Goal: Task Accomplishment & Management: Manage account settings

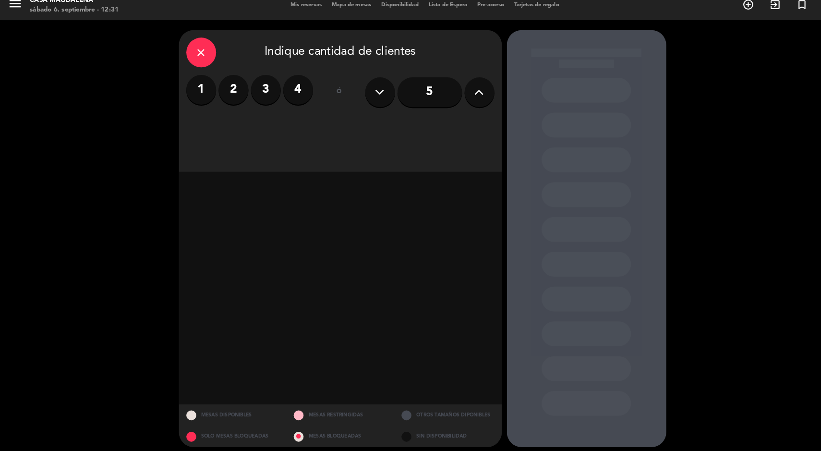
click at [233, 104] on label "2" at bounding box center [225, 96] width 29 height 29
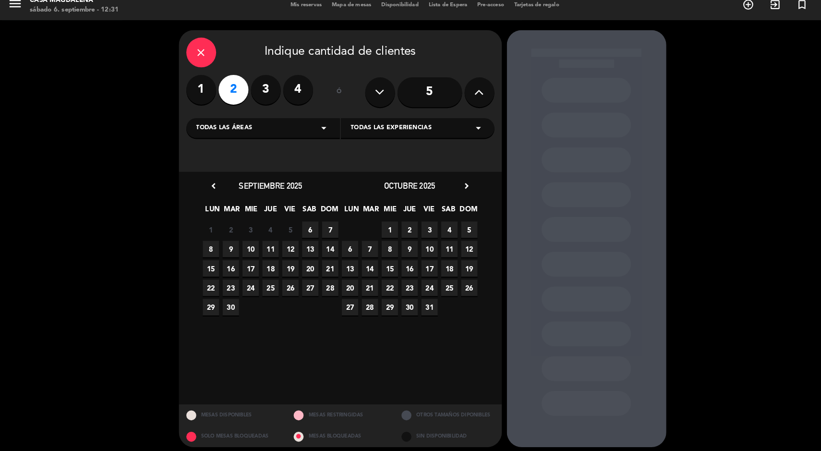
click at [300, 231] on span "6" at bounding box center [300, 231] width 16 height 16
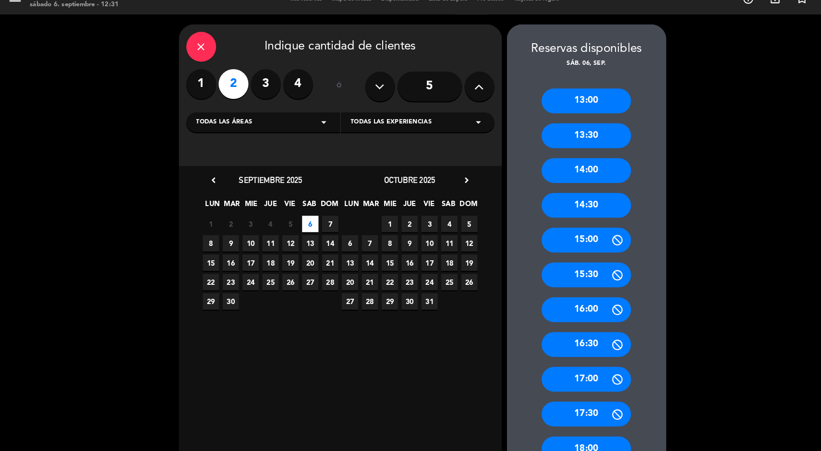
click at [554, 157] on div "13:30" at bounding box center [566, 146] width 86 height 24
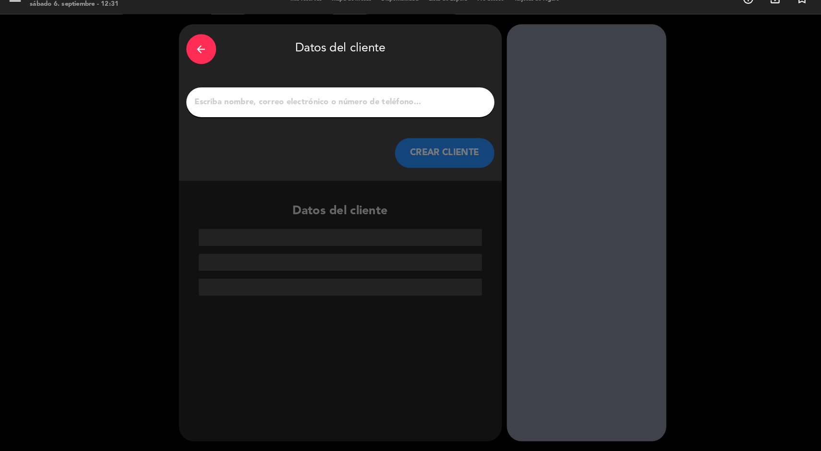
click at [329, 116] on input "1" at bounding box center [328, 113] width 283 height 13
click at [263, 112] on input "1" at bounding box center [328, 113] width 283 height 13
click at [262, 117] on input "1" at bounding box center [328, 113] width 283 height 13
click at [274, 115] on input "1" at bounding box center [328, 113] width 283 height 13
click at [272, 118] on input "1" at bounding box center [328, 113] width 283 height 13
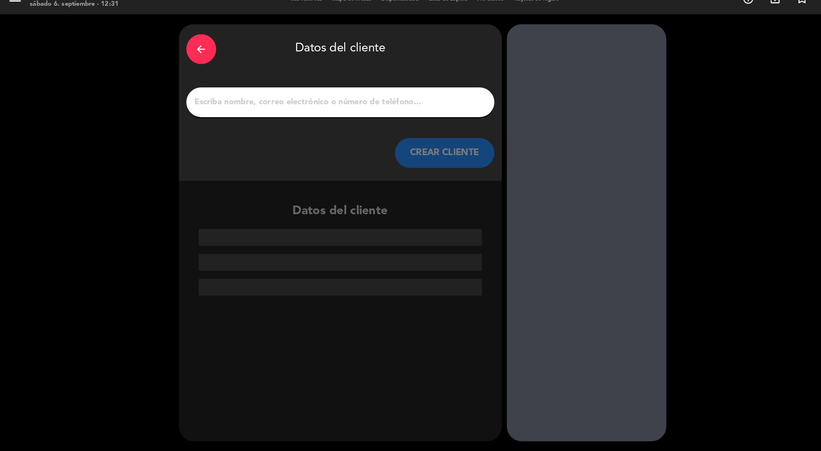
paste input "[PERSON_NAME]"
type input "[PERSON_NAME]"
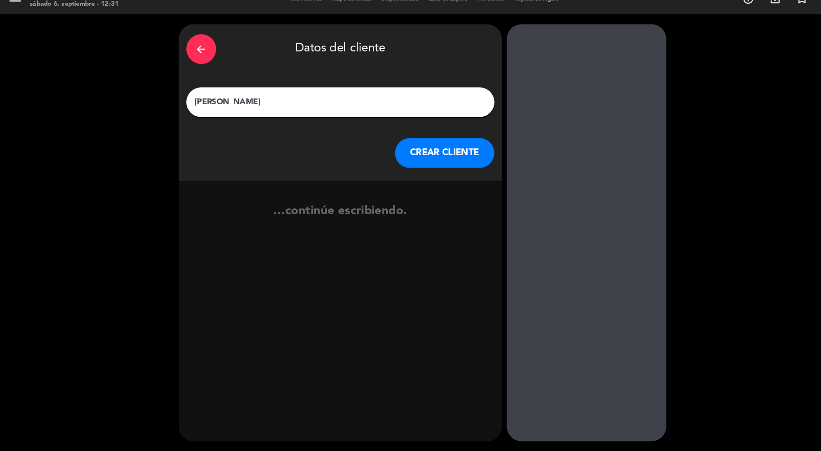
click at [414, 164] on button "CREAR CLIENTE" at bounding box center [430, 162] width 96 height 29
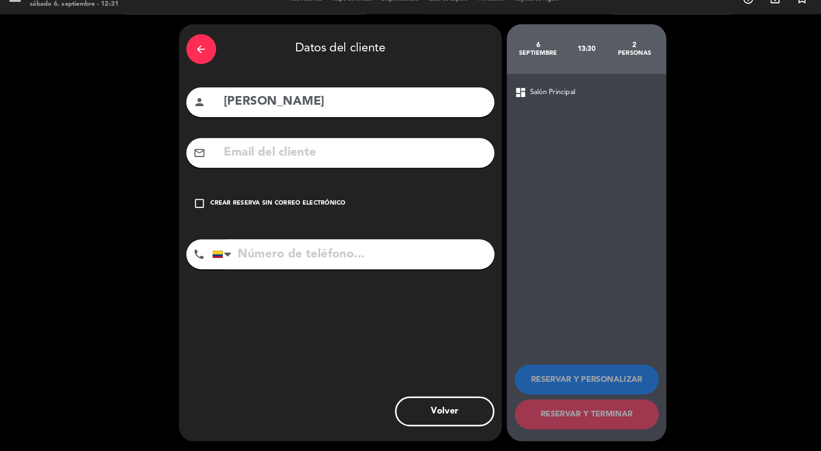
click at [281, 217] on div "check_box_outline_blank Crear reserva sin correo electrónico" at bounding box center [329, 211] width 298 height 29
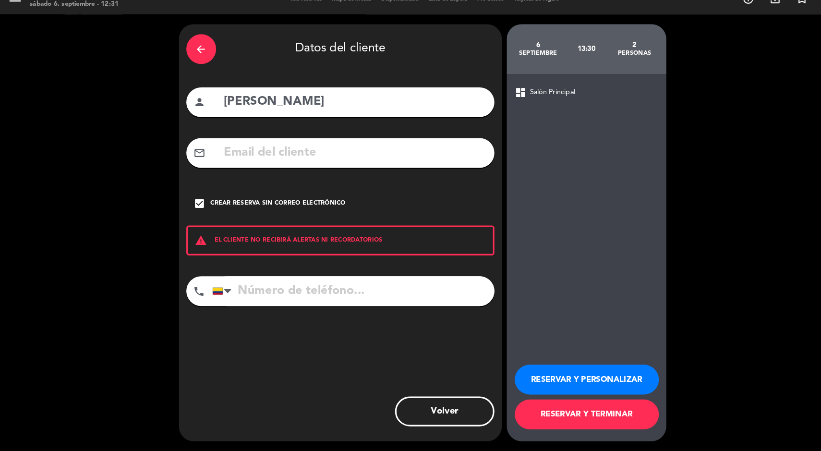
click at [582, 417] on button "RESERVAR Y TERMINAR" at bounding box center [566, 415] width 139 height 29
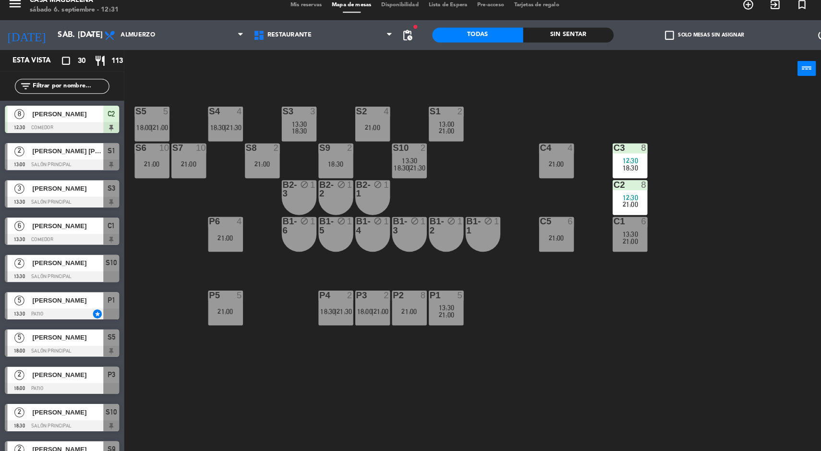
click at [424, 128] on span "13:00" at bounding box center [431, 129] width 15 height 8
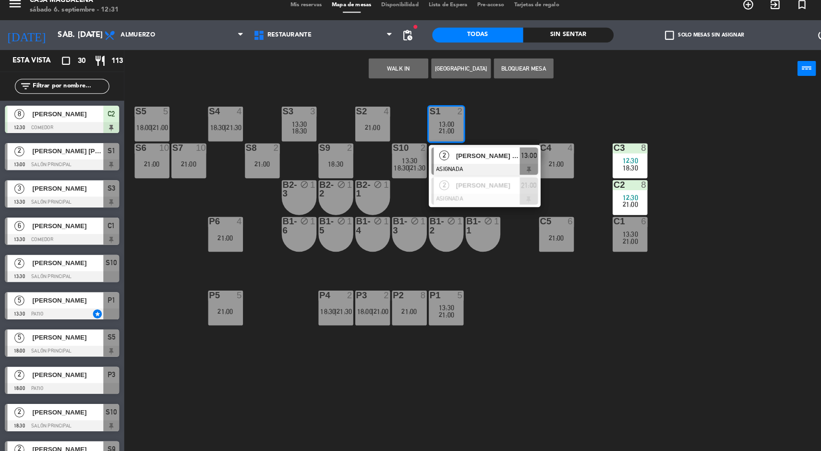
click at [551, 280] on div "S5 5 18:00 | 21:00 S4 4 18:30 | 21:30 S3 3 13:30 18:30 S2 4 21:00 S1 2 13:00 21…" at bounding box center [474, 273] width 693 height 357
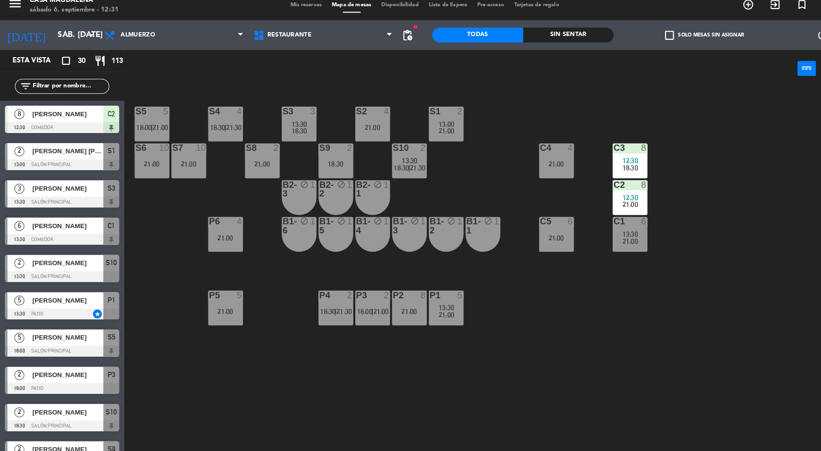
click at [396, 163] on span "13:30" at bounding box center [395, 165] width 15 height 8
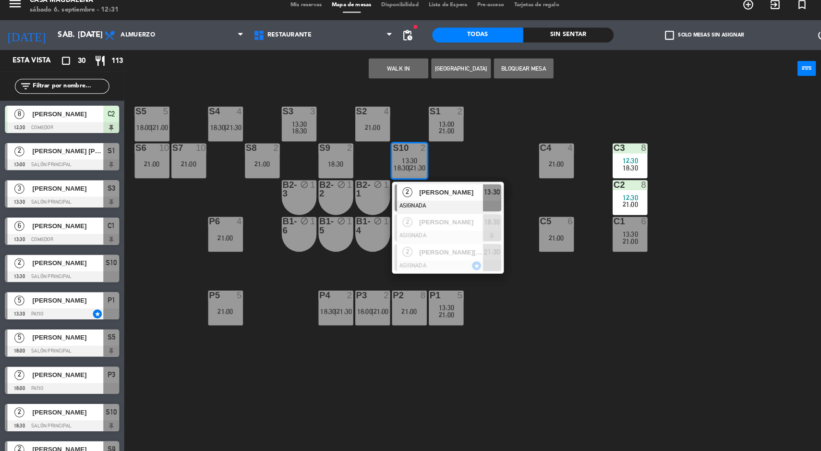
click at [439, 201] on div "[PERSON_NAME]" at bounding box center [435, 195] width 62 height 16
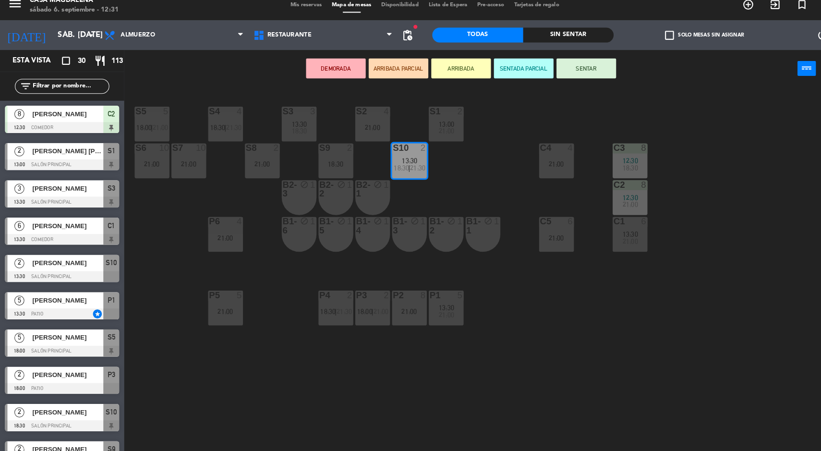
click at [367, 121] on div "S2 4" at bounding box center [360, 117] width 34 height 10
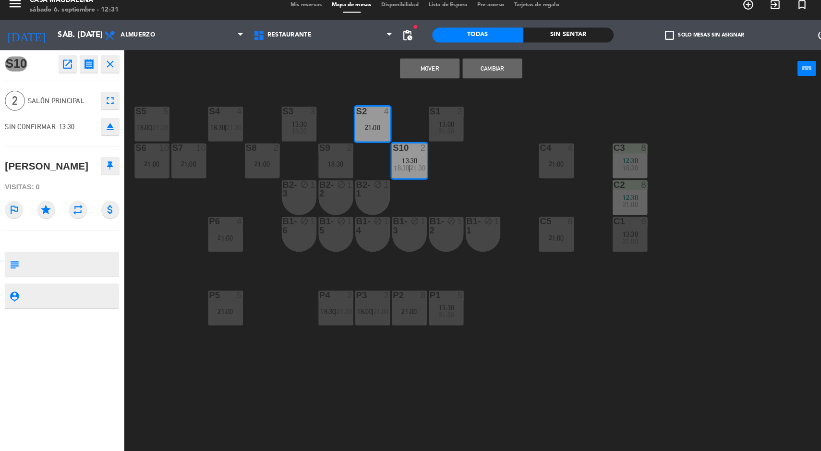
click at [410, 77] on button "Mover" at bounding box center [415, 75] width 58 height 19
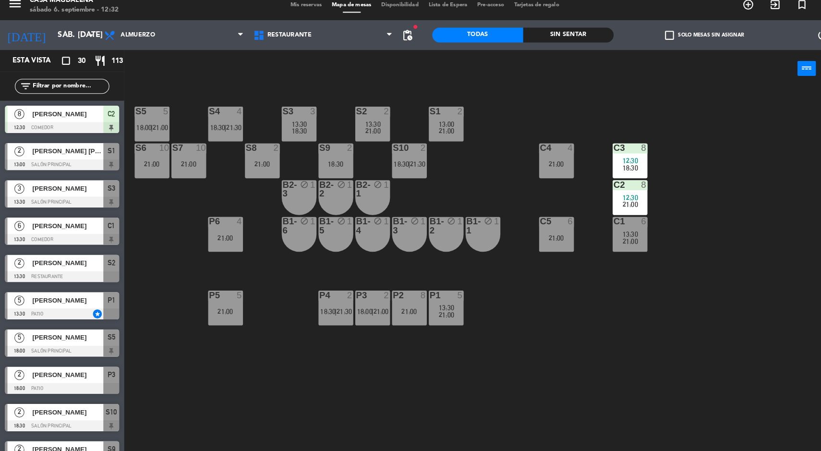
click at [288, 136] on span "18:30" at bounding box center [289, 136] width 15 height 8
click at [442, 187] on div "S5 5 18:00 | 21:00 S4 4 18:30 | 21:30 S3 3 13:30 18:30 S2 2 13:30 21:00 S1 2 13…" at bounding box center [474, 273] width 693 height 357
click at [553, 47] on div "Sin sentar" at bounding box center [549, 43] width 88 height 14
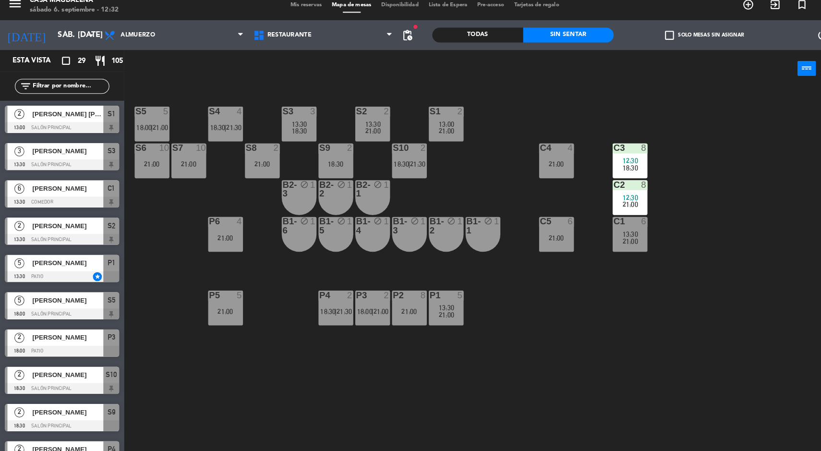
click at [358, 135] on span "21:00" at bounding box center [360, 136] width 15 height 8
click at [472, 204] on div "S5 5 18:00 | 21:00 S4 4 18:30 | 21:30 S3 3 13:30 18:30 S2 2 13:30 21:00 S1 2 13…" at bounding box center [474, 273] width 693 height 357
click at [437, 144] on div "S1 2 13:00 21:00" at bounding box center [431, 129] width 34 height 34
click at [617, 346] on div "S5 5 18:00 | 21:00 S4 4 18:30 | 21:30 S3 3 13:30 18:30 S2 2 13:30 21:00 S1 2 13…" at bounding box center [474, 273] width 693 height 357
click at [446, 144] on div "S1 2 13:00 21:00" at bounding box center [431, 129] width 34 height 34
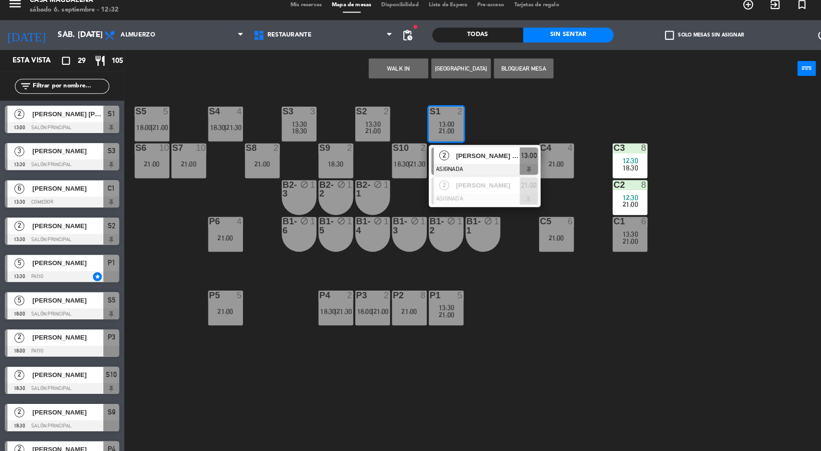
click at [457, 198] on div at bounding box center [468, 201] width 103 height 11
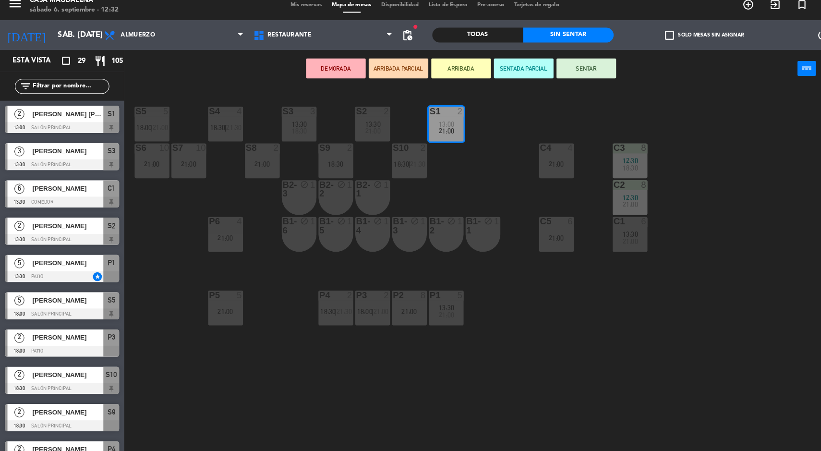
click at [254, 176] on div "S8 2 21:00" at bounding box center [254, 165] width 34 height 34
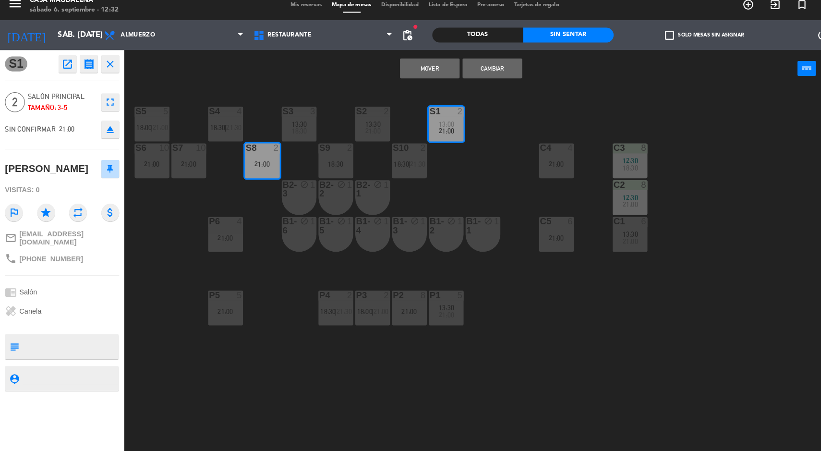
click at [468, 193] on div "S5 5 18:00 | 21:00 S4 4 18:30 | 21:30 S3 3 13:30 18:30 S2 2 13:30 21:00 S1 2 13…" at bounding box center [474, 273] width 693 height 357
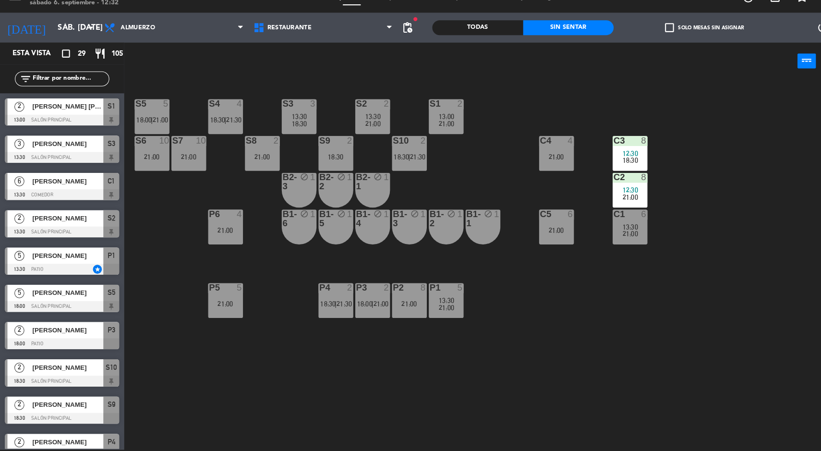
scroll to position [190, 0]
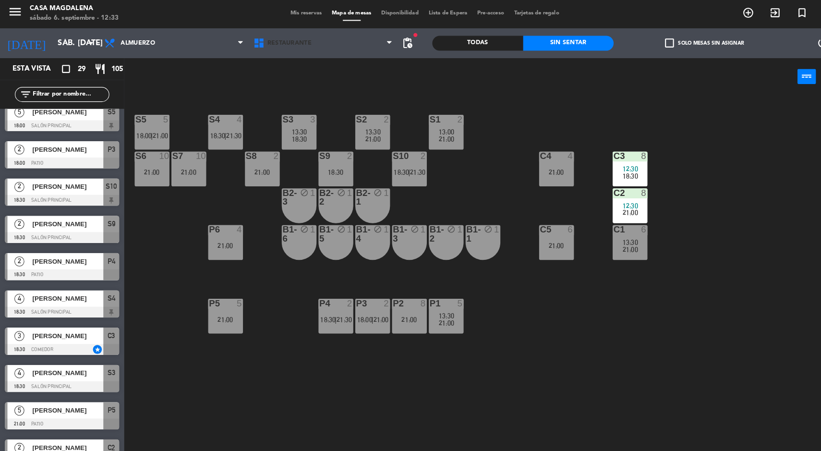
click at [282, 32] on span "Restaurante" at bounding box center [312, 41] width 144 height 21
click at [297, 10] on span "Mis reservas" at bounding box center [296, 12] width 40 height 5
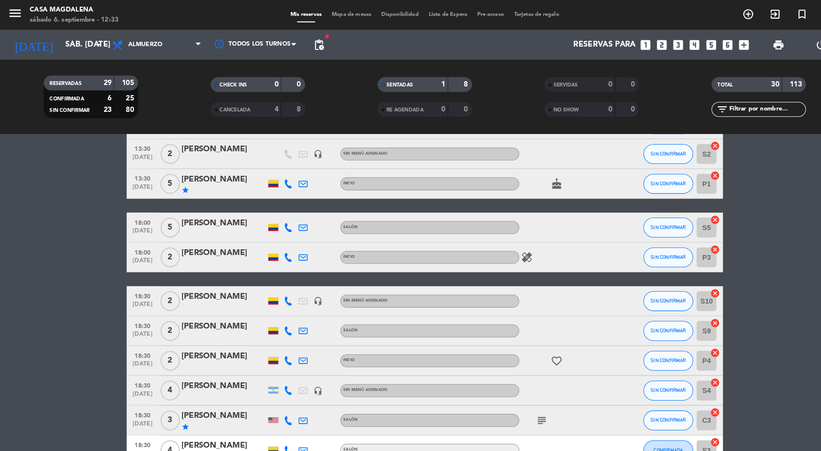
scroll to position [230, 0]
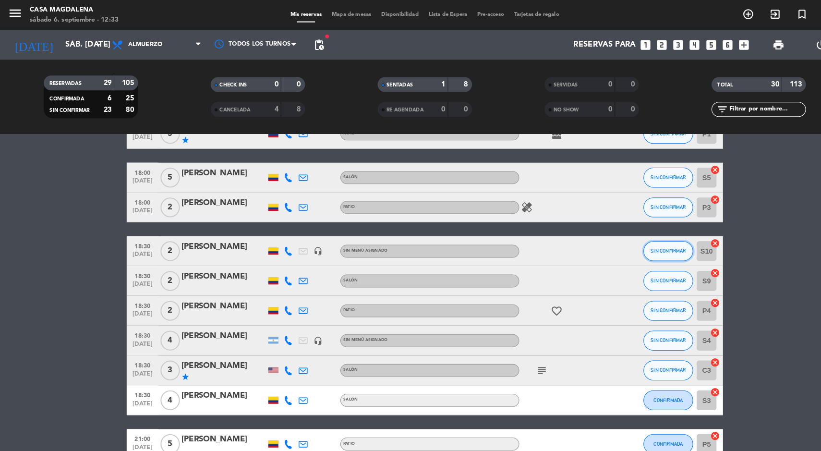
click at [642, 241] on span "SIN CONFIRMAR" at bounding box center [646, 242] width 34 height 5
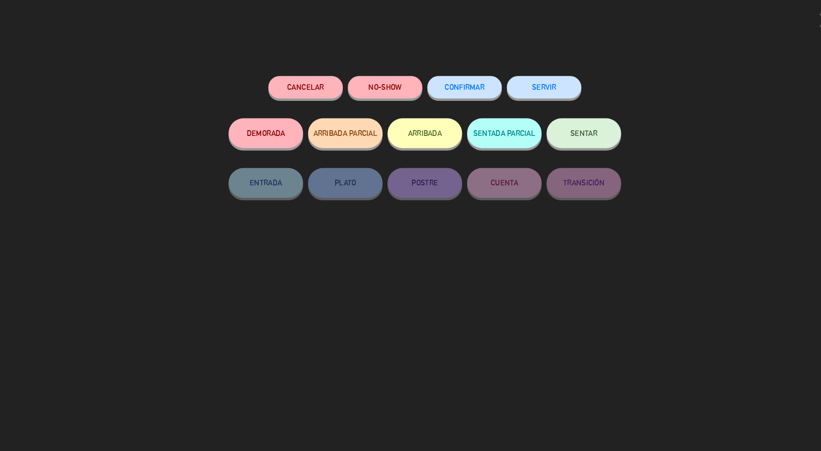
click at [460, 75] on button "CONFIRMAR" at bounding box center [449, 84] width 72 height 22
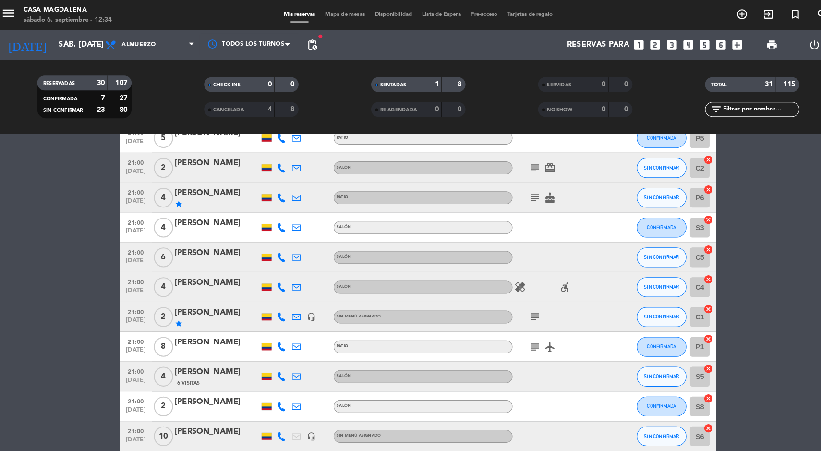
scroll to position [527, 0]
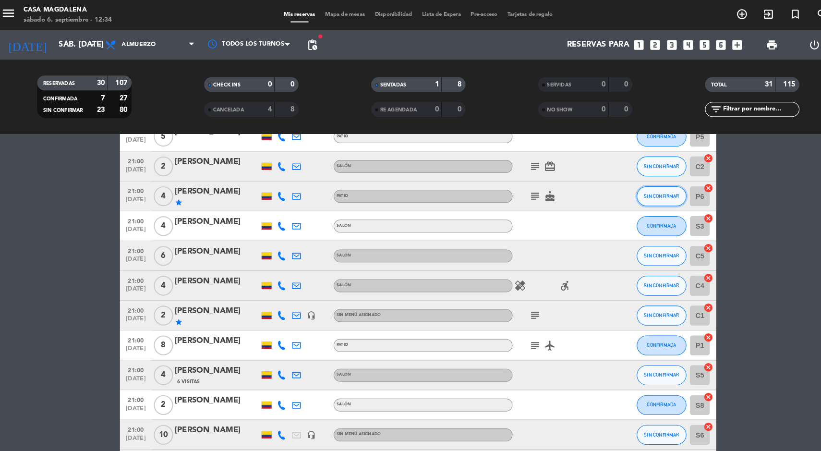
click at [648, 190] on span "SIN CONFIRMAR" at bounding box center [646, 189] width 34 height 5
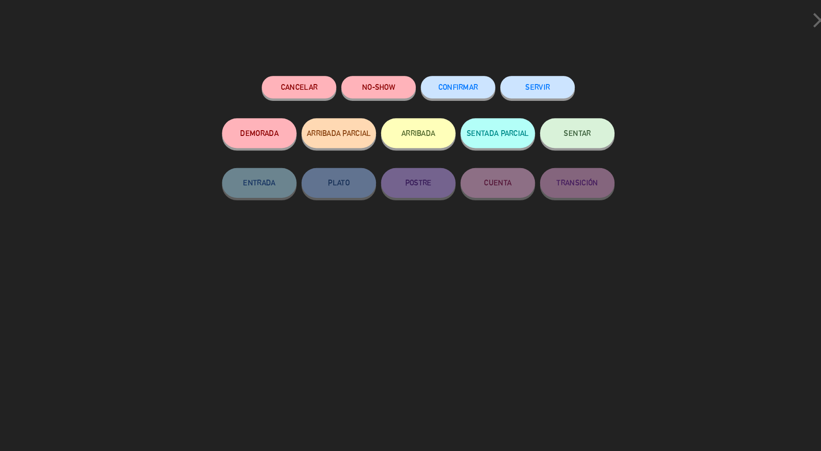
click at [452, 84] on span "CONFIRMAR" at bounding box center [449, 84] width 38 height 8
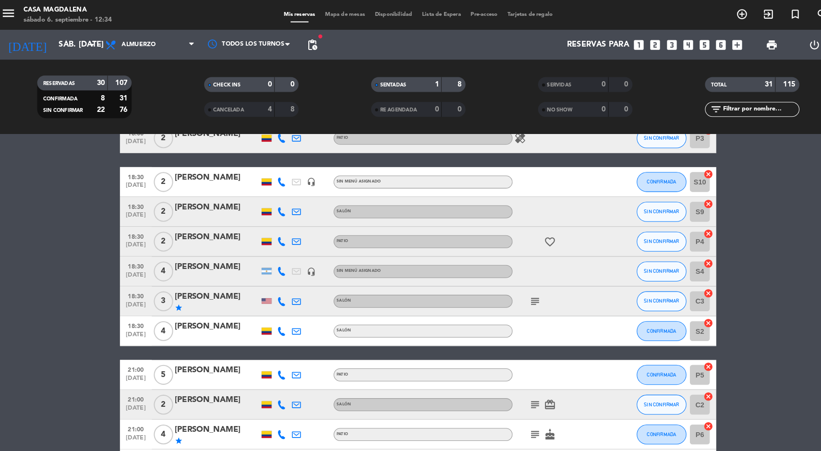
scroll to position [263, 0]
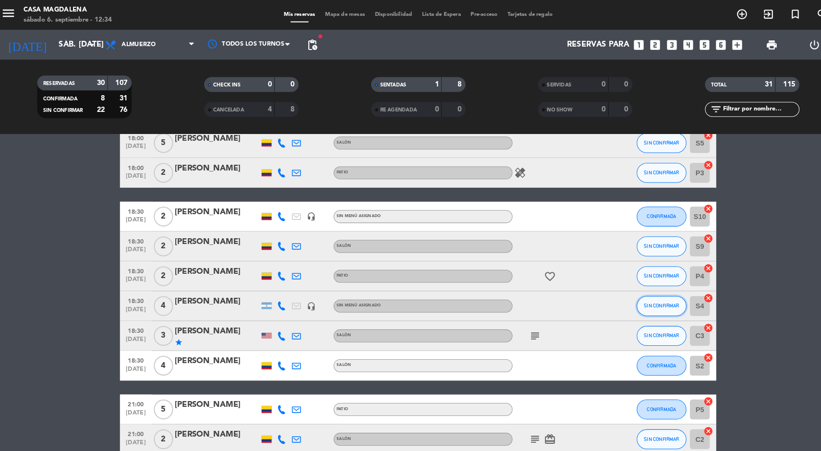
click at [654, 293] on span "SIN CONFIRMAR" at bounding box center [646, 295] width 34 height 5
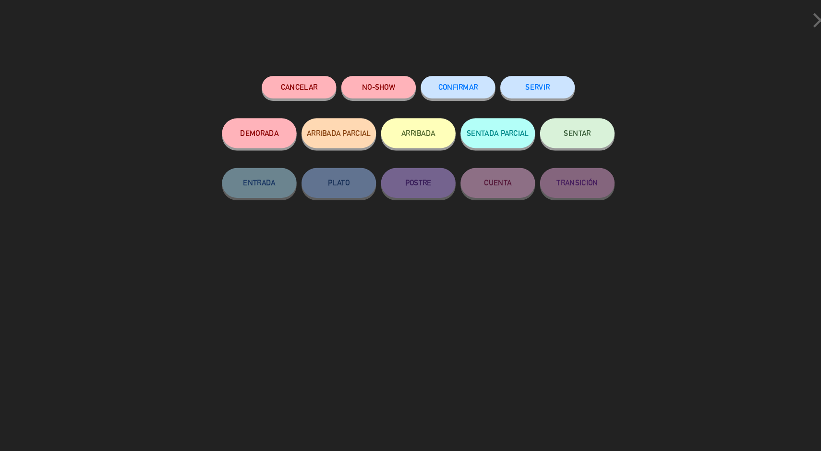
click at [456, 76] on button "CONFIRMAR" at bounding box center [449, 84] width 72 height 22
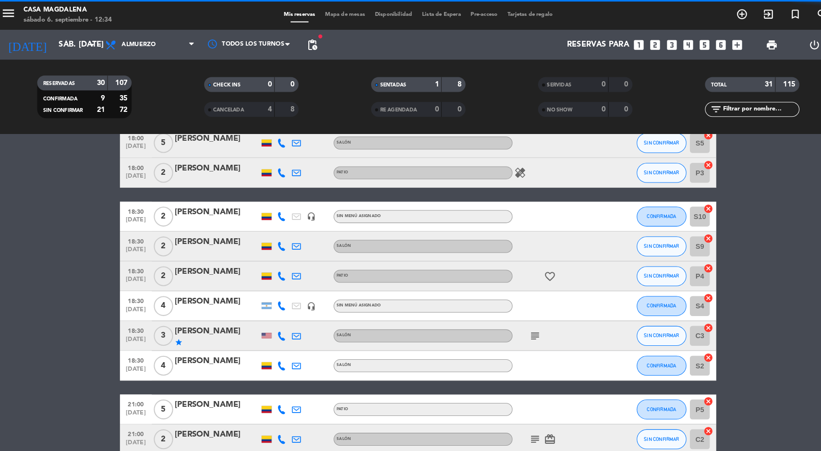
click at [226, 290] on div "[PERSON_NAME]" at bounding box center [216, 291] width 82 height 12
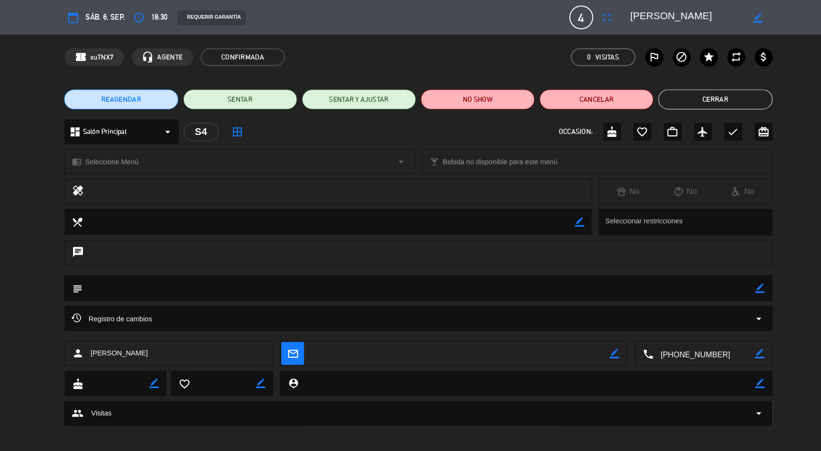
click at [696, 53] on icon "star" at bounding box center [691, 55] width 12 height 12
click at [717, 98] on button "Cerrar" at bounding box center [697, 95] width 110 height 19
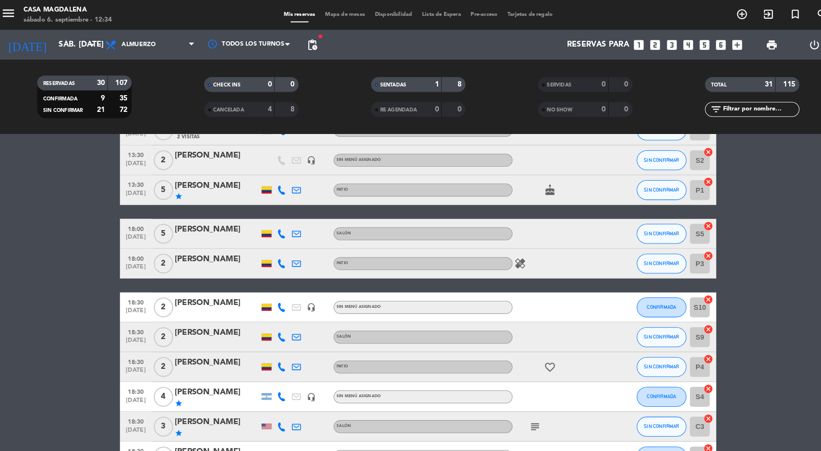
scroll to position [181, 0]
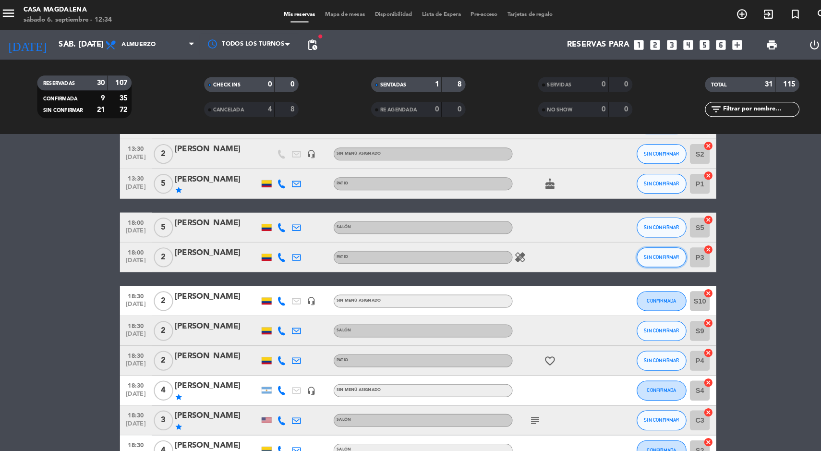
click at [650, 248] on span "SIN CONFIRMAR" at bounding box center [646, 248] width 34 height 5
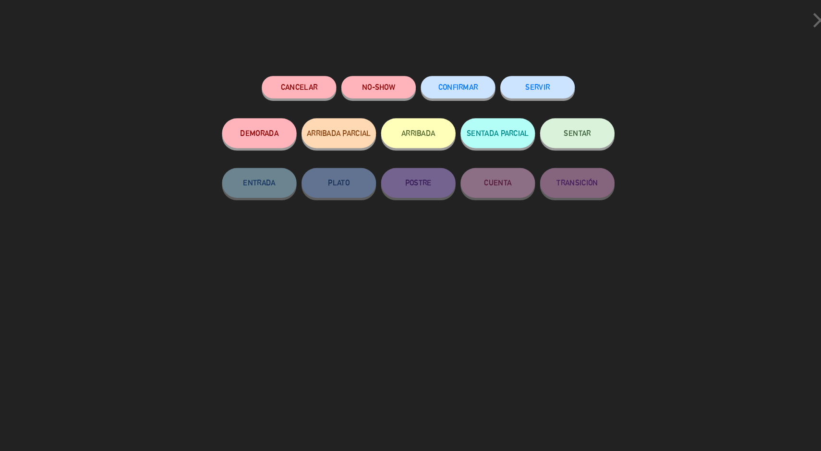
click at [454, 73] on div "CONFIRMAR" at bounding box center [449, 93] width 72 height 41
click at [453, 84] on span "CONFIRMAR" at bounding box center [449, 84] width 38 height 8
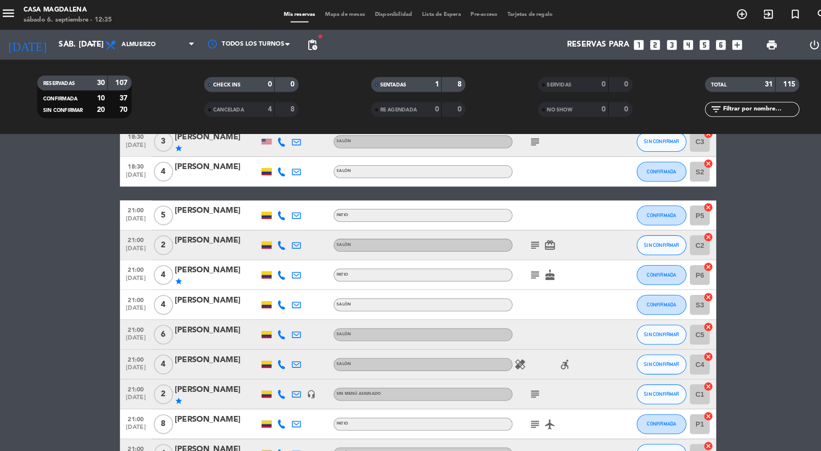
scroll to position [451, 0]
click at [642, 241] on button "SIN CONFIRMAR" at bounding box center [646, 236] width 48 height 19
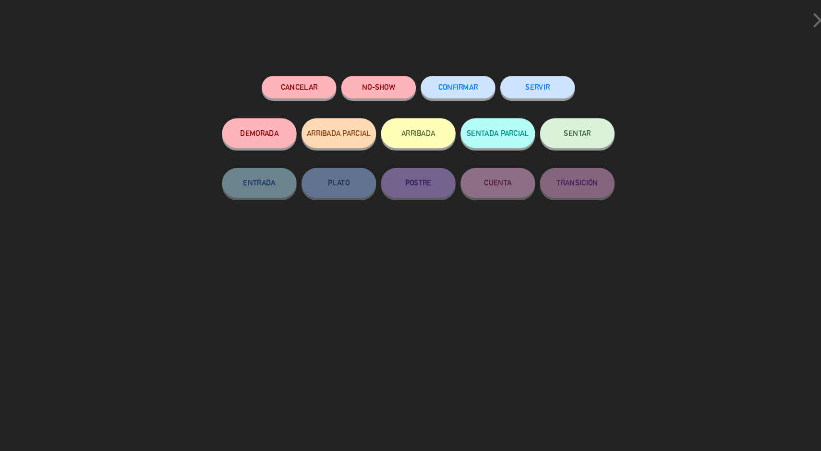
click at [444, 87] on span "CONFIRMAR" at bounding box center [449, 84] width 38 height 8
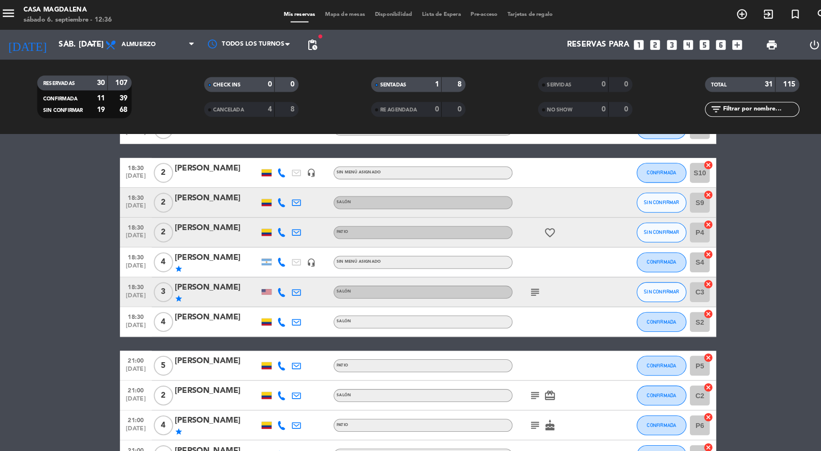
scroll to position [305, 0]
click at [639, 202] on button "SIN CONFIRMAR" at bounding box center [646, 195] width 48 height 19
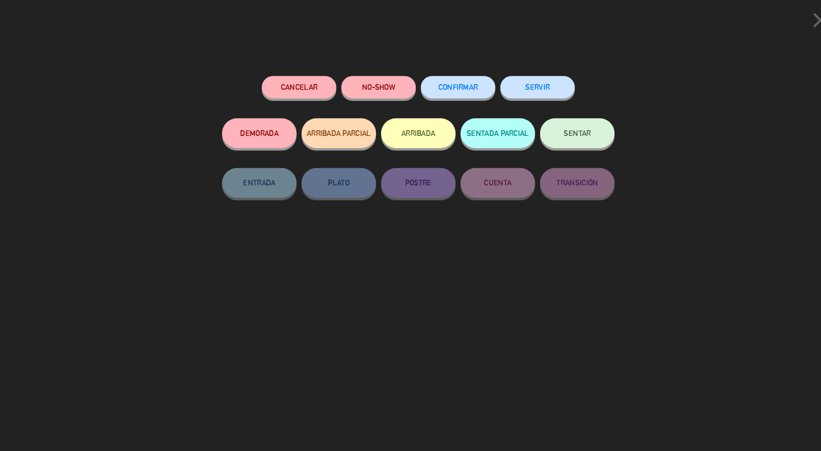
click at [448, 93] on button "CONFIRMAR" at bounding box center [449, 84] width 72 height 22
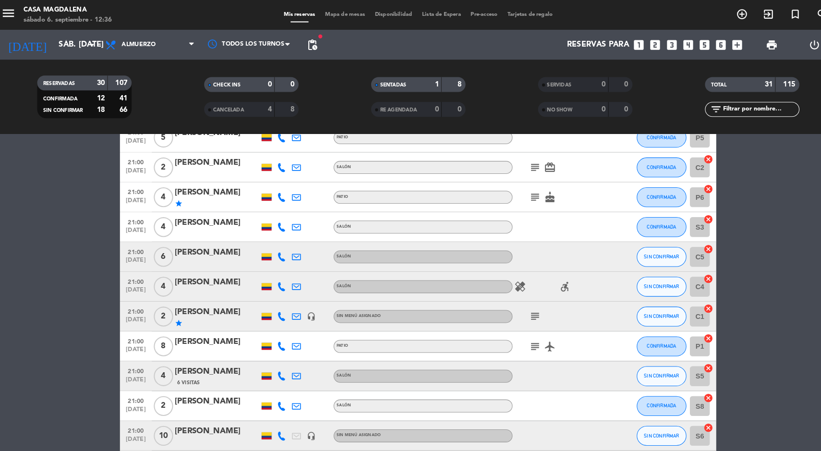
scroll to position [528, 0]
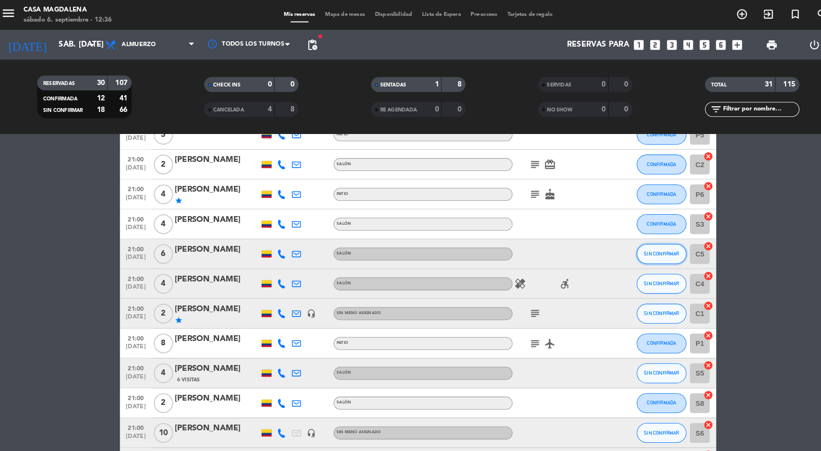
click at [641, 240] on button "SIN CONFIRMAR" at bounding box center [646, 245] width 48 height 19
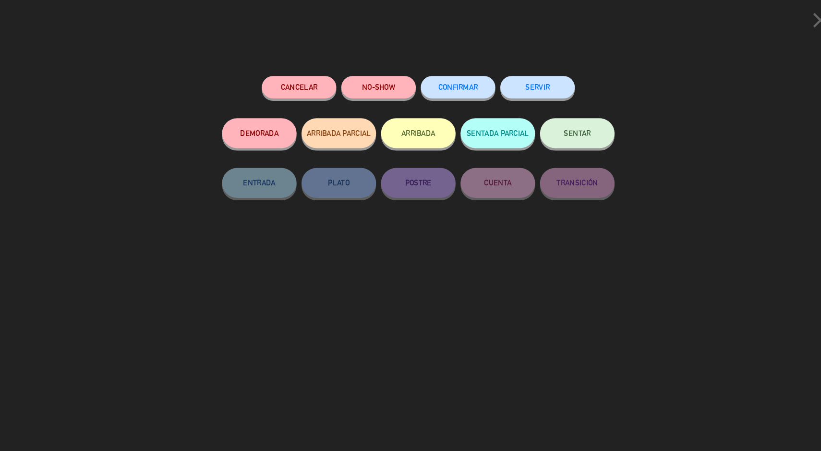
click at [447, 94] on button "CONFIRMAR" at bounding box center [449, 84] width 72 height 22
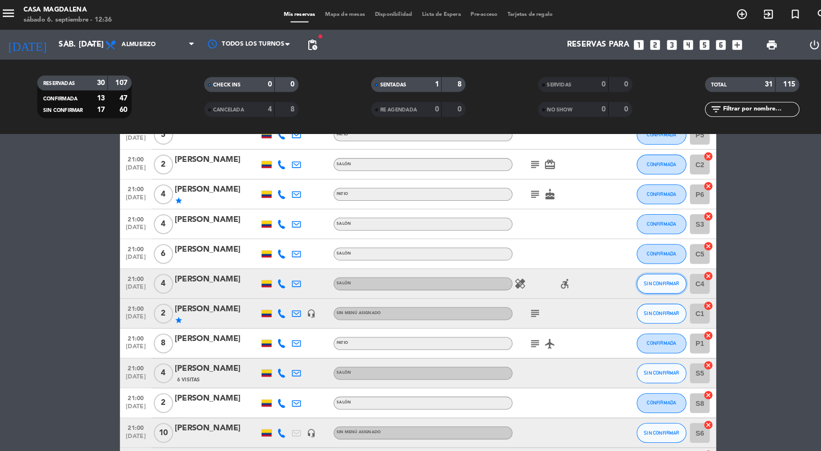
click at [647, 276] on span "SIN CONFIRMAR" at bounding box center [646, 273] width 34 height 5
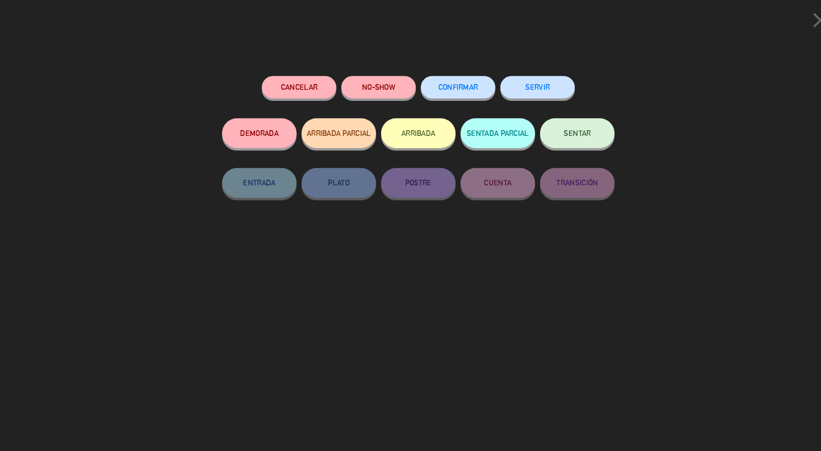
click at [446, 84] on span "CONFIRMAR" at bounding box center [449, 84] width 38 height 8
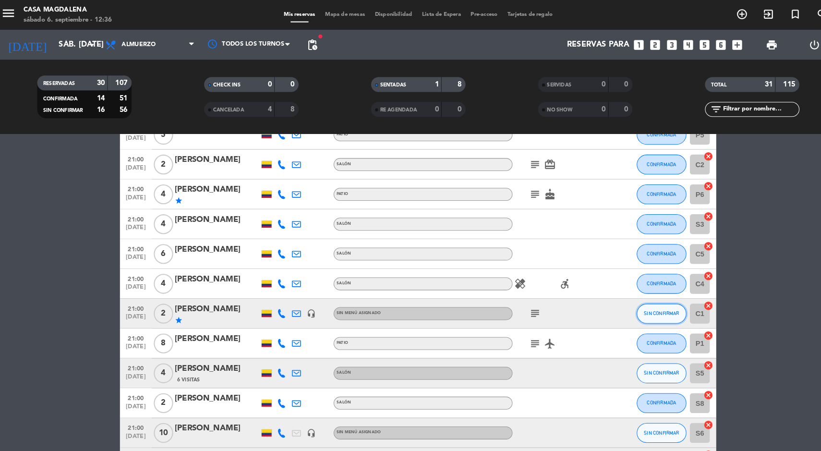
click at [647, 299] on button "SIN CONFIRMAR" at bounding box center [646, 302] width 48 height 19
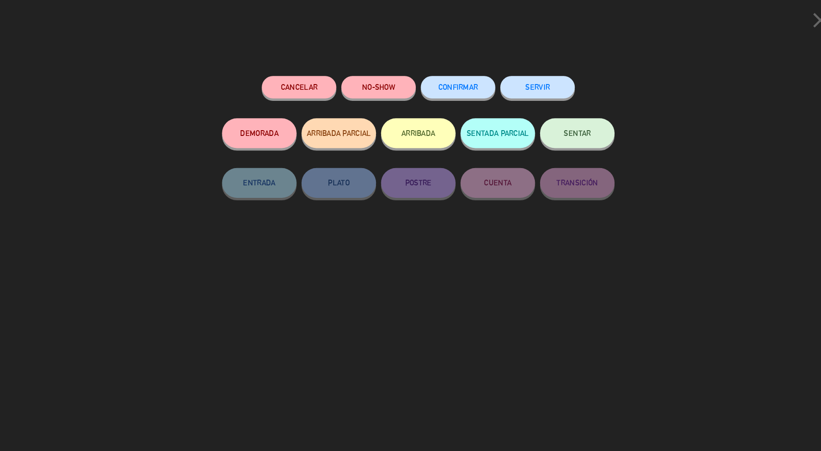
click at [432, 75] on button "CONFIRMAR" at bounding box center [449, 84] width 72 height 22
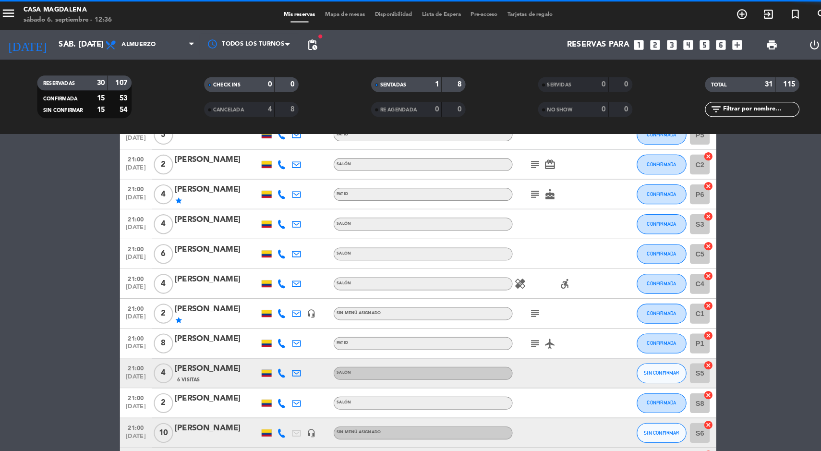
click at [524, 301] on icon "subject" at bounding box center [523, 303] width 12 height 12
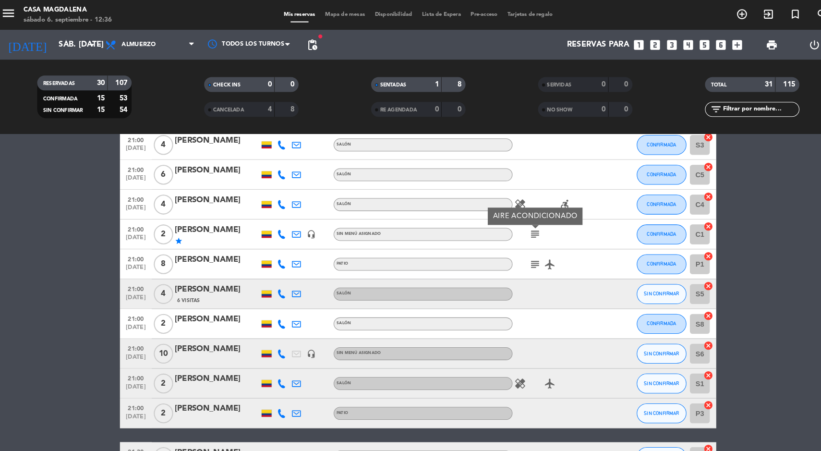
scroll to position [605, 0]
click at [227, 321] on div at bounding box center [216, 319] width 82 height 8
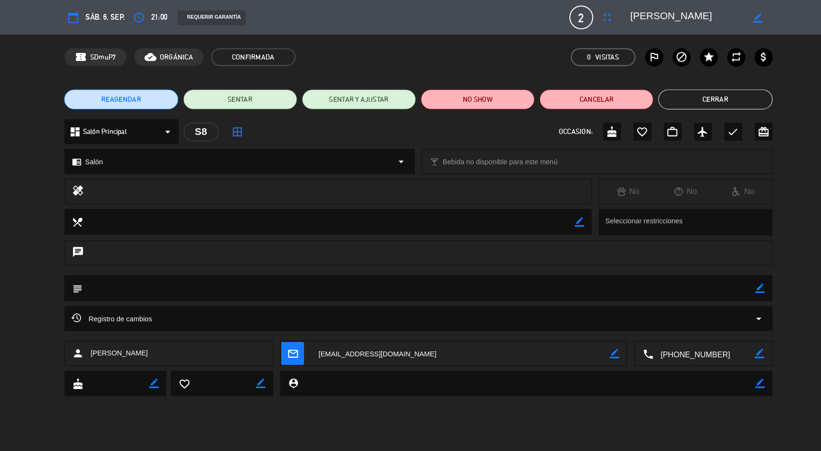
click at [715, 55] on icon "repeat" at bounding box center [718, 55] width 12 height 12
click at [719, 56] on icon "repeat" at bounding box center [718, 55] width 12 height 12
click at [592, 21] on icon "fullscreen" at bounding box center [593, 17] width 12 height 12
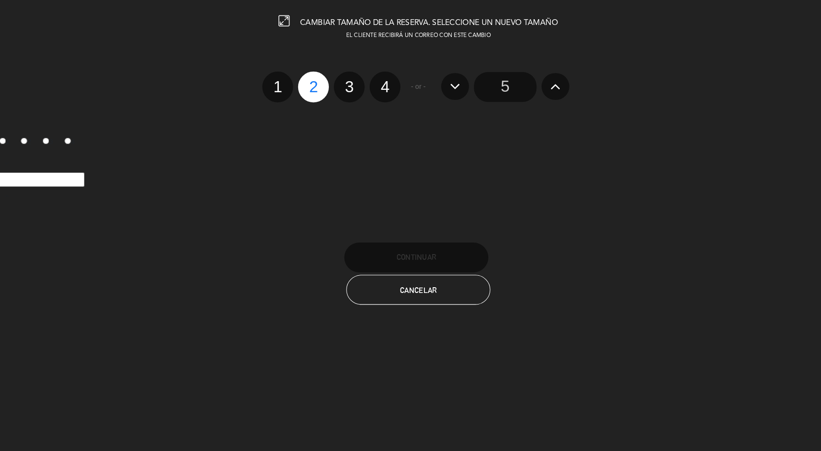
click at [345, 77] on label "3" at bounding box center [344, 84] width 30 height 30
click at [345, 77] on input "3" at bounding box center [342, 75] width 6 height 6
radio input "true"
radio input "false"
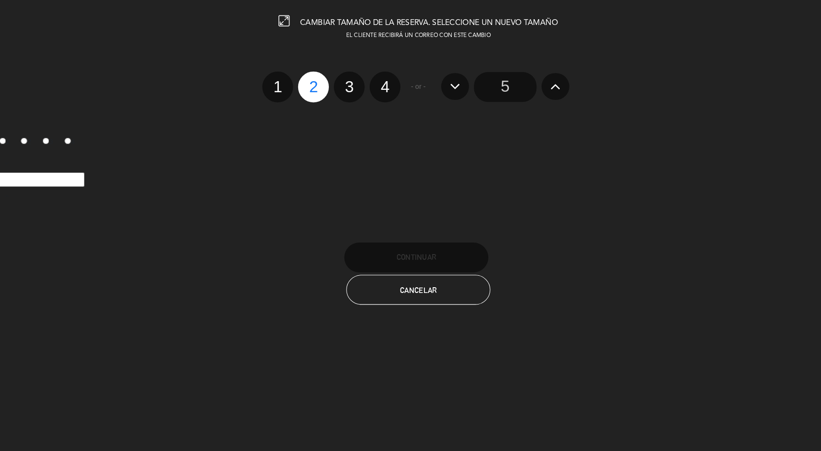
radio input "false"
radio input "true"
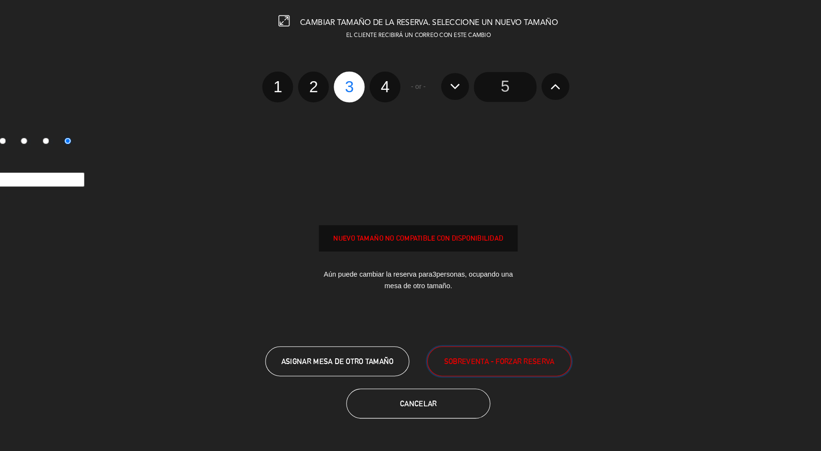
click at [508, 349] on span "SOBREVENTA - FORZAR RESERVA" at bounding box center [488, 348] width 107 height 11
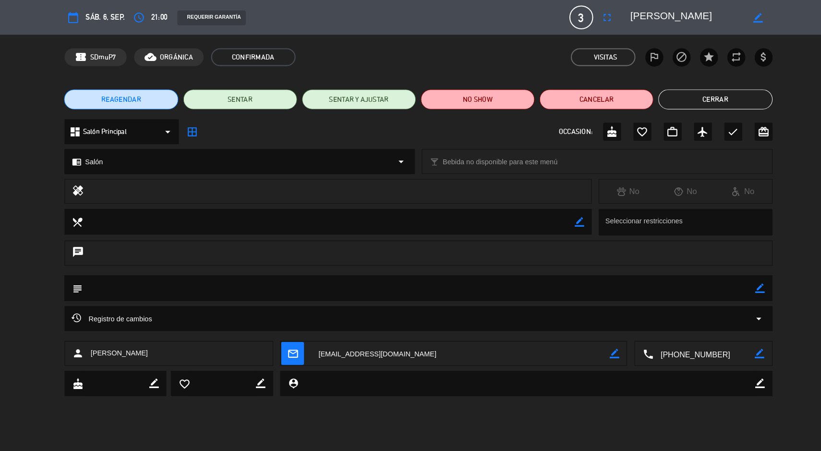
click at [692, 90] on button "Cerrar" at bounding box center [697, 95] width 110 height 19
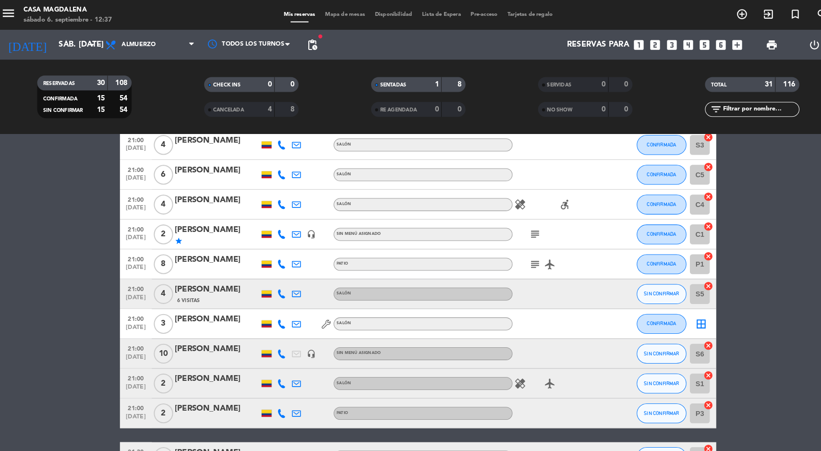
click at [330, 15] on span "Mapa de mesas" at bounding box center [340, 14] width 48 height 5
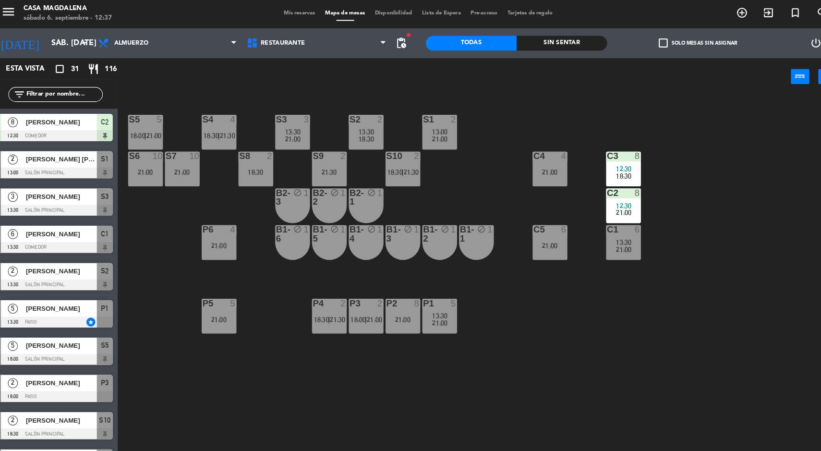
click at [441, 138] on div "S1 2 13:00 21:00" at bounding box center [431, 128] width 34 height 34
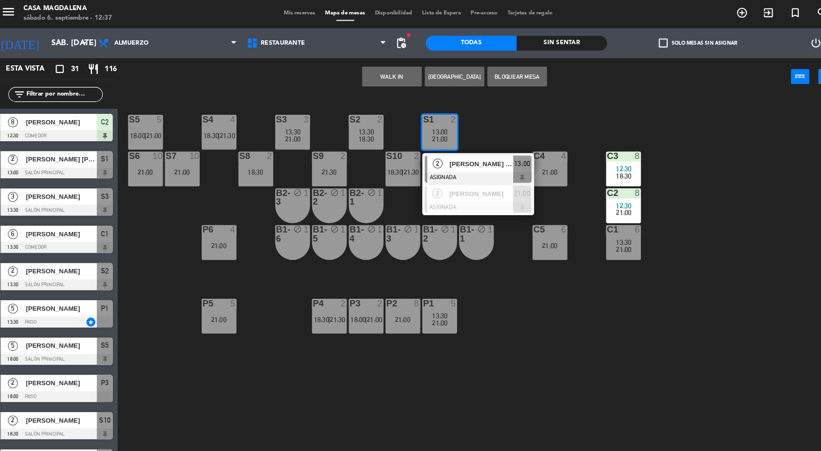
click at [485, 192] on div "[PERSON_NAME]" at bounding box center [471, 187] width 62 height 16
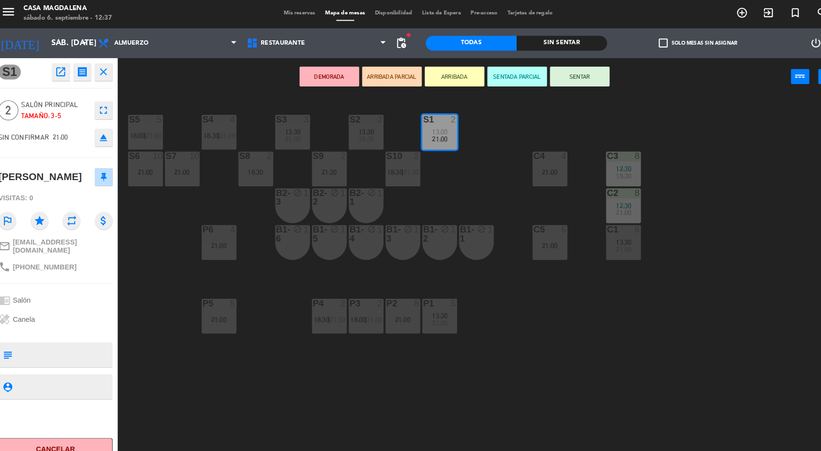
click at [252, 173] on div "S8 2 18:30" at bounding box center [254, 163] width 34 height 34
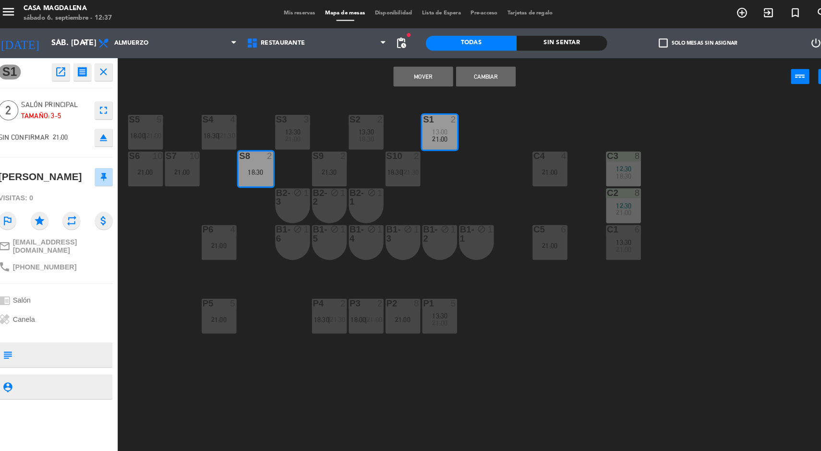
click at [412, 72] on button "Mover" at bounding box center [415, 73] width 58 height 19
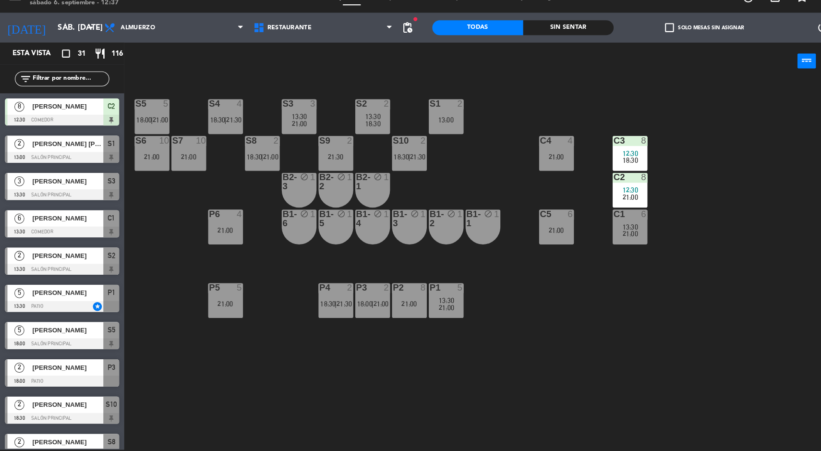
scroll to position [179, 0]
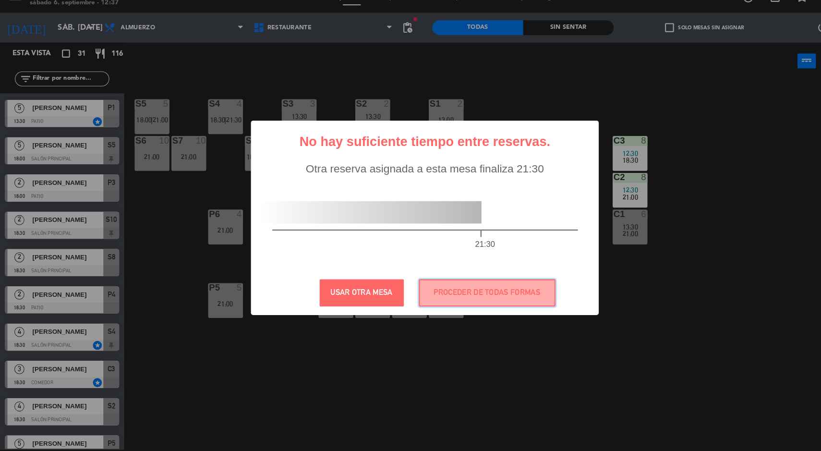
click at [490, 295] on button "PROCEDER DE TODAS FORMAS" at bounding box center [471, 298] width 132 height 26
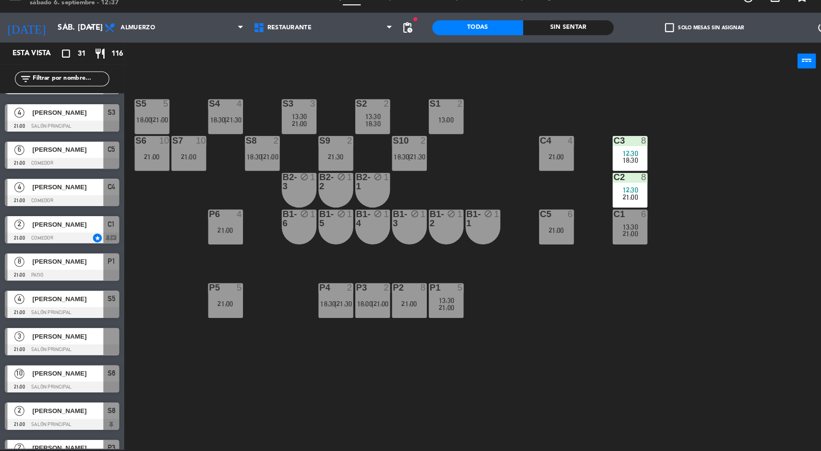
scroll to position [606, 0]
click at [80, 341] on span "[PERSON_NAME]" at bounding box center [65, 340] width 69 height 10
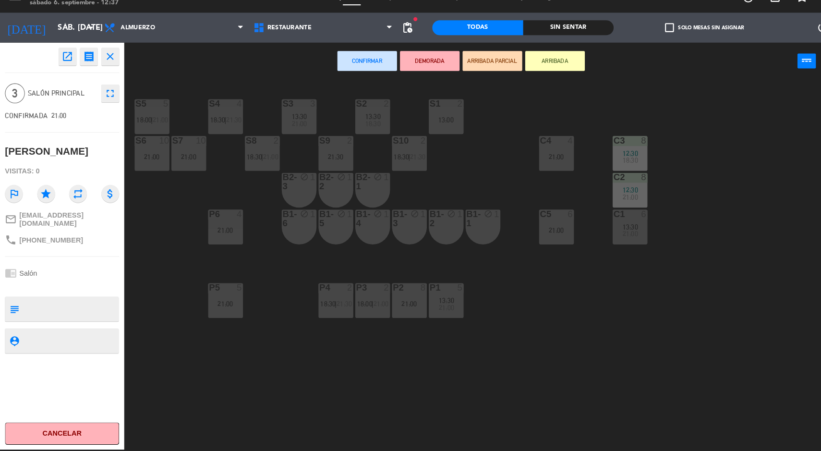
click at [441, 140] on div "S1 2 13:00" at bounding box center [431, 128] width 34 height 34
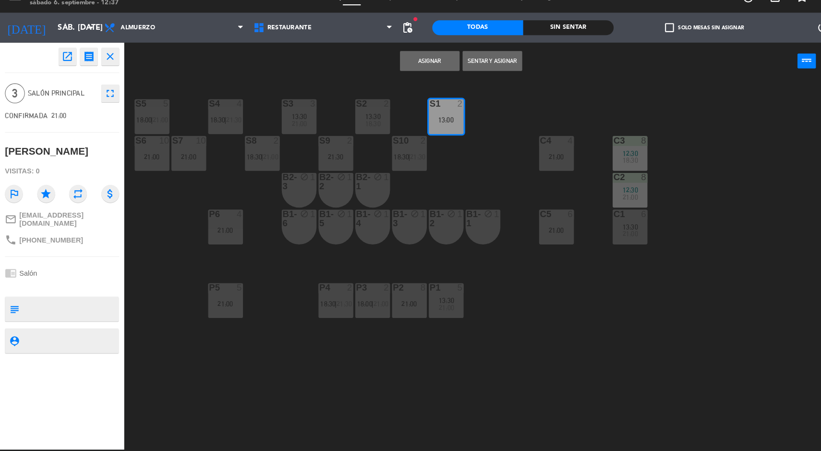
click at [419, 73] on button "Asignar" at bounding box center [415, 73] width 58 height 19
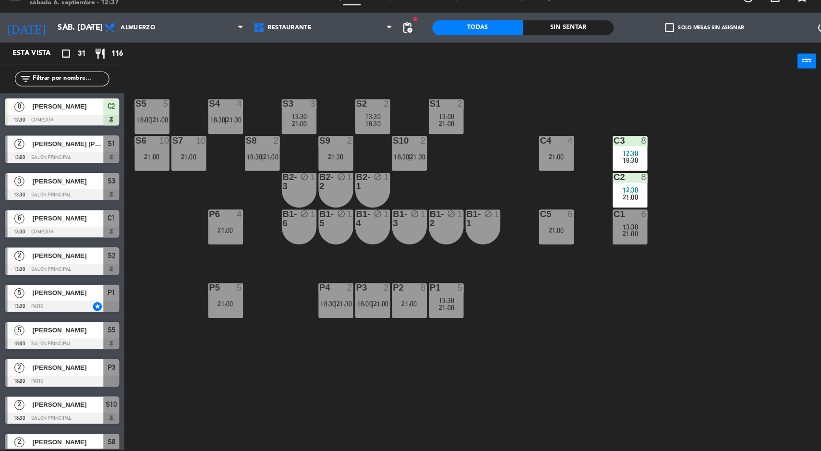
scroll to position [107, 0]
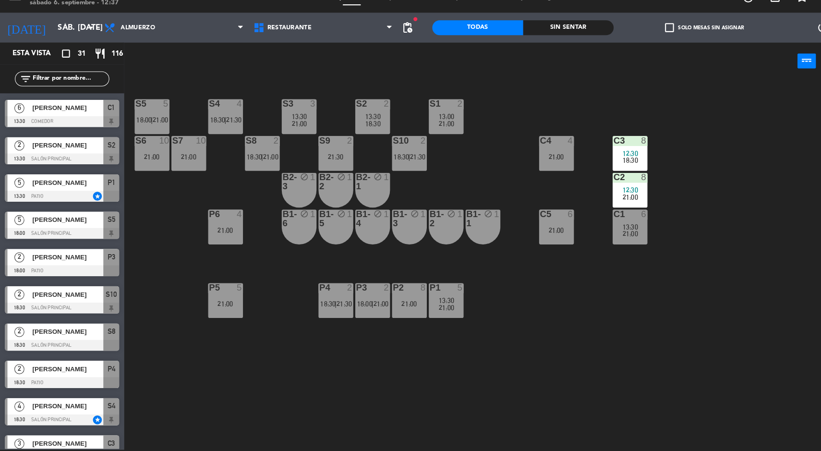
click at [259, 163] on span "21:00" at bounding box center [261, 167] width 15 height 8
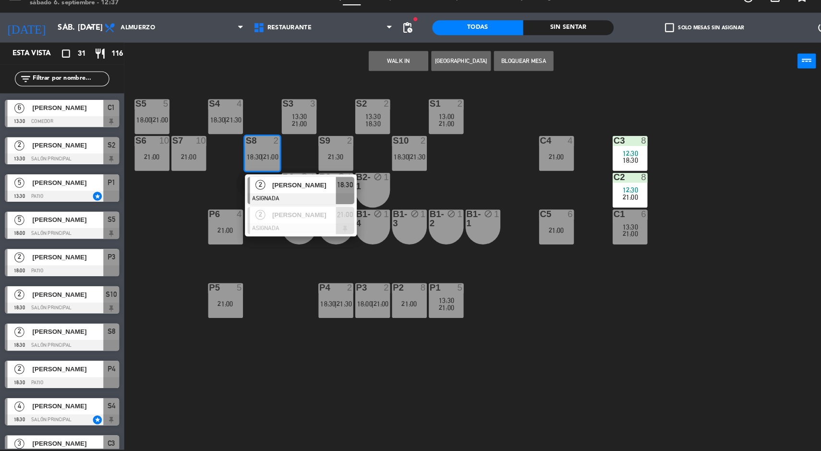
click at [311, 161] on div "S9 2 21:30" at bounding box center [325, 163] width 34 height 34
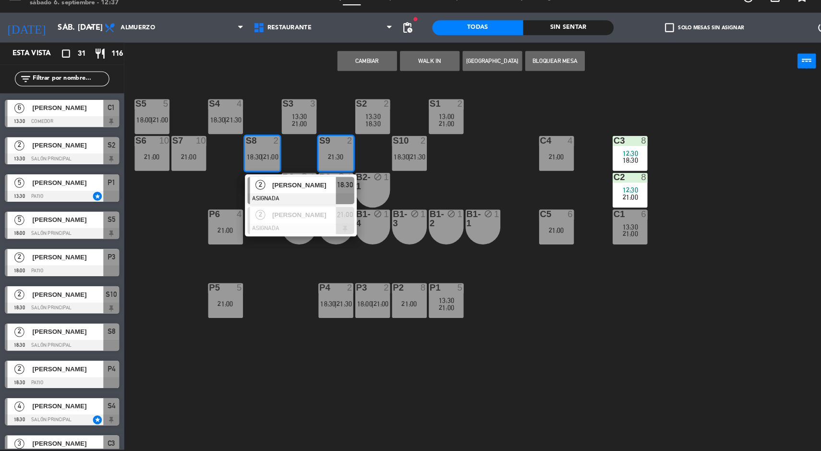
click at [470, 180] on div "S5 5 18:00 | 21:00 S4 4 18:30 | 21:30 S3 3 13:30 21:00 S2 2 13:30 18:30 S1 2 13…" at bounding box center [474, 272] width 693 height 357
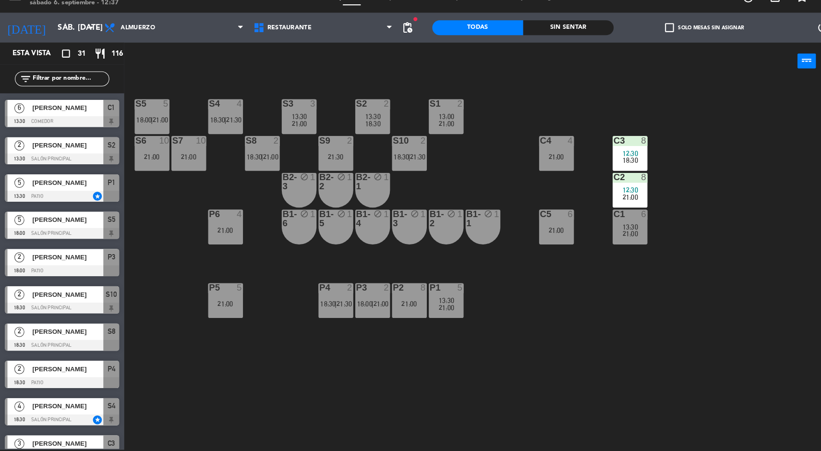
click at [248, 158] on div "S8 2 18:30 | 21:00" at bounding box center [254, 163] width 34 height 34
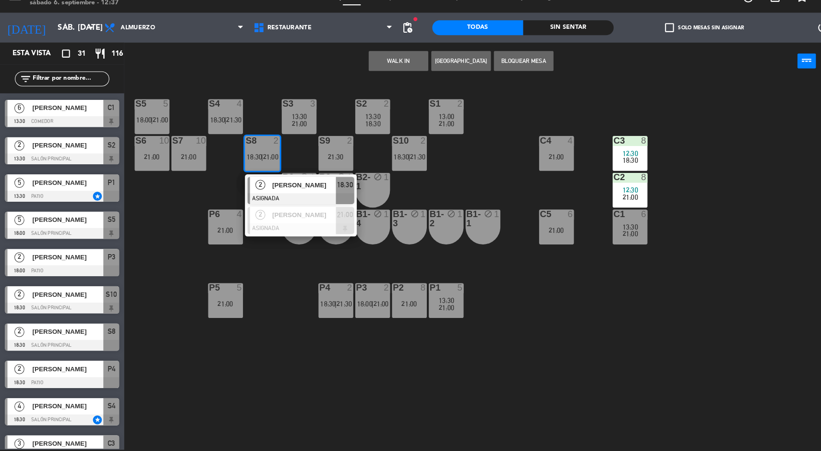
click at [317, 203] on div at bounding box center [290, 207] width 103 height 11
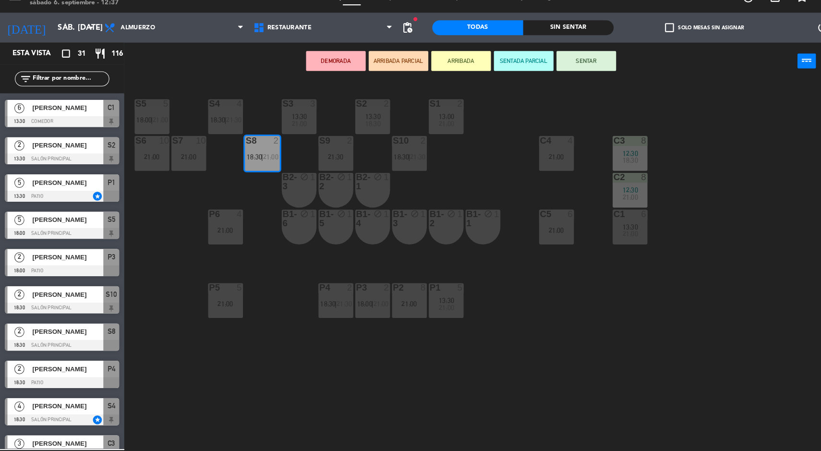
click at [334, 158] on div "S9 2 21:30" at bounding box center [325, 163] width 34 height 34
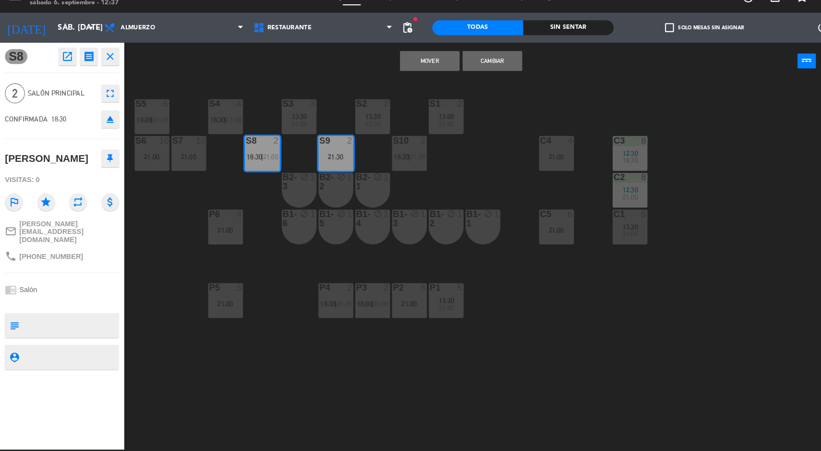
click at [421, 69] on button "Mover" at bounding box center [415, 73] width 58 height 19
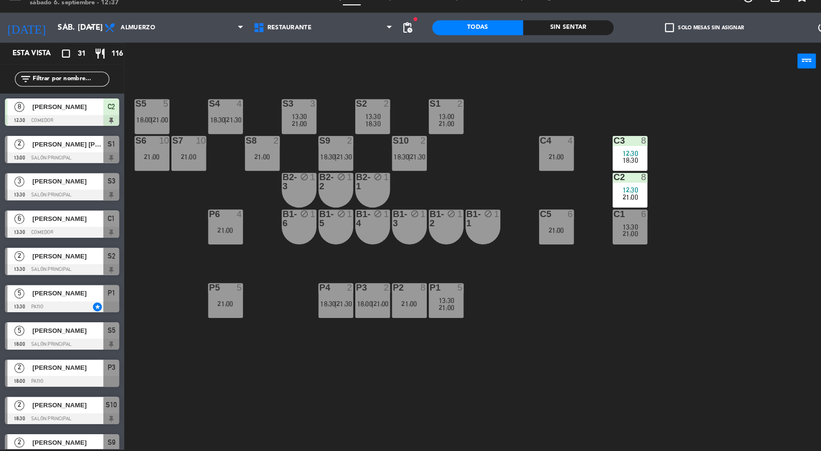
scroll to position [1, 0]
click at [237, 166] on div "21:00" at bounding box center [254, 166] width 34 height 7
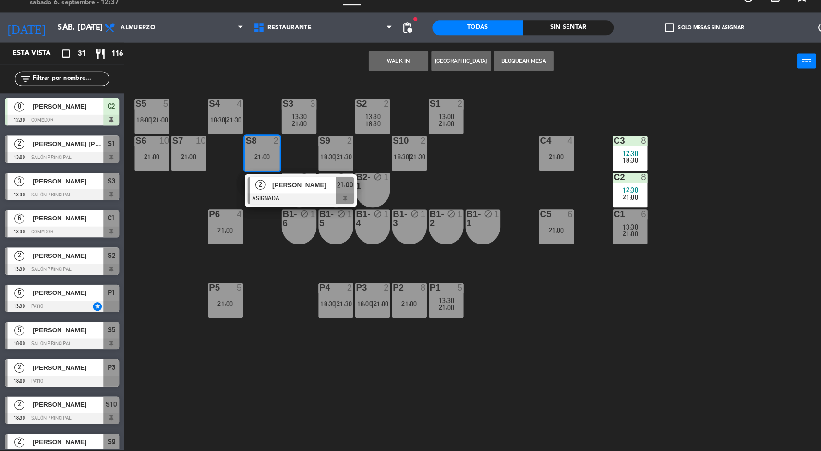
click at [361, 218] on icon "block" at bounding box center [365, 221] width 8 height 8
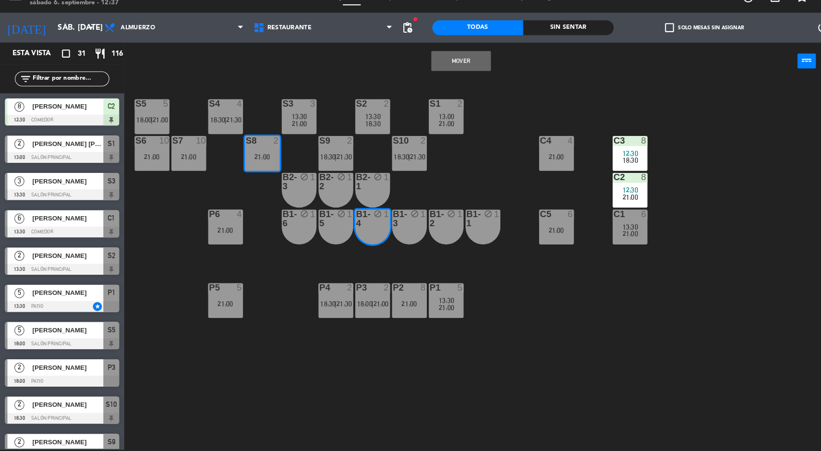
click at [446, 73] on button "Mover" at bounding box center [446, 73] width 58 height 19
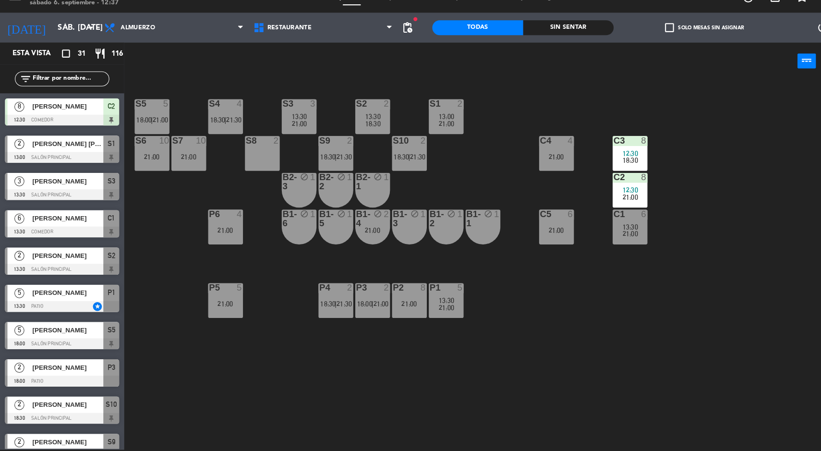
click at [329, 159] on div "S9 2 18:30 | 21:30" at bounding box center [325, 163] width 34 height 34
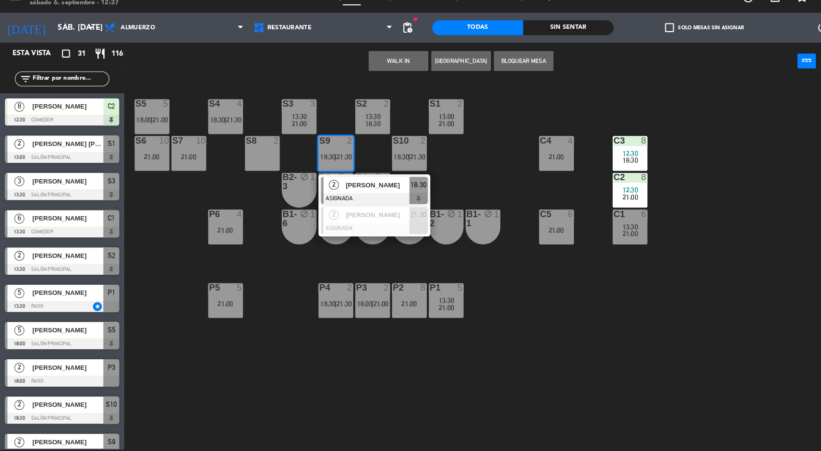
click at [359, 196] on span "[PERSON_NAME]" at bounding box center [364, 194] width 61 height 10
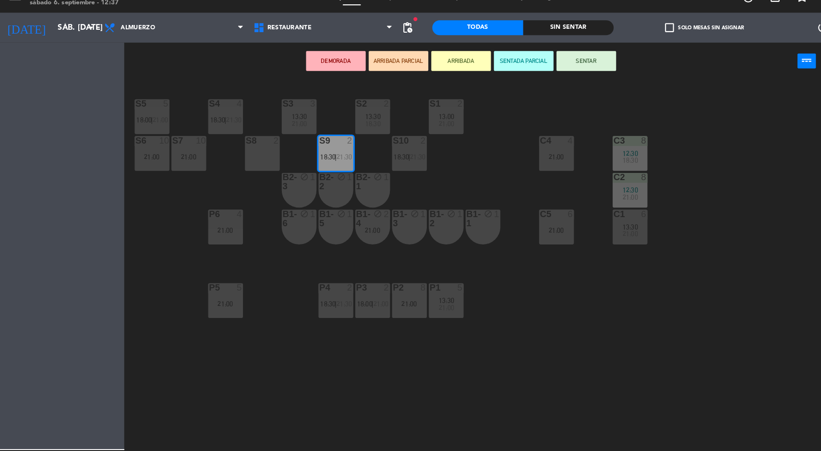
click at [246, 152] on div at bounding box center [253, 150] width 16 height 9
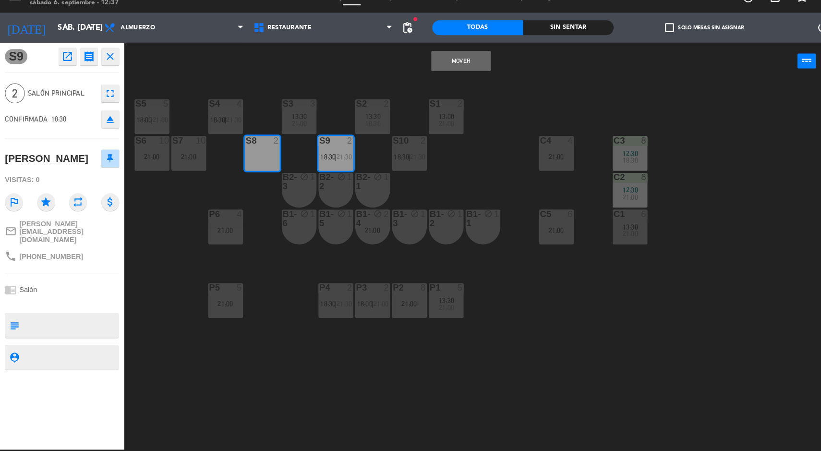
click at [453, 78] on button "Mover" at bounding box center [446, 73] width 58 height 19
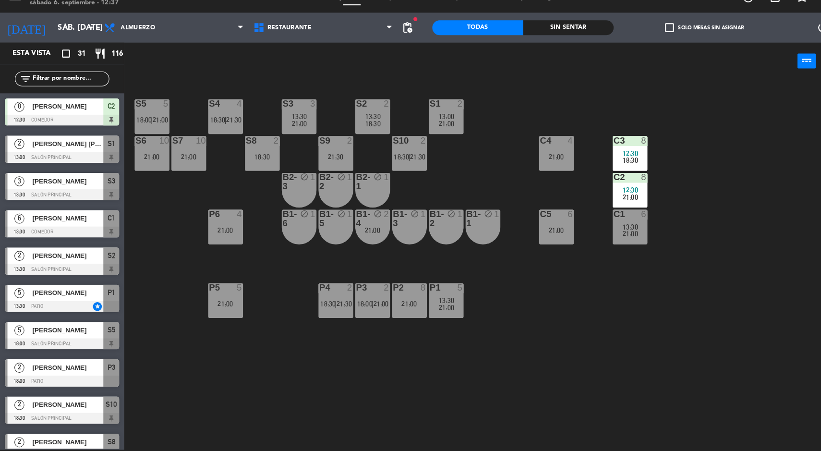
click at [322, 159] on div "S9 2 21:30" at bounding box center [325, 163] width 34 height 34
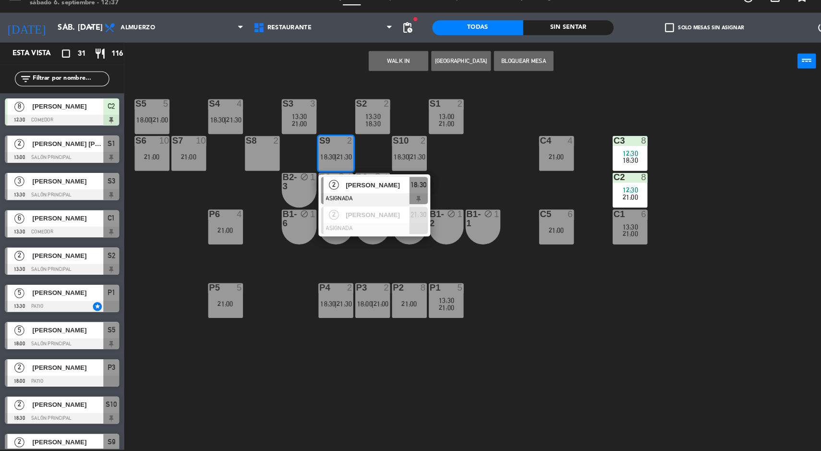
click at [365, 209] on div at bounding box center [361, 207] width 103 height 11
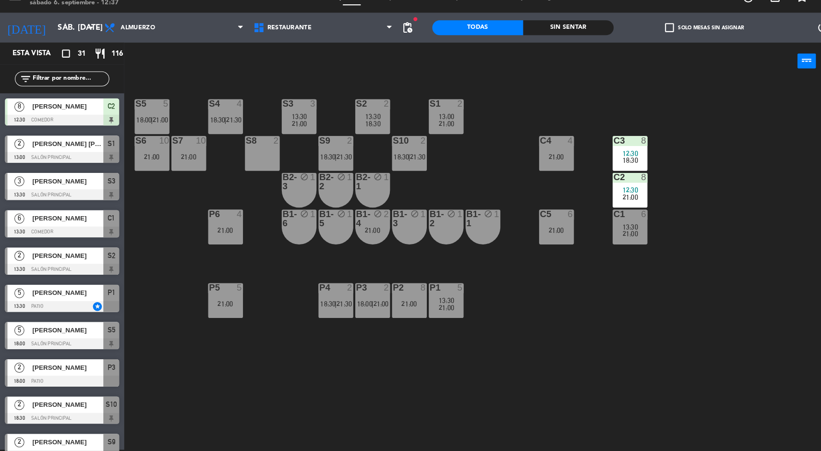
click at [449, 190] on div "S5 5 18:00 | 21:00 S4 4 18:30 | 21:30 S3 3 13:30 21:00 S2 2 13:30 18:30 S1 2 13…" at bounding box center [474, 272] width 693 height 357
click at [331, 161] on div "S9 2 18:30 | 21:30" at bounding box center [325, 163] width 34 height 34
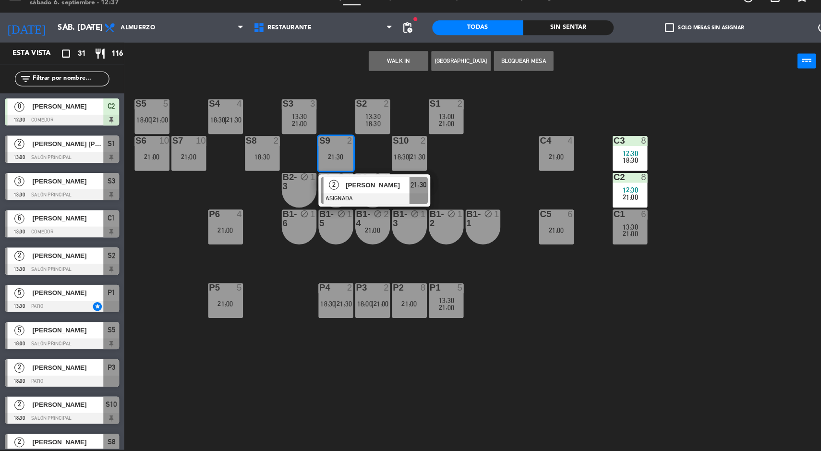
click at [371, 207] on div at bounding box center [361, 207] width 103 height 11
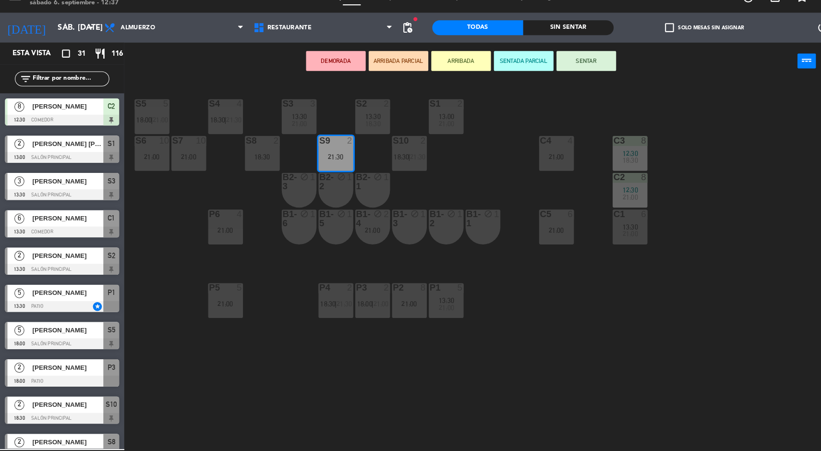
click at [254, 164] on div "18:30" at bounding box center [254, 166] width 34 height 7
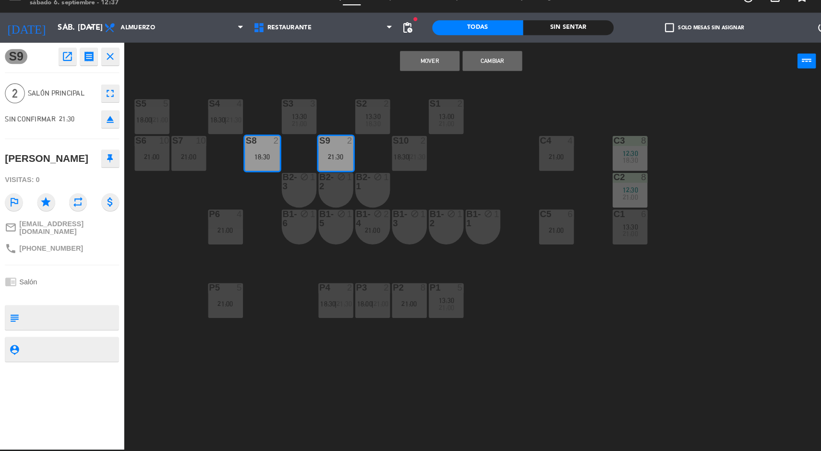
click at [418, 76] on button "Mover" at bounding box center [415, 73] width 58 height 19
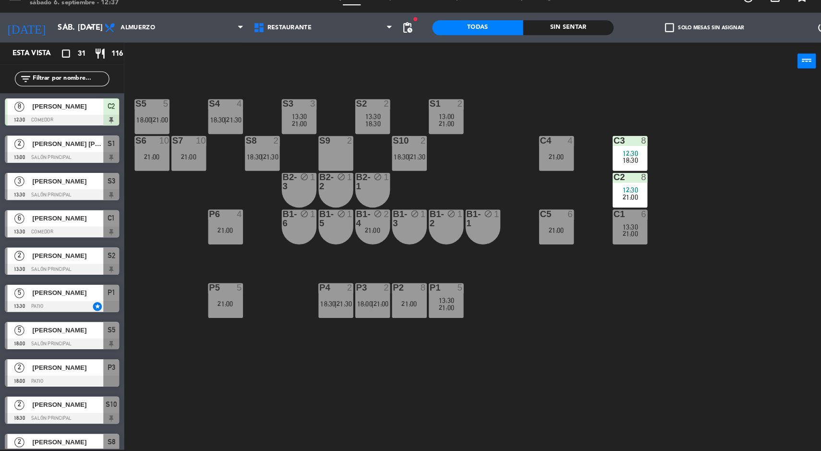
scroll to position [251, 0]
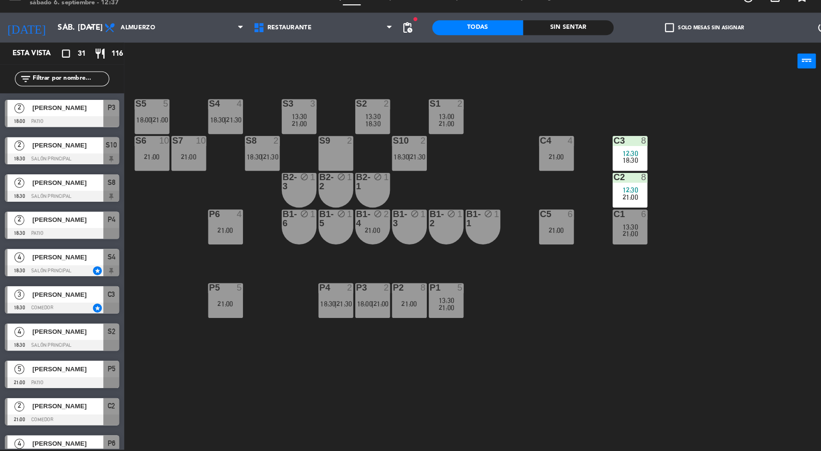
click at [395, 159] on div "S10 2 18:30 | 21:30" at bounding box center [396, 163] width 34 height 34
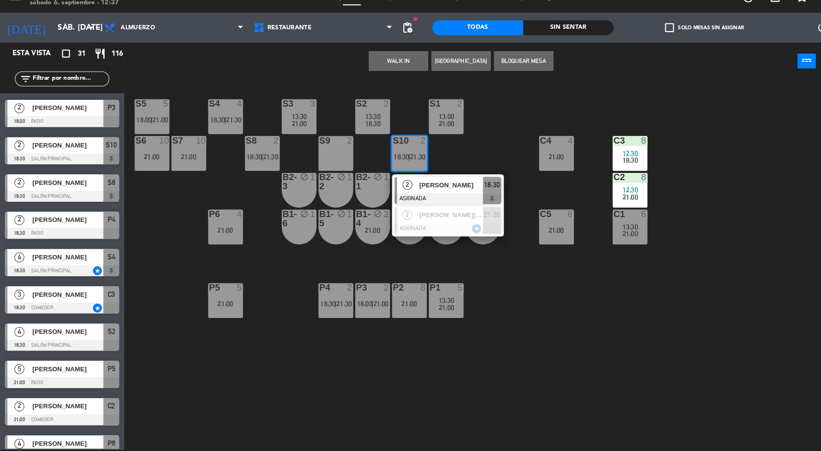
click at [445, 202] on div at bounding box center [432, 207] width 103 height 11
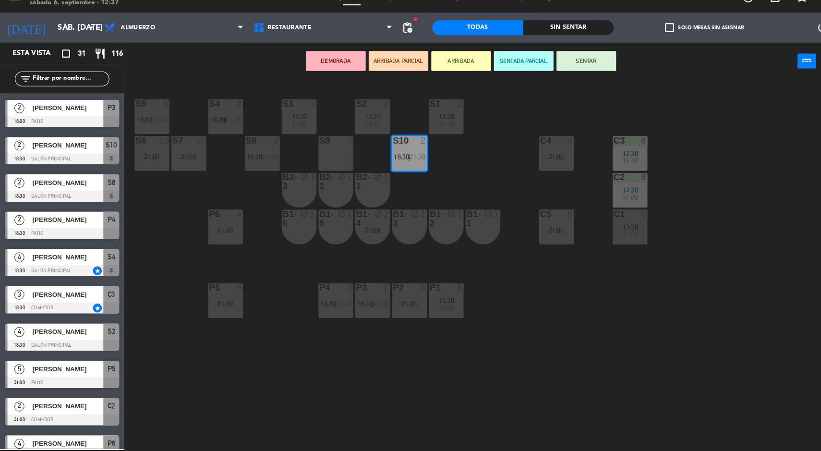
click at [314, 164] on div "S9 2" at bounding box center [325, 163] width 34 height 34
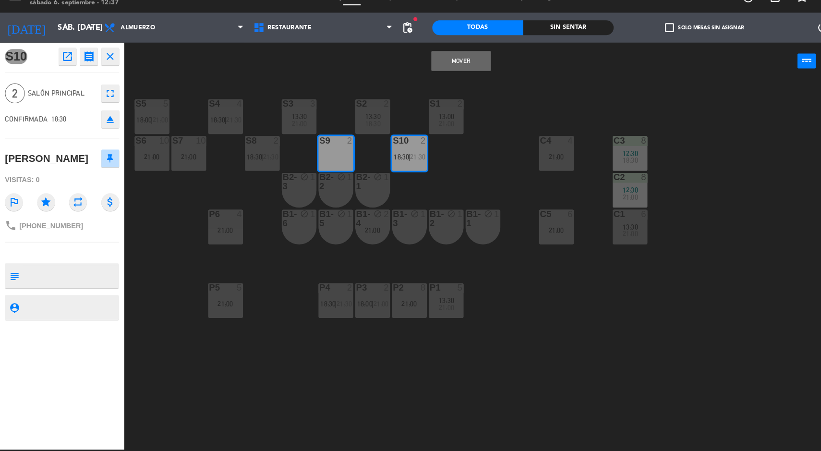
click at [446, 73] on button "Mover" at bounding box center [446, 73] width 58 height 19
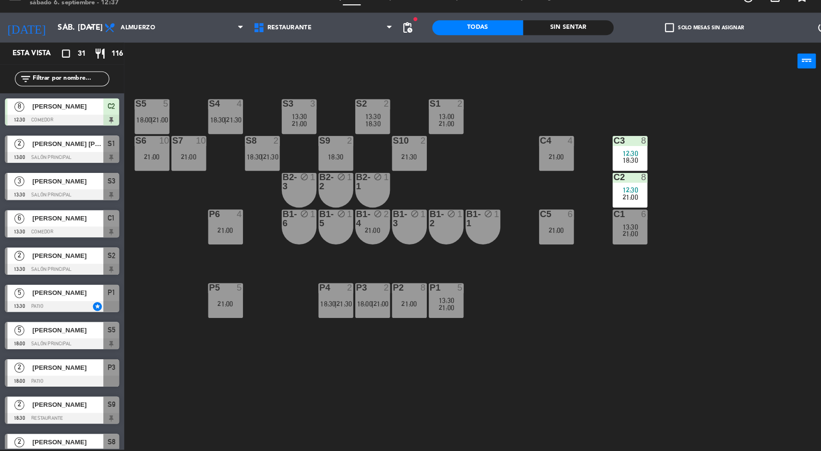
click at [403, 160] on div "S10 2 21:30" at bounding box center [396, 163] width 34 height 34
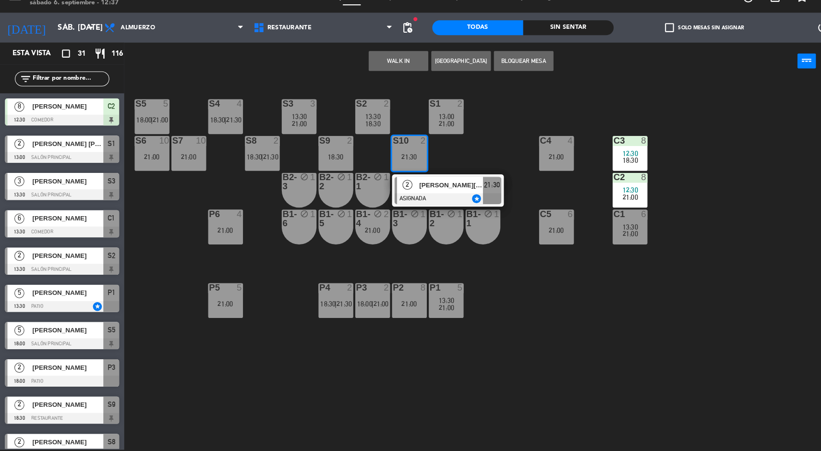
click at [461, 208] on div at bounding box center [432, 207] width 103 height 11
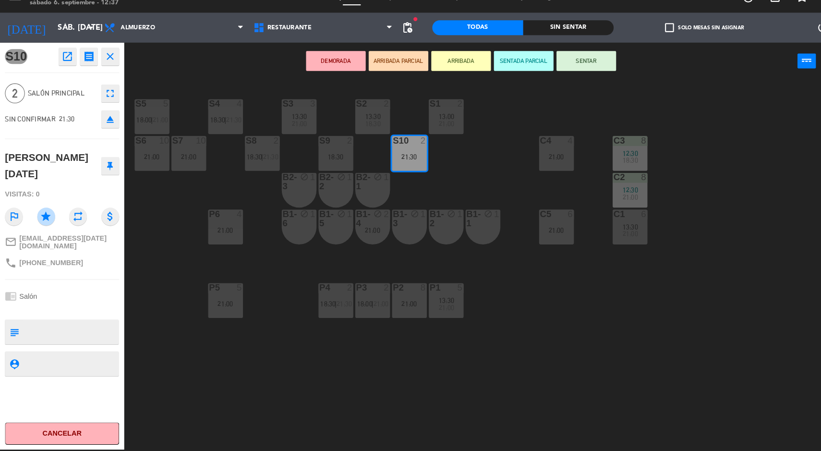
click at [339, 167] on div "18:30" at bounding box center [325, 166] width 34 height 7
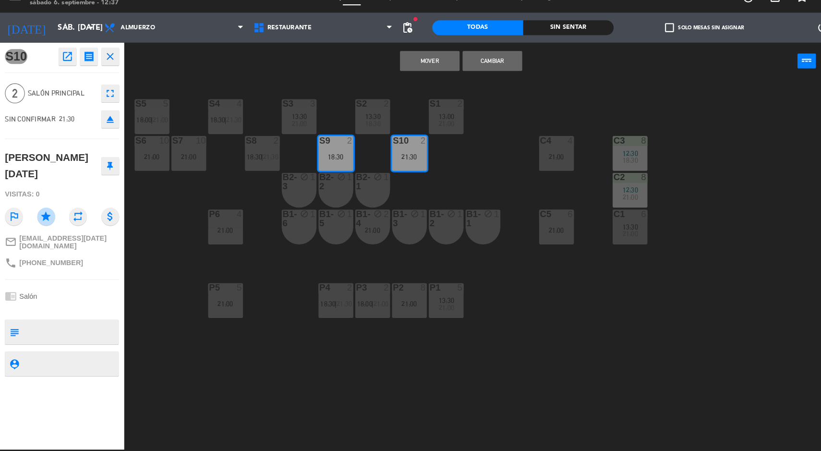
click at [425, 66] on button "Mover" at bounding box center [415, 73] width 58 height 19
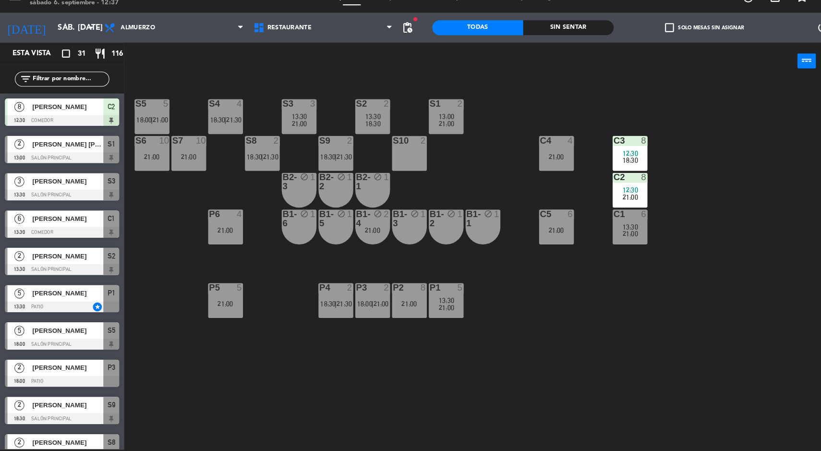
scroll to position [359, 0]
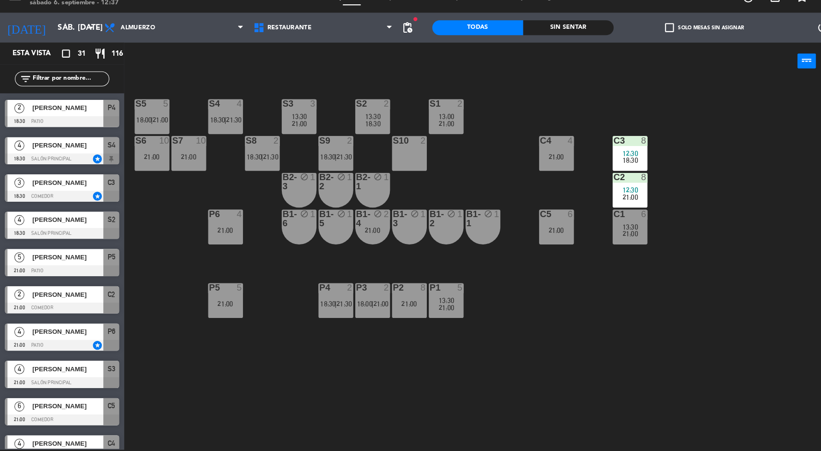
click at [365, 235] on div "21:00" at bounding box center [360, 237] width 34 height 7
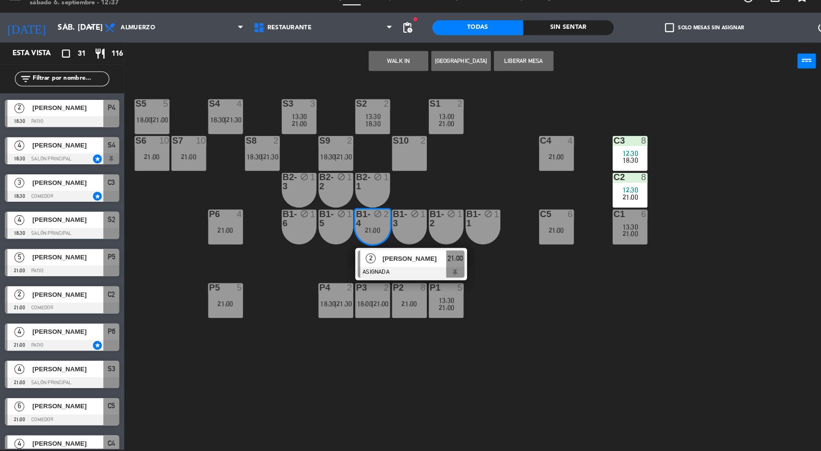
click at [406, 170] on div "S10 2" at bounding box center [396, 163] width 34 height 34
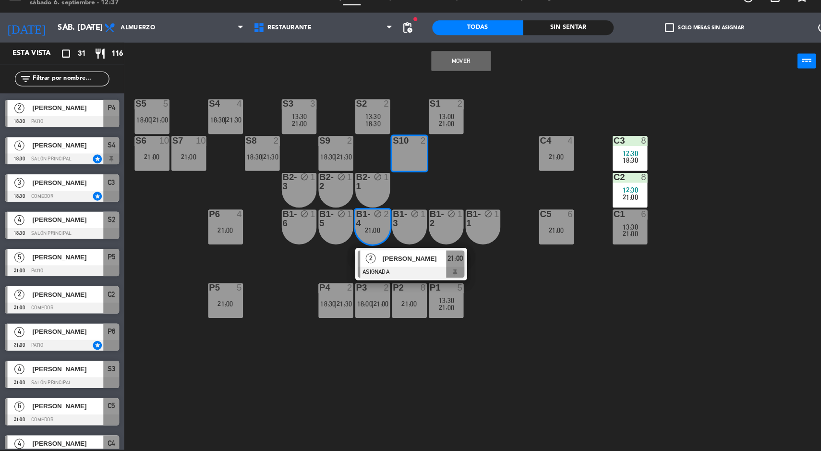
click at [456, 72] on button "Mover" at bounding box center [446, 73] width 58 height 19
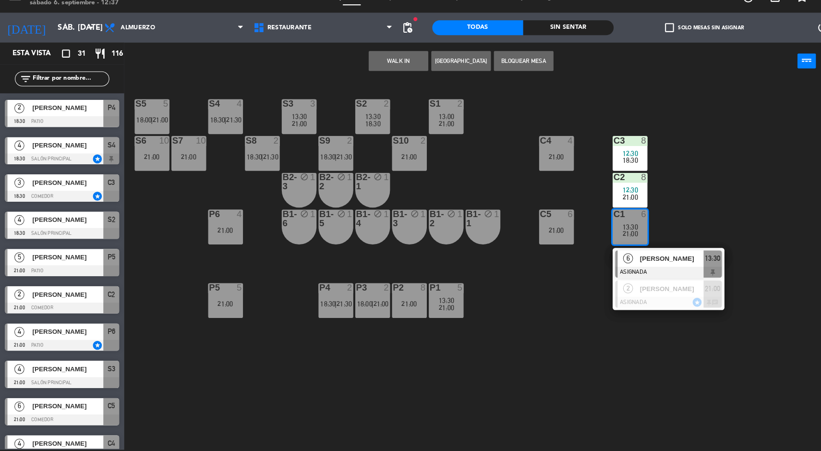
click at [732, 208] on div "S5 5 18:00 | 21:00 S4 4 18:30 | 21:30 S3 3 13:30 21:00 S2 2 13:30 18:30 S1 2 13…" at bounding box center [474, 272] width 693 height 357
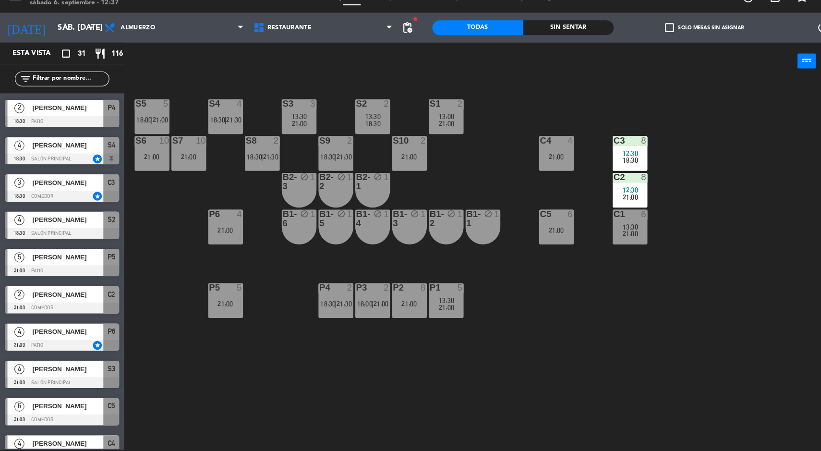
click at [628, 188] on div "8" at bounding box center [624, 186] width 16 height 9
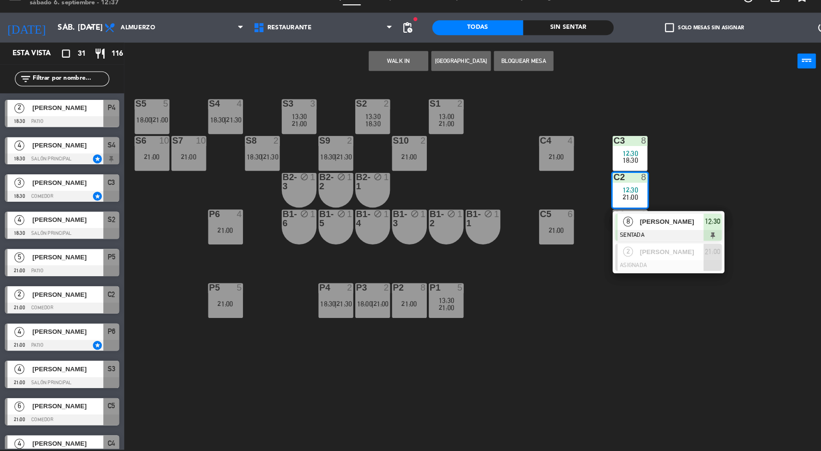
click at [680, 266] on div at bounding box center [645, 271] width 103 height 11
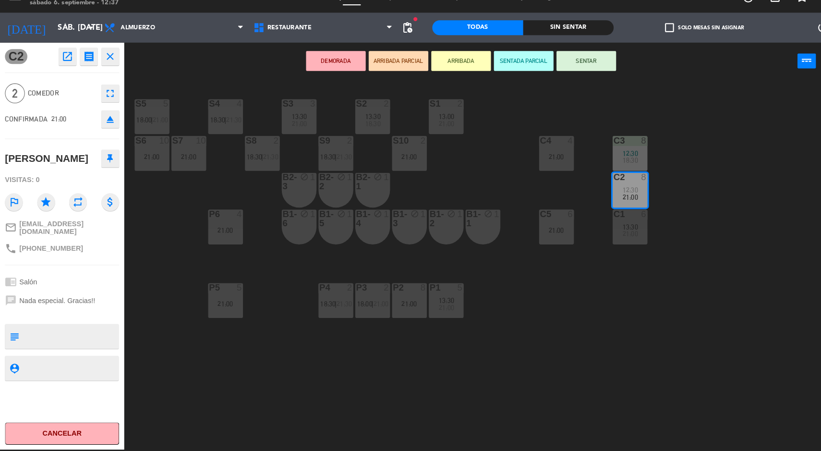
click at [687, 215] on div "S5 5 18:00 | 21:00 S4 4 18:30 | 21:30 S3 3 13:30 21:00 S2 2 13:30 18:30 S1 2 13…" at bounding box center [474, 272] width 693 height 357
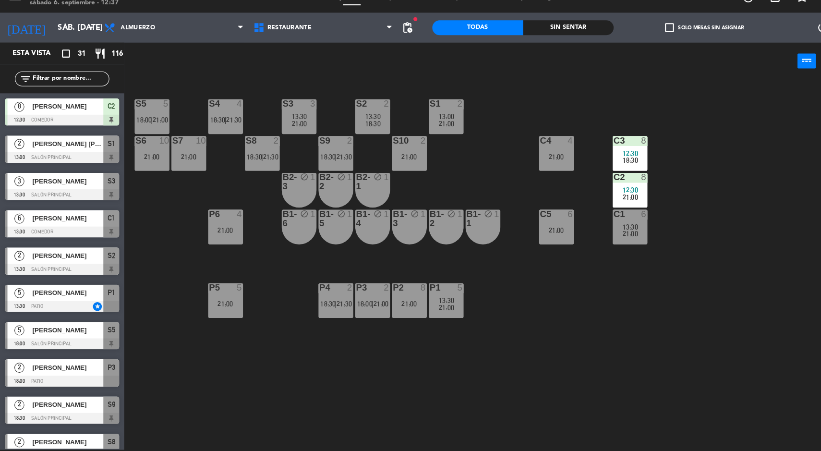
click at [611, 165] on span "12:30" at bounding box center [608, 163] width 15 height 8
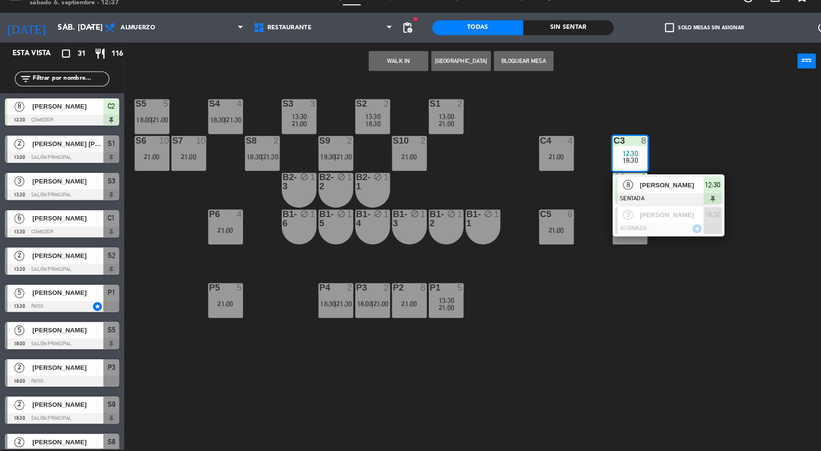
click at [674, 234] on div at bounding box center [645, 235] width 103 height 11
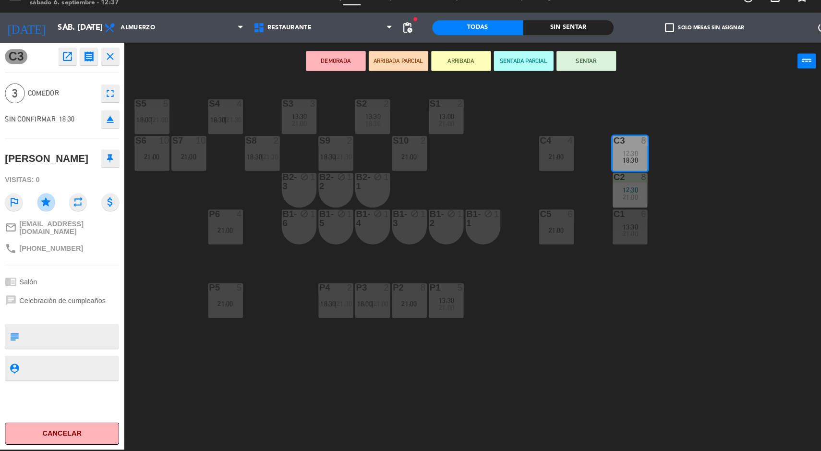
click at [700, 285] on div "S5 5 18:00 | 21:00 S4 4 18:30 | 21:30 S3 3 13:30 21:00 S2 2 13:30 18:30 S1 2 13…" at bounding box center [474, 272] width 693 height 357
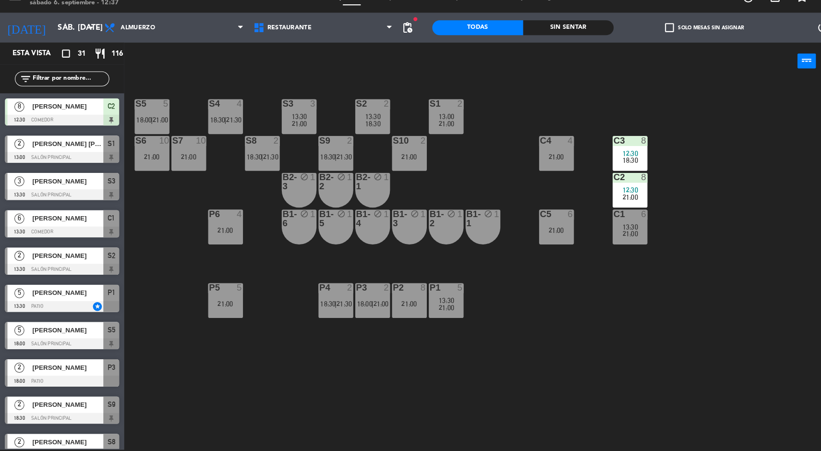
click at [598, 235] on div "13:30" at bounding box center [609, 234] width 34 height 7
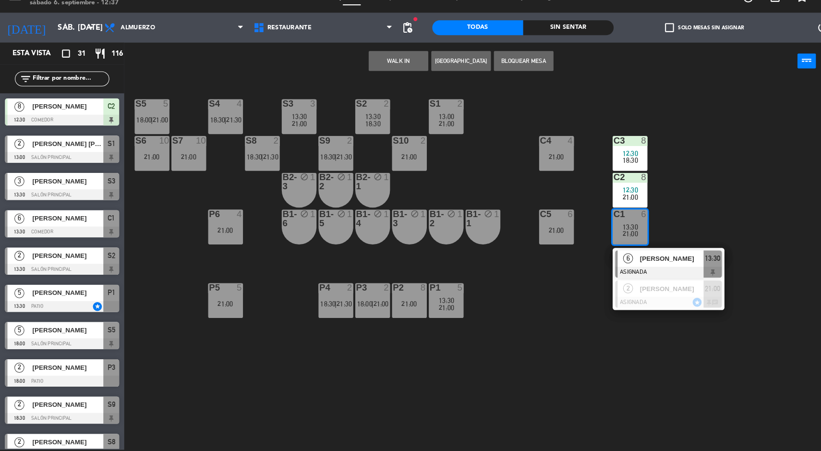
click at [678, 204] on div "S5 5 18:00 | 21:00 S4 4 18:30 | 21:30 S3 3 13:30 21:00 S2 2 13:30 18:30 S1 2 13…" at bounding box center [474, 272] width 693 height 357
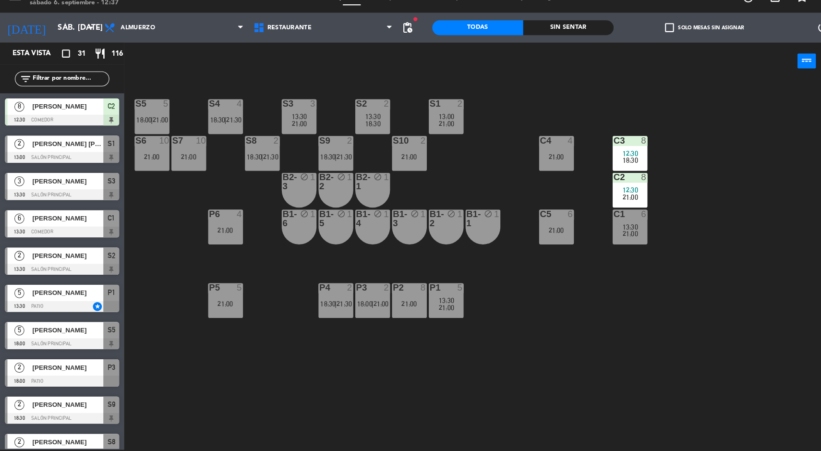
click at [628, 189] on div "8" at bounding box center [624, 186] width 16 height 9
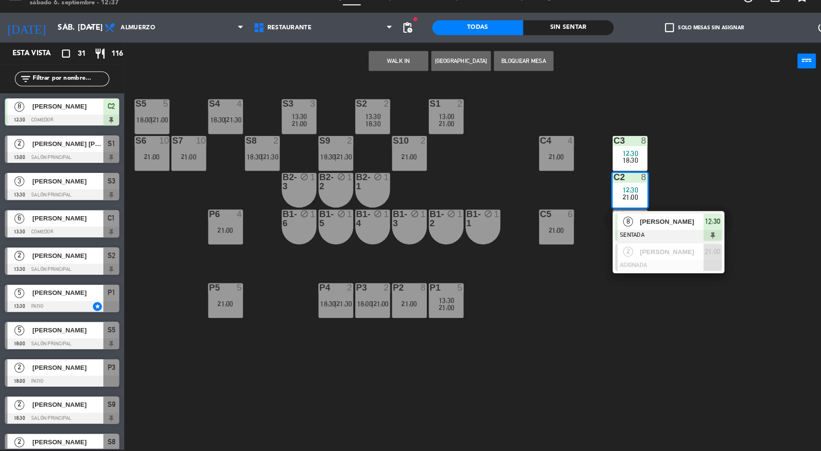
click at [677, 269] on div at bounding box center [645, 271] width 103 height 11
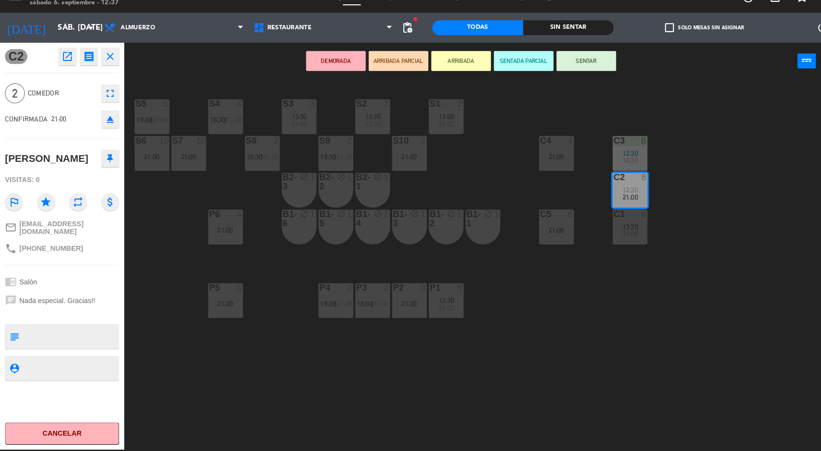
click at [696, 200] on div "S5 5 18:00 | 21:00 S4 4 18:30 | 21:30 S3 3 13:30 21:00 S2 2 13:30 18:30 S1 2 13…" at bounding box center [474, 272] width 693 height 357
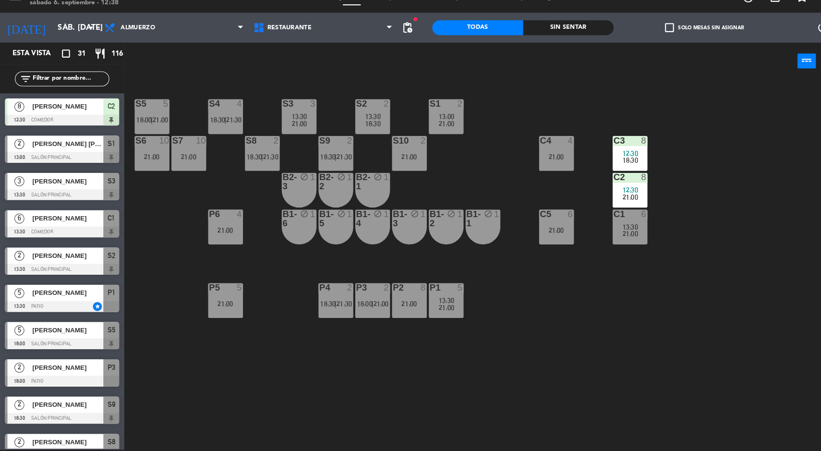
click at [421, 126] on div "13:00" at bounding box center [431, 127] width 34 height 7
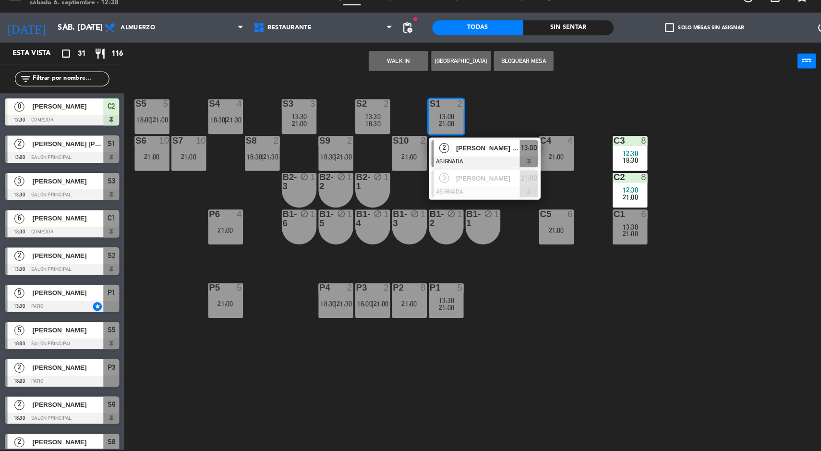
click at [485, 202] on div at bounding box center [468, 200] width 103 height 11
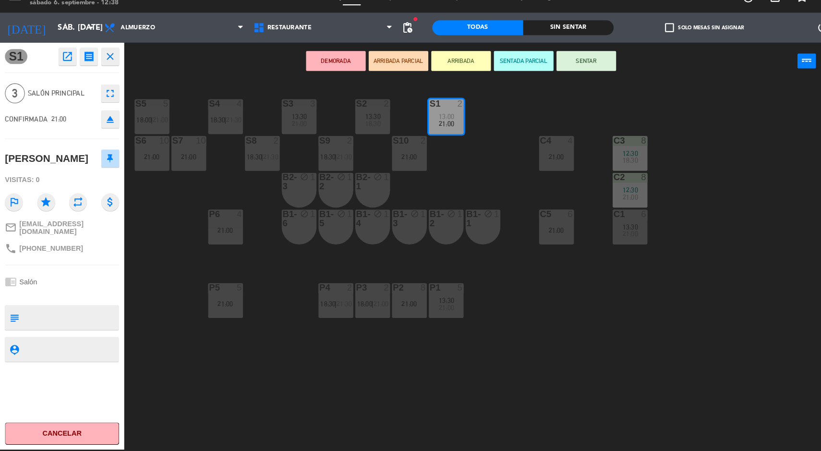
click at [691, 204] on div "S5 5 18:00 | 21:00 S4 4 18:30 | 21:30 S3 3 13:30 21:00 S2 2 13:30 18:30 S1 2 13…" at bounding box center [474, 272] width 693 height 357
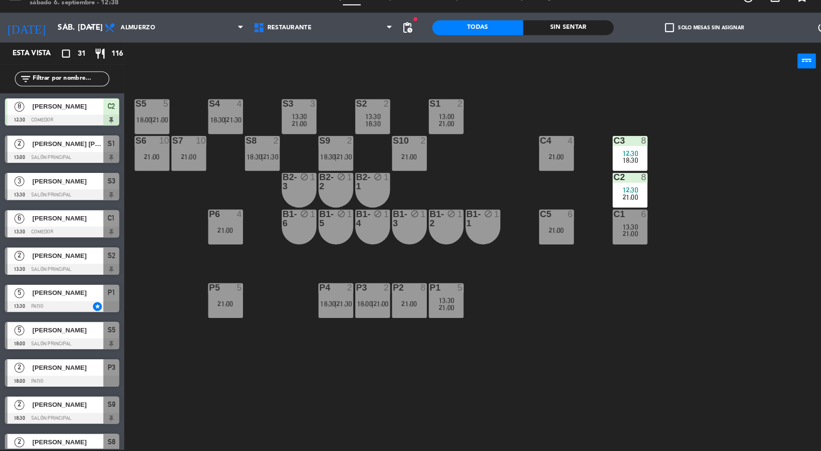
scroll to position [107, 0]
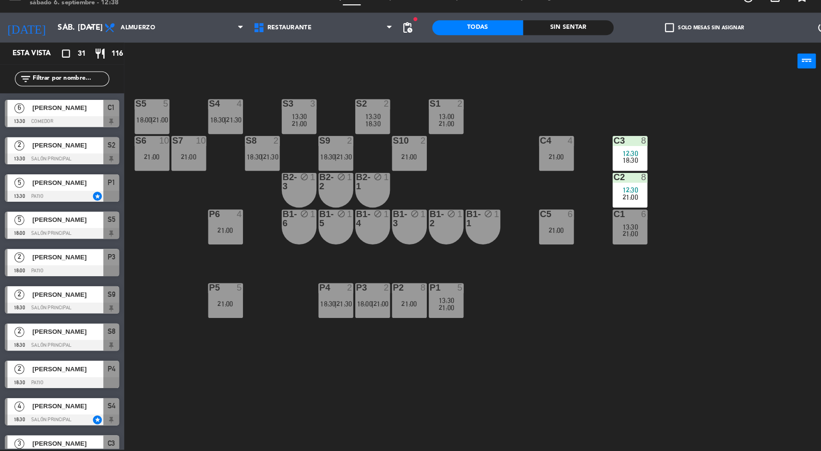
click at [557, 150] on div "4" at bounding box center [553, 150] width 16 height 9
click at [708, 196] on div "S5 5 18:00 | 21:00 S4 4 18:30 | 21:30 S3 3 13:30 21:00 S2 2 13:30 18:30 S1 2 13…" at bounding box center [474, 272] width 693 height 357
click at [367, 126] on div "13:30" at bounding box center [360, 127] width 34 height 7
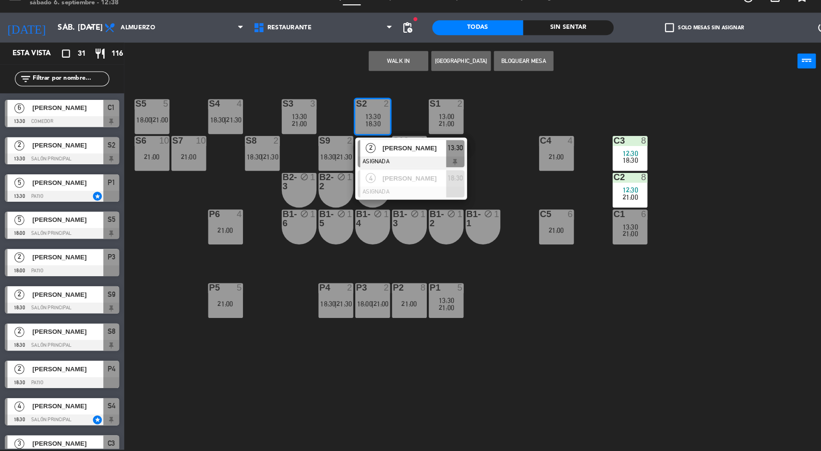
click at [473, 182] on div "S5 5 18:00 | 21:00 S4 4 18:30 | 21:30 S3 3 13:30 21:00 S2 2 13:30 18:30 2 [PERS…" at bounding box center [474, 272] width 693 height 357
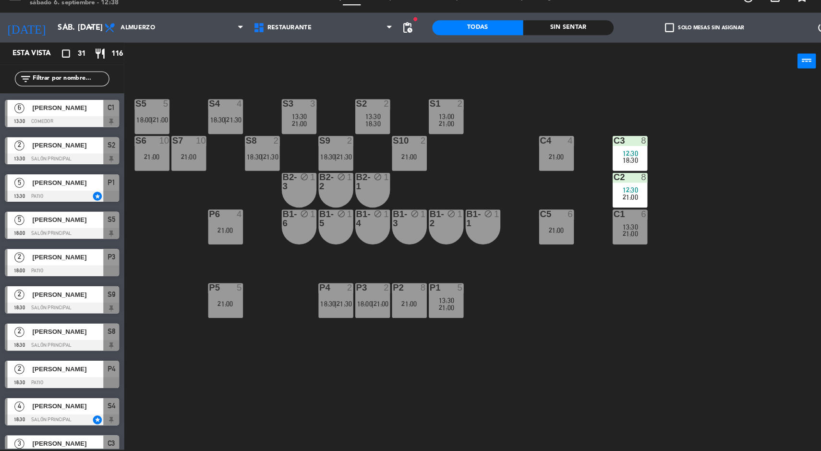
click at [287, 131] on span "21:00" at bounding box center [289, 135] width 15 height 8
click at [470, 187] on div "S5 5 18:00 | 21:00 S4 4 18:30 | 21:30 S3 3 13:30 21:00 S2 2 13:30 18:30 S1 2 13…" at bounding box center [474, 272] width 693 height 357
click at [211, 139] on div "S4 4 18:30 | 21:30" at bounding box center [218, 128] width 34 height 34
click at [464, 196] on div "S5 5 18:00 | 21:00 S4 4 18:30 | 21:30 S3 3 13:30 21:00 S2 2 13:30 18:30 S1 2 13…" at bounding box center [474, 272] width 693 height 357
click at [130, 116] on div "S5" at bounding box center [131, 115] width 16 height 9
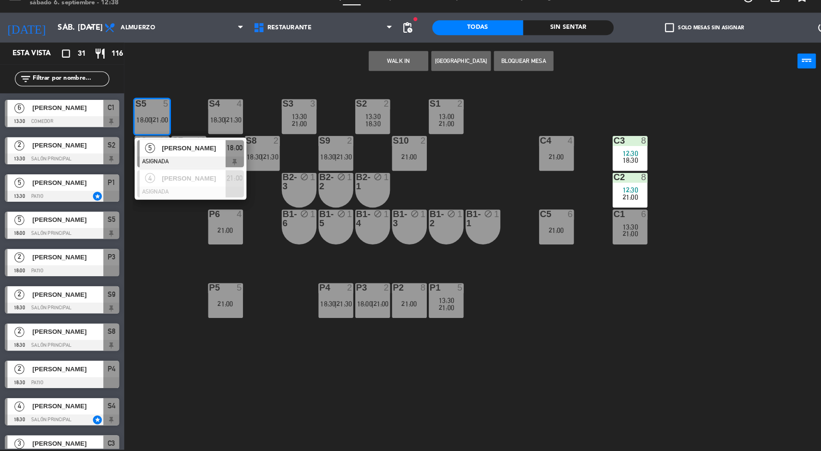
click at [213, 187] on span "[PERSON_NAME]" at bounding box center [186, 187] width 61 height 10
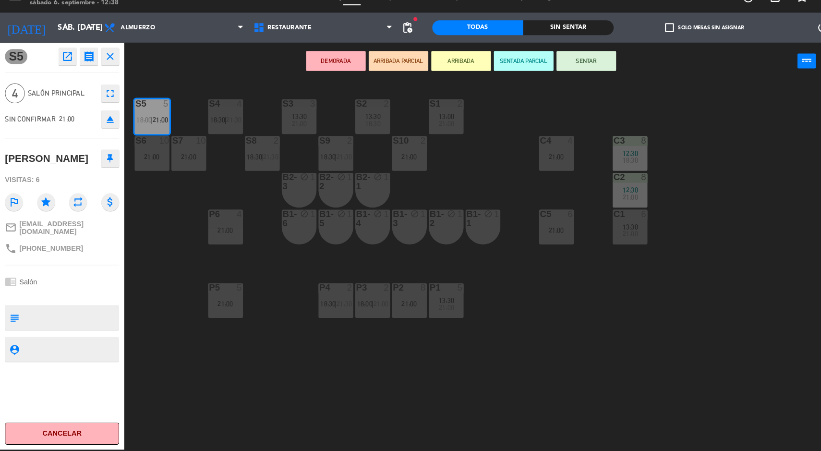
click at [546, 173] on div "C4 4 21:00" at bounding box center [538, 163] width 34 height 34
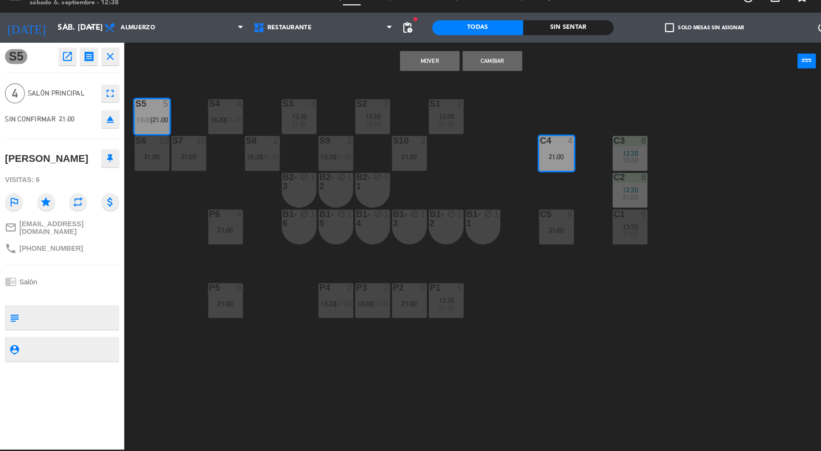
click at [488, 68] on button "Cambiar" at bounding box center [476, 73] width 58 height 19
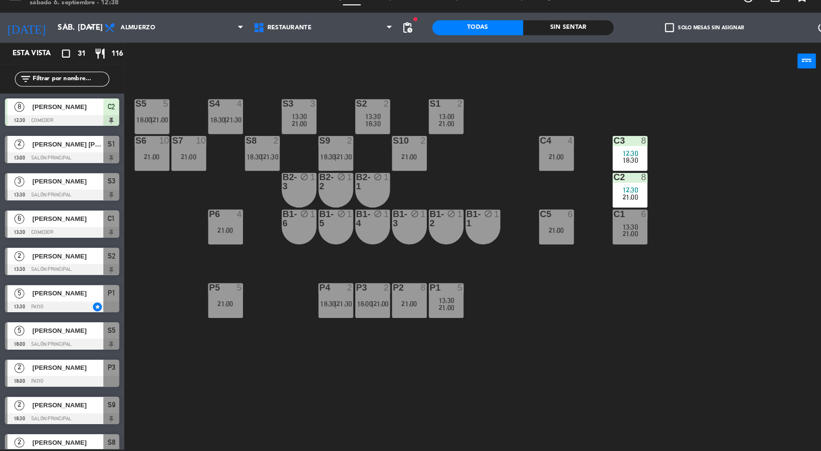
scroll to position [71, 0]
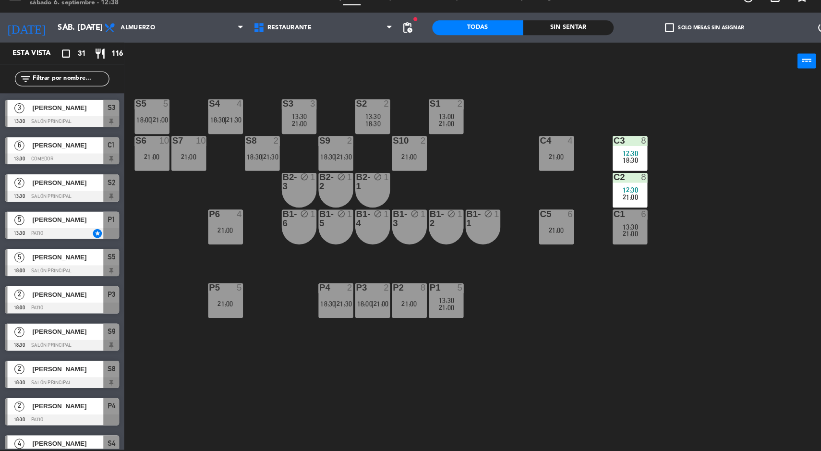
click at [552, 159] on div "C4 4 21:00" at bounding box center [538, 163] width 34 height 34
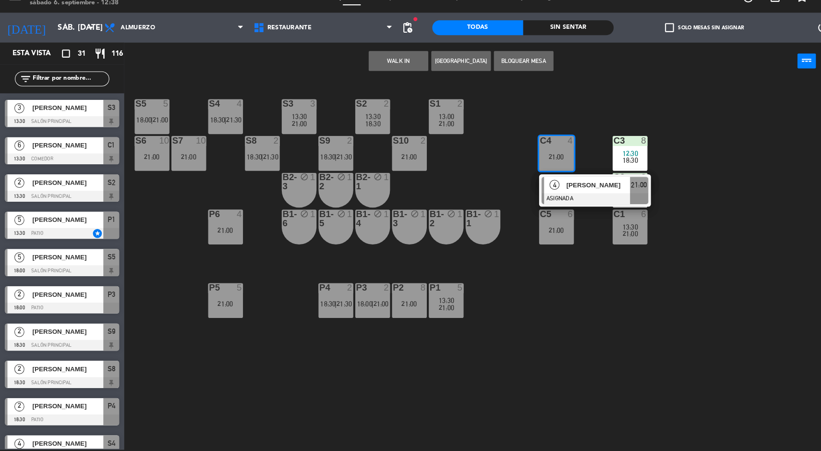
click at [716, 295] on div "S5 5 18:00 | 21:00 S4 4 18:30 | 21:30 S3 3 13:30 21:00 S2 2 13:30 18:30 S1 2 13…" at bounding box center [474, 272] width 693 height 357
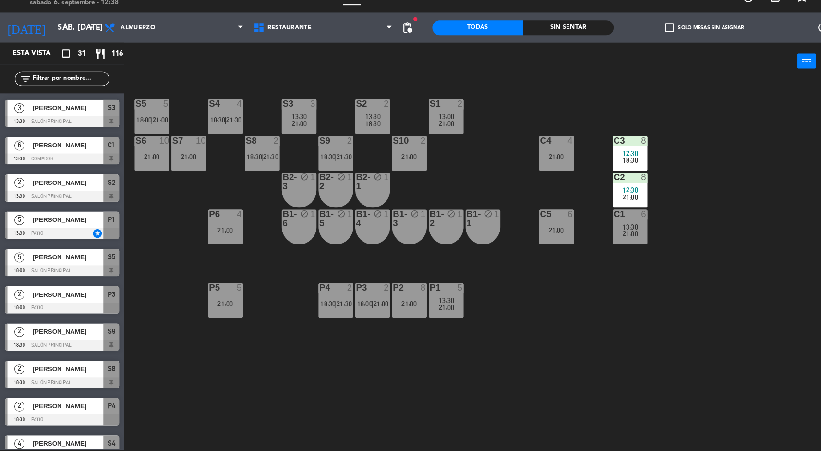
click at [540, 238] on div "21:00" at bounding box center [538, 237] width 34 height 7
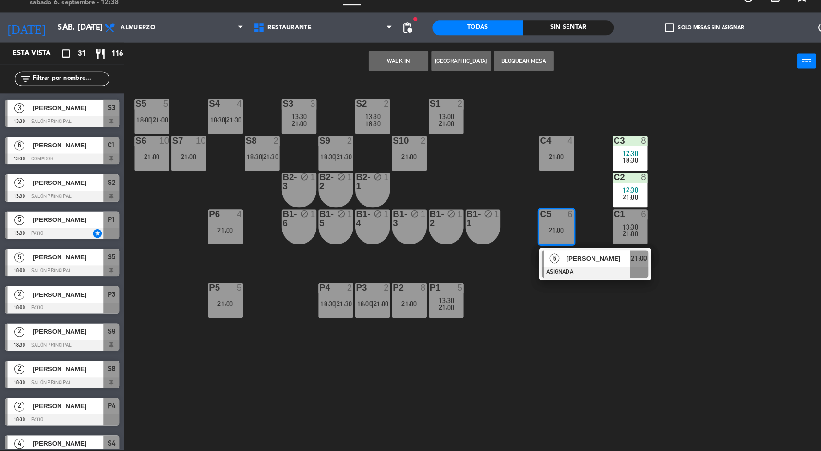
click at [581, 277] on div at bounding box center [574, 278] width 103 height 11
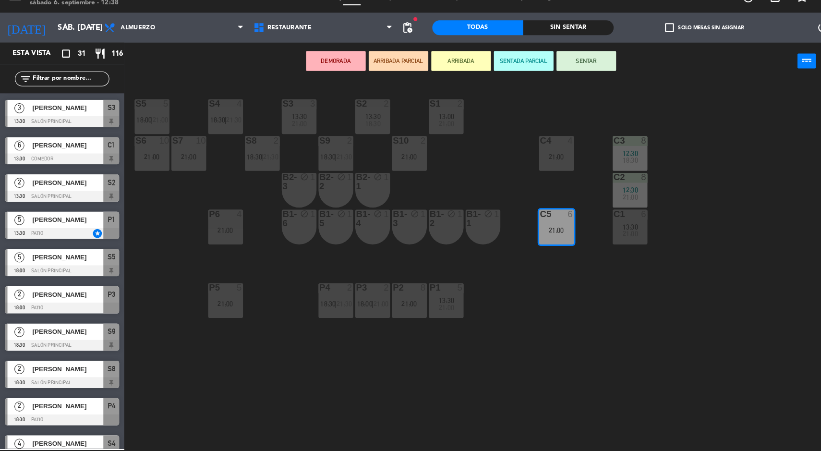
click at [538, 165] on div "21:00" at bounding box center [538, 166] width 34 height 7
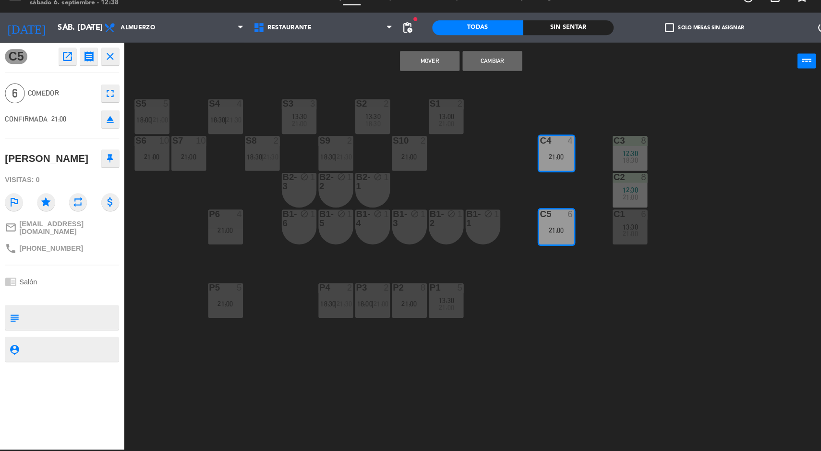
click at [485, 71] on button "Cambiar" at bounding box center [476, 73] width 58 height 19
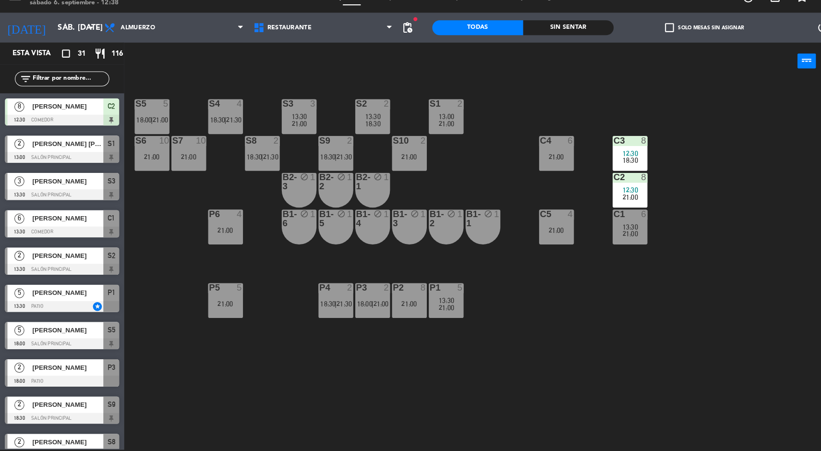
click at [708, 245] on div "S5 5 18:00 | 21:00 S4 4 18:30 | 21:30 S3 3 13:30 21:00 S2 2 13:30 18:30 S1 2 13…" at bounding box center [474, 272] width 693 height 357
click at [555, 45] on div "Sin sentar" at bounding box center [549, 42] width 88 height 14
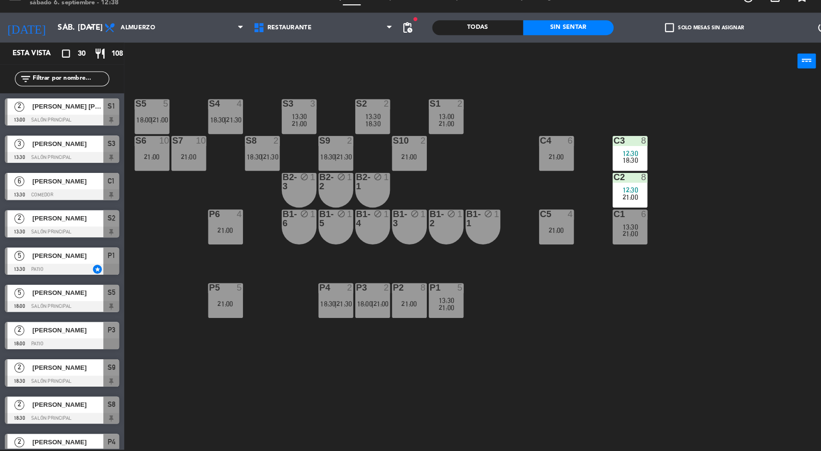
click at [264, 168] on span "21:30" at bounding box center [261, 167] width 15 height 8
click at [451, 193] on div "S5 5 18:00 | 21:00 S4 4 18:30 | 21:30 S3 3 13:30 21:00 S2 2 13:30 18:30 S1 2 13…" at bounding box center [474, 272] width 693 height 357
click at [318, 168] on span "18:30" at bounding box center [317, 167] width 15 height 8
click at [464, 195] on div "S5 5 18:00 | 21:00 S4 4 18:30 | 21:30 S3 3 13:30 21:00 S2 2 13:30 18:30 S1 2 13…" at bounding box center [474, 272] width 693 height 357
click at [411, 154] on div "2" at bounding box center [409, 150] width 6 height 9
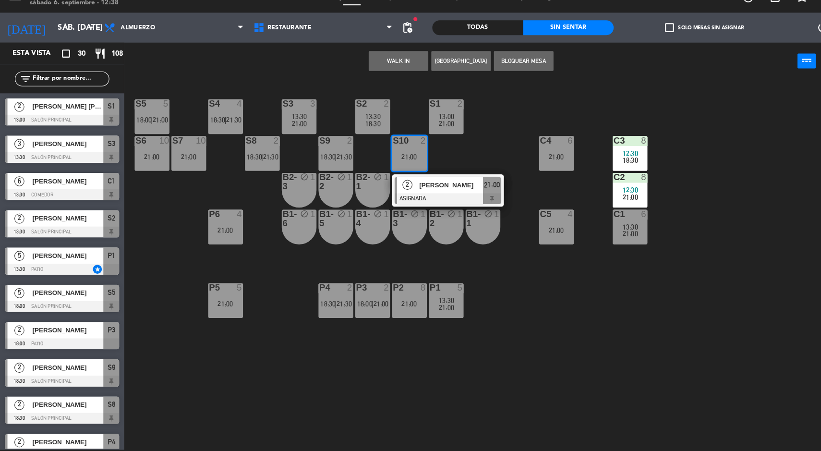
click at [459, 195] on span "[PERSON_NAME]" at bounding box center [435, 194] width 61 height 10
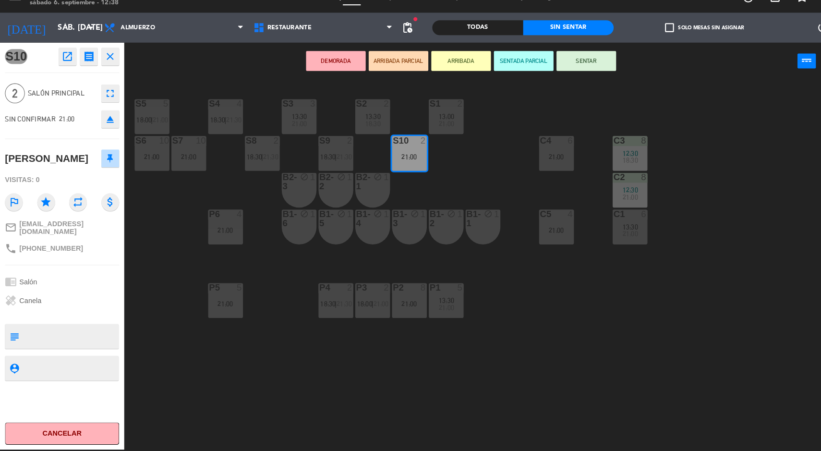
click at [60, 67] on icon "open_in_new" at bounding box center [66, 70] width 12 height 12
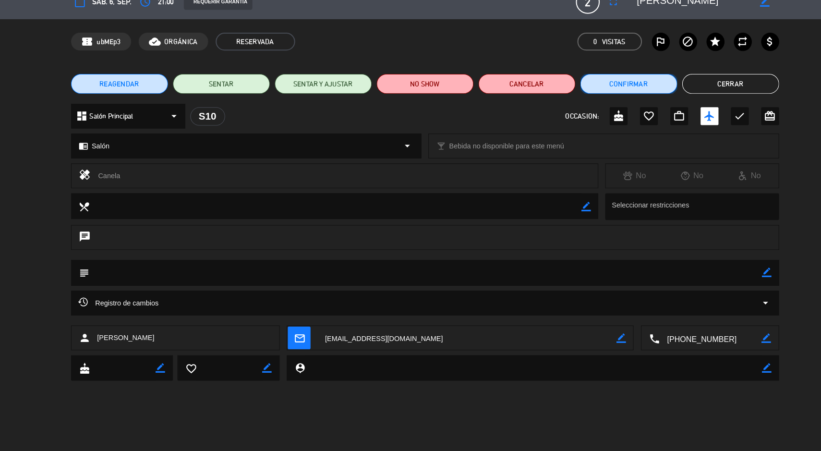
click at [624, 98] on button "Confirmar" at bounding box center [608, 95] width 94 height 19
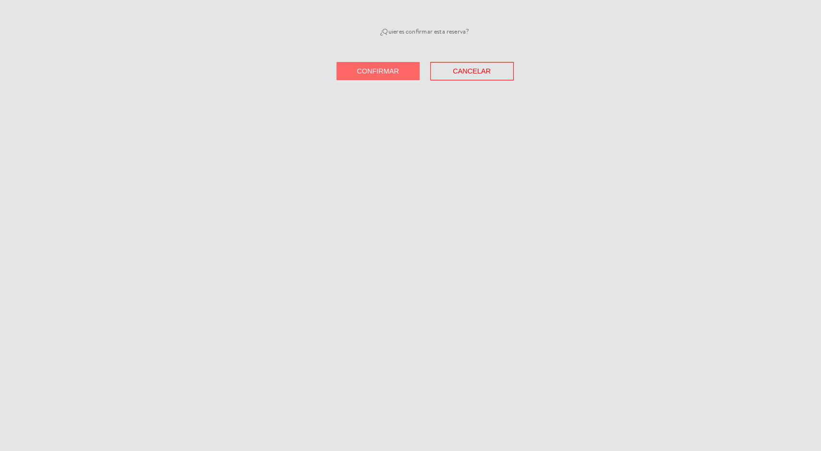
click at [338, 88] on button "Confirmar" at bounding box center [365, 84] width 81 height 18
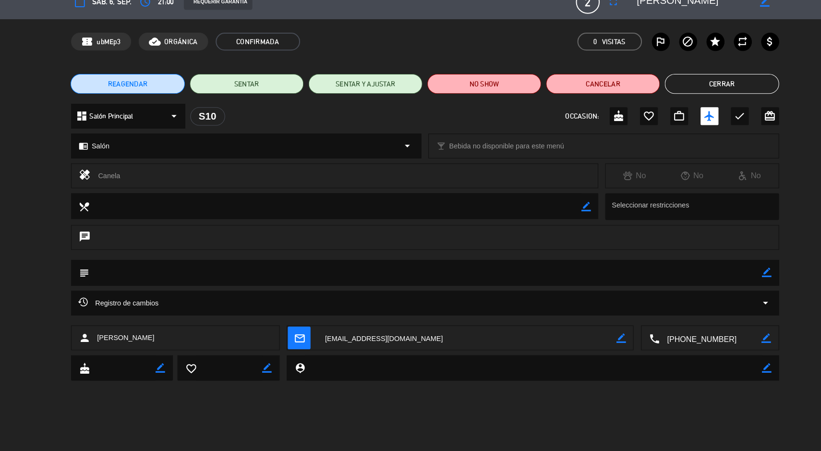
click at [701, 96] on button "Cerrar" at bounding box center [697, 95] width 110 height 19
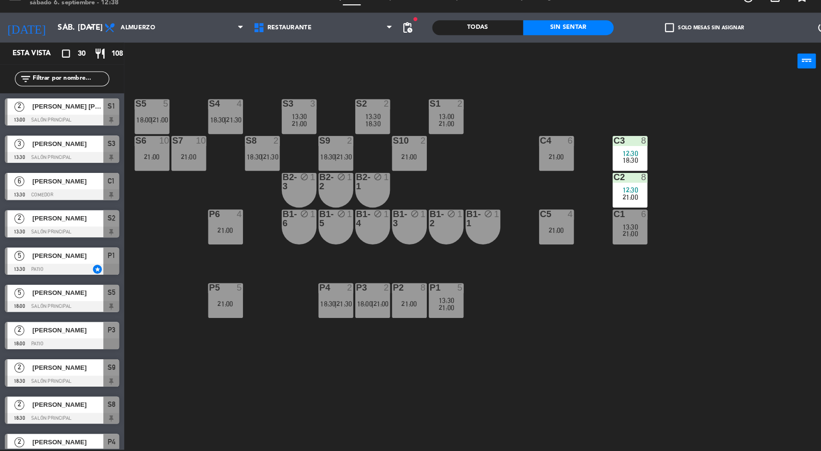
scroll to position [166, 0]
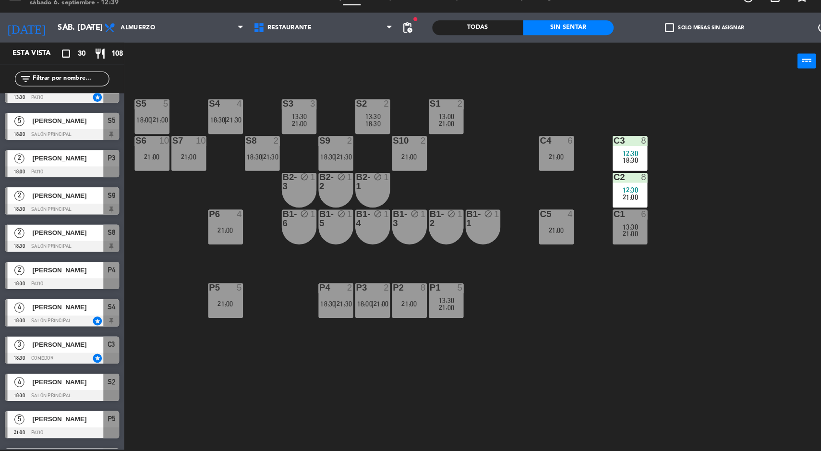
click at [329, 164] on span "21:30" at bounding box center [332, 167] width 15 height 8
click at [477, 286] on div "S5 5 18:00 | 21:00 S4 4 18:30 | 21:30 S3 3 13:30 21:00 S2 2 13:30 18:30 S1 2 13…" at bounding box center [474, 272] width 693 height 357
click at [245, 166] on span "18:30" at bounding box center [246, 167] width 15 height 8
click at [479, 292] on div "S5 5 18:00 | 21:00 S4 4 18:30 | 21:30 S3 3 13:30 21:00 S2 2 13:30 18:30 S1 2 13…" at bounding box center [474, 272] width 693 height 357
click at [210, 318] on div "P5 5 21:00" at bounding box center [218, 305] width 34 height 34
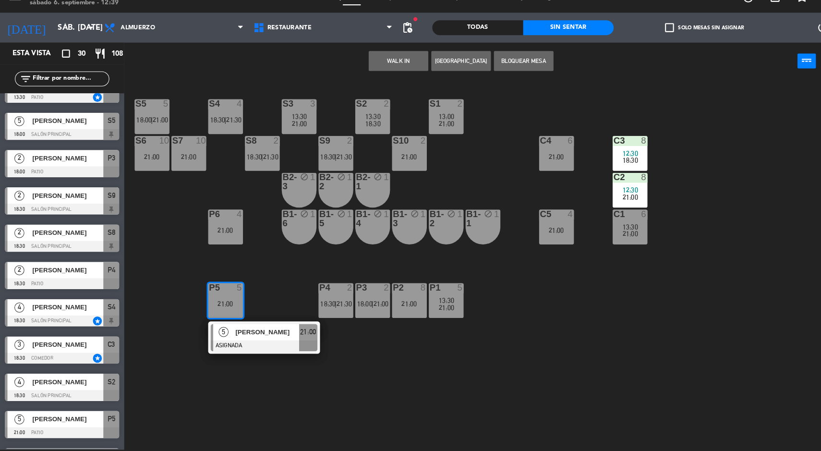
click at [489, 384] on div "S5 5 18:00 | 21:00 S4 4 18:30 | 21:30 S3 3 13:30 21:00 S2 2 13:30 18:30 S1 2 13…" at bounding box center [474, 272] width 693 height 357
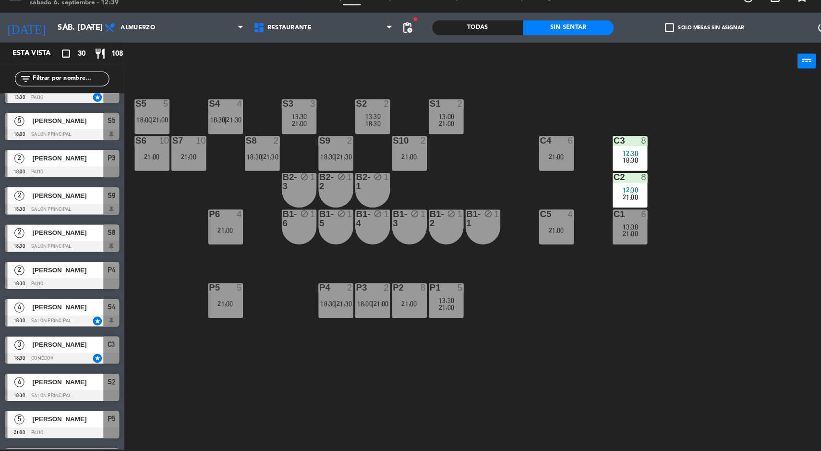
click at [322, 316] on div "P4 2 18:30 | 21:30" at bounding box center [325, 305] width 34 height 34
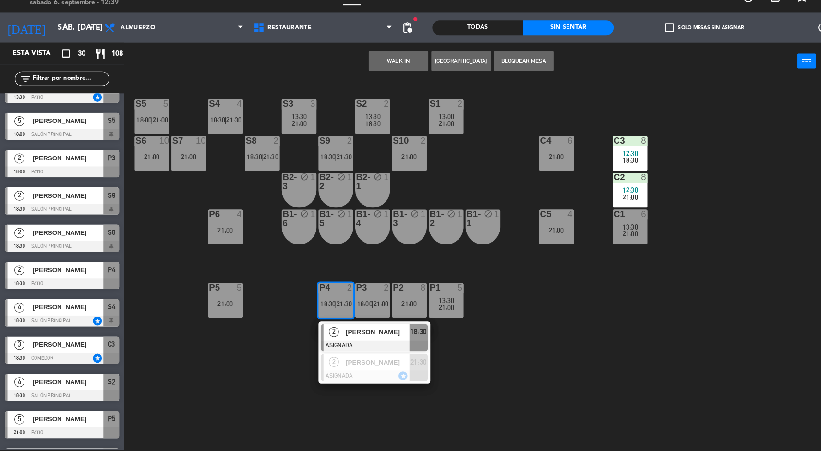
click at [364, 382] on div at bounding box center [361, 377] width 103 height 11
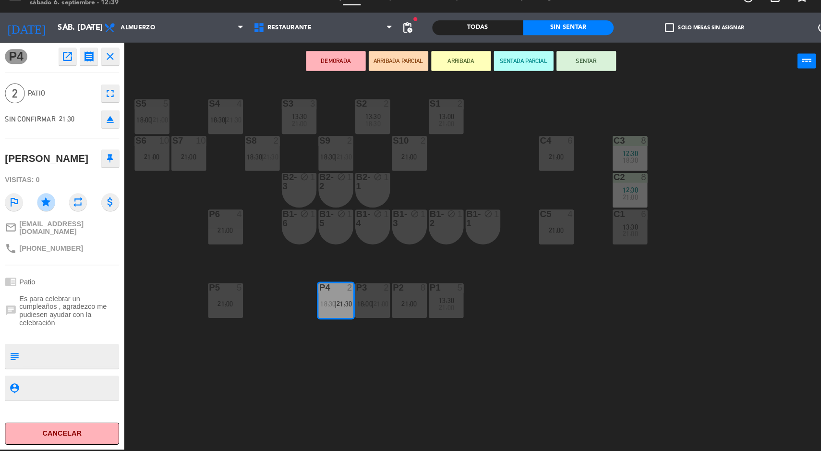
click at [65, 72] on icon "open_in_new" at bounding box center [66, 70] width 12 height 12
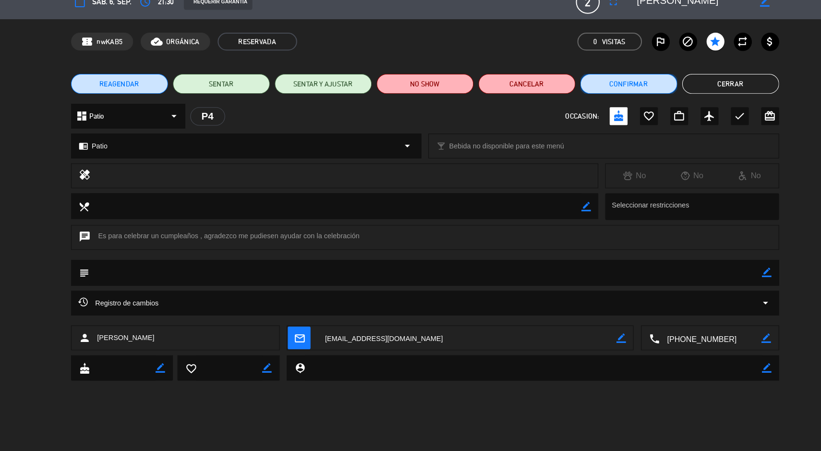
click at [588, 101] on button "Confirmar" at bounding box center [608, 95] width 94 height 19
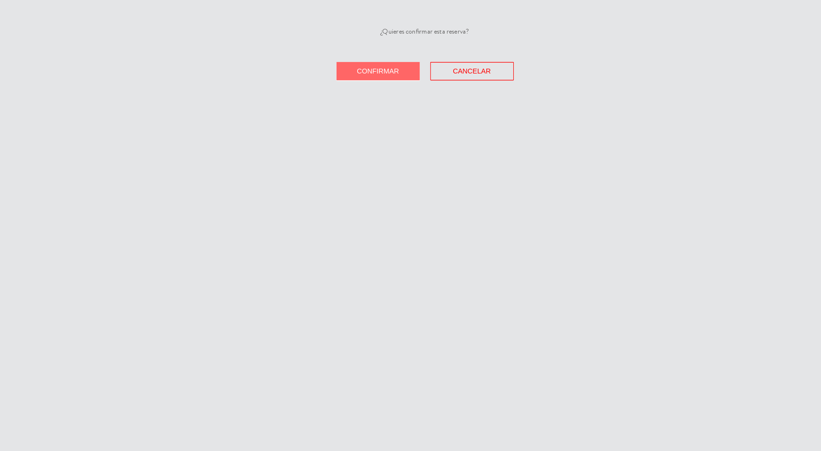
click at [359, 82] on span "Confirmar" at bounding box center [365, 84] width 41 height 8
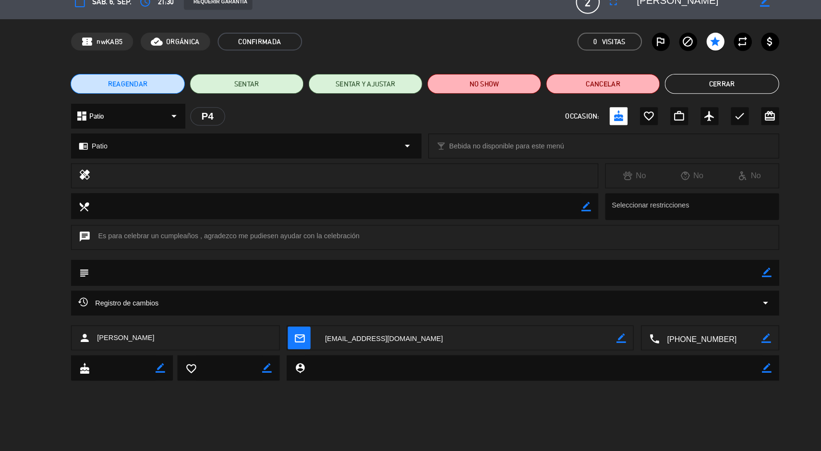
click at [677, 96] on button "Cerrar" at bounding box center [697, 95] width 110 height 19
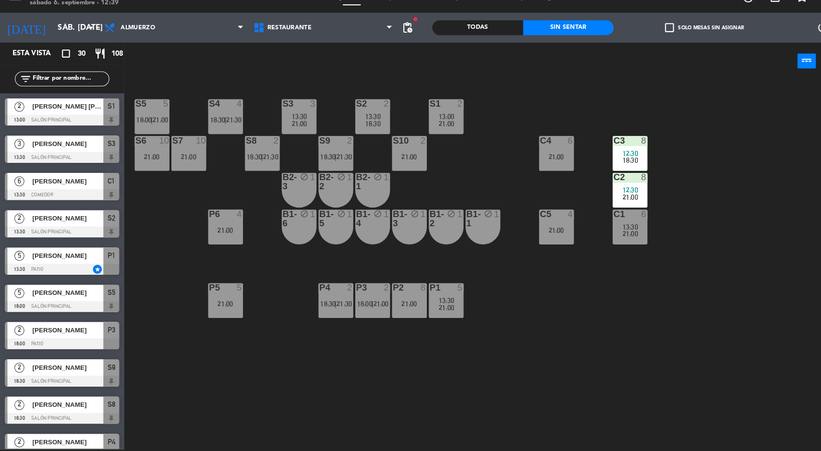
scroll to position [310, 0]
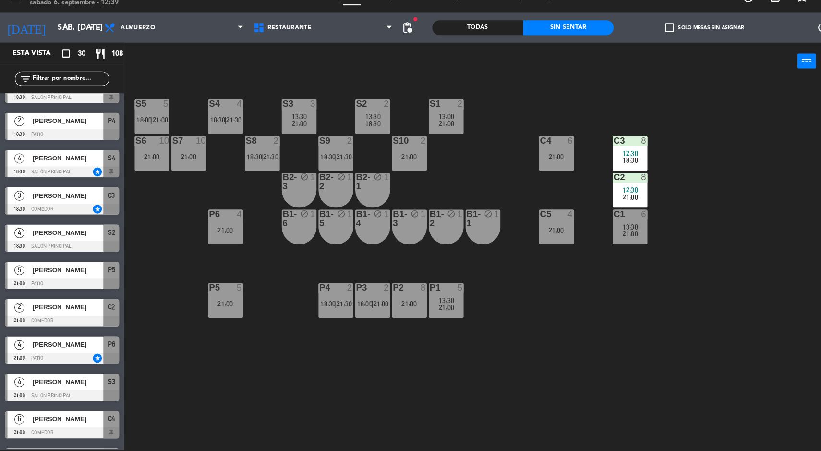
click at [193, 165] on div "21:00" at bounding box center [183, 166] width 34 height 7
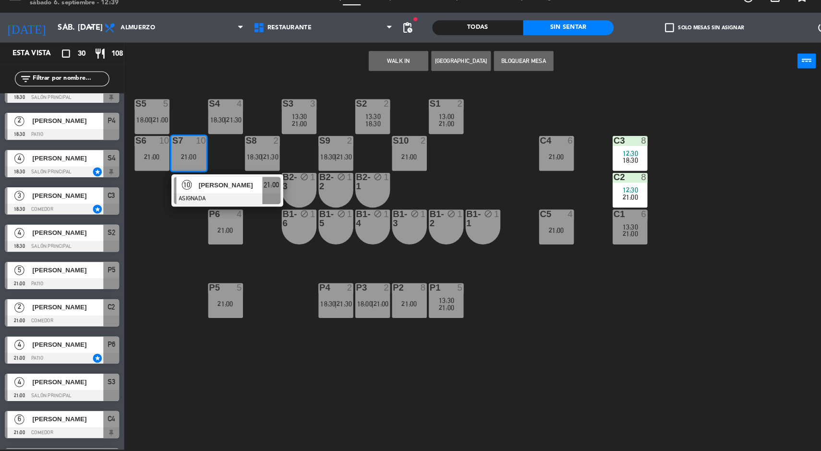
click at [228, 207] on div at bounding box center [219, 207] width 103 height 11
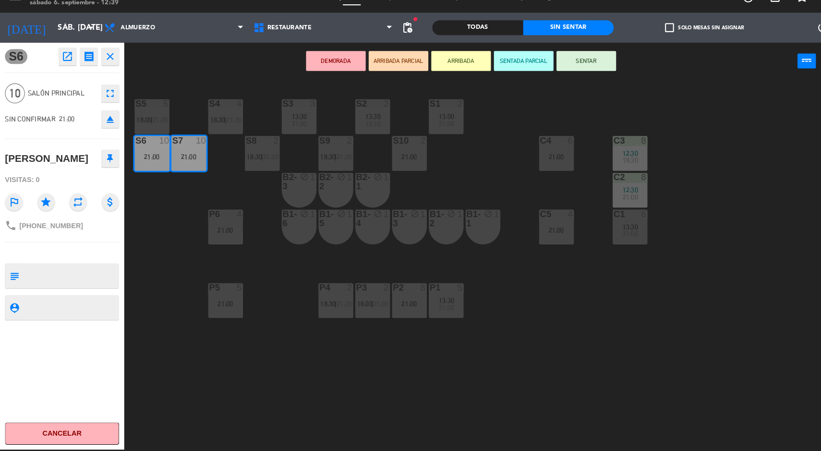
click at [65, 70] on icon "open_in_new" at bounding box center [66, 70] width 12 height 12
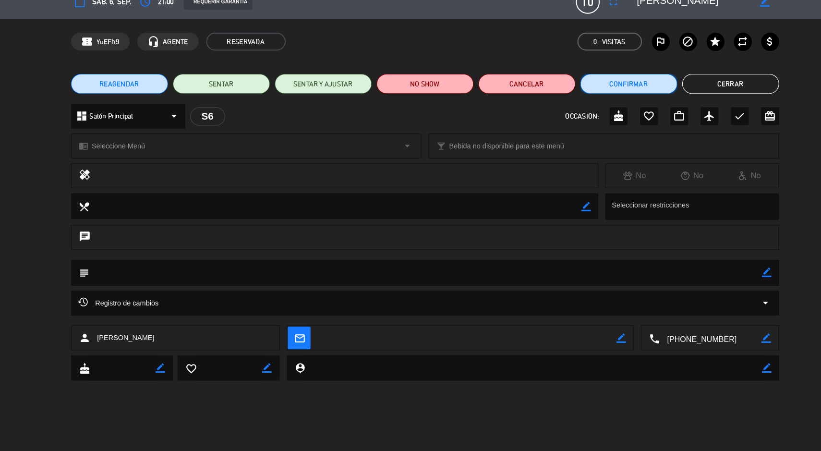
click at [588, 101] on button "Confirmar" at bounding box center [608, 95] width 94 height 19
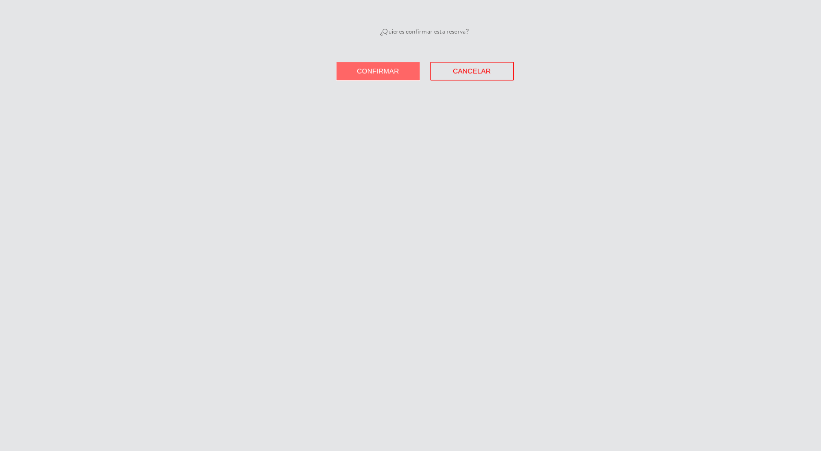
click at [360, 84] on span "Confirmar" at bounding box center [365, 84] width 41 height 8
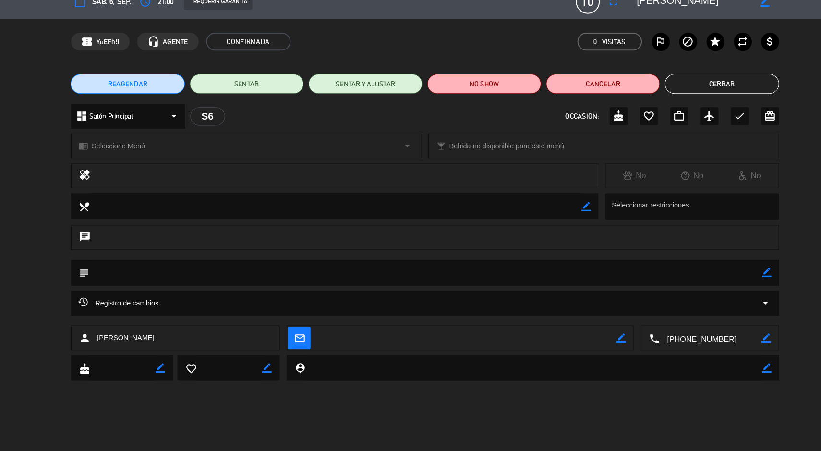
click at [671, 105] on button "Cerrar" at bounding box center [697, 95] width 110 height 19
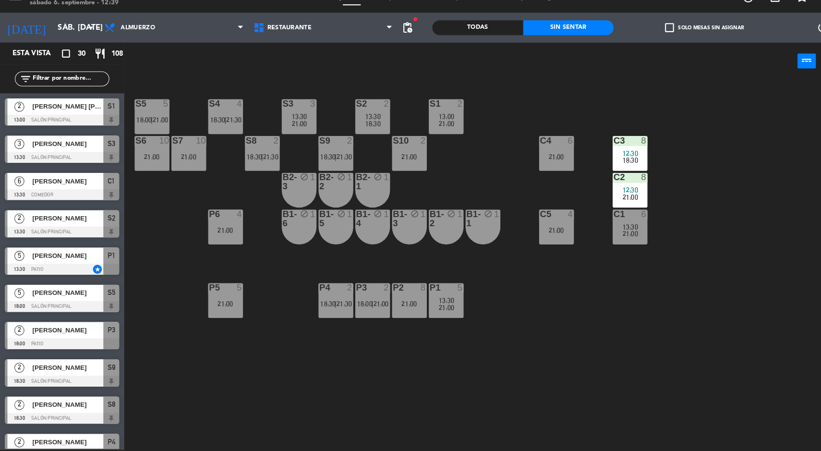
scroll to position [130, 0]
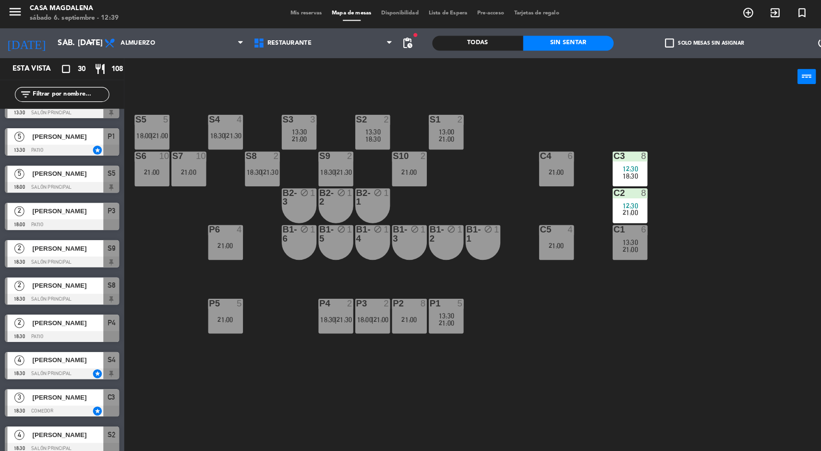
click at [290, 12] on span "Mis reservas" at bounding box center [296, 12] width 40 height 5
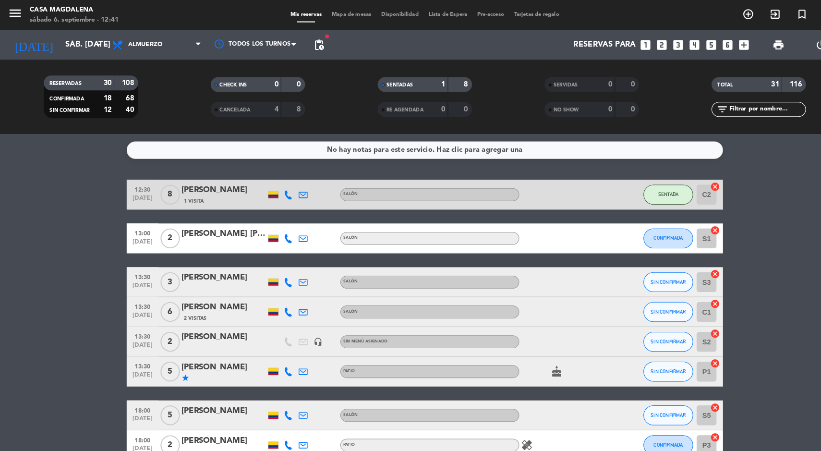
click at [82, 43] on input "sáb. [DATE]" at bounding box center [108, 43] width 101 height 19
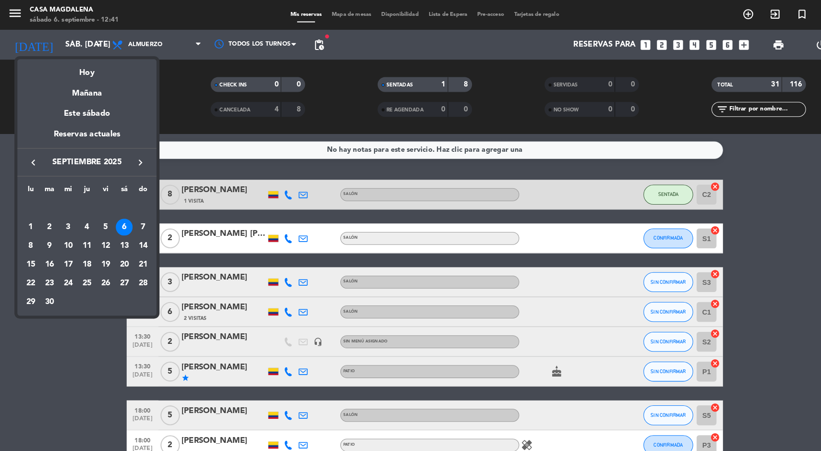
click at [106, 98] on div "Este sábado" at bounding box center [84, 109] width 134 height 27
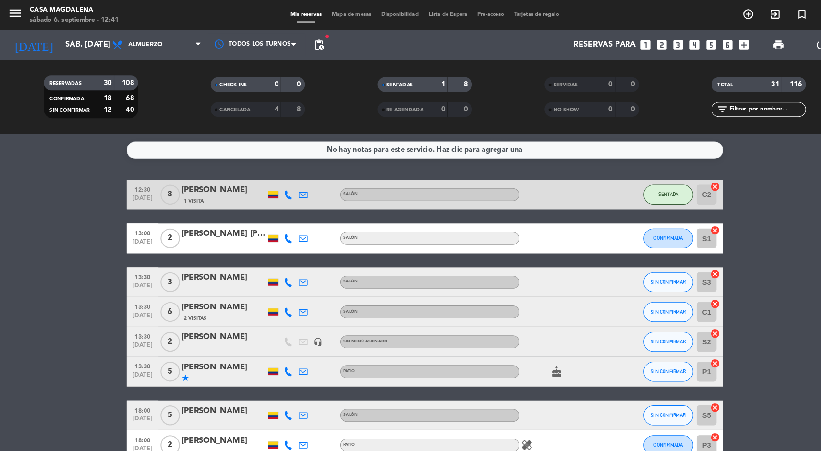
click at [58, 44] on input "sáb. [DATE]" at bounding box center [108, 43] width 101 height 19
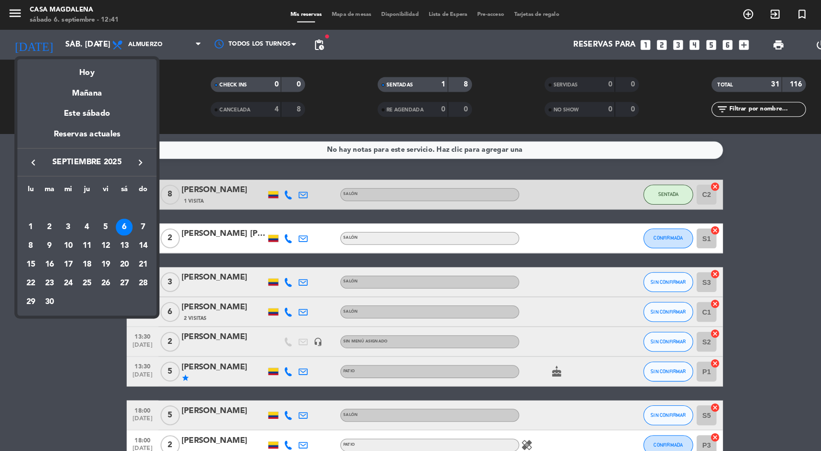
click at [86, 92] on div "Mañana" at bounding box center [84, 87] width 134 height 20
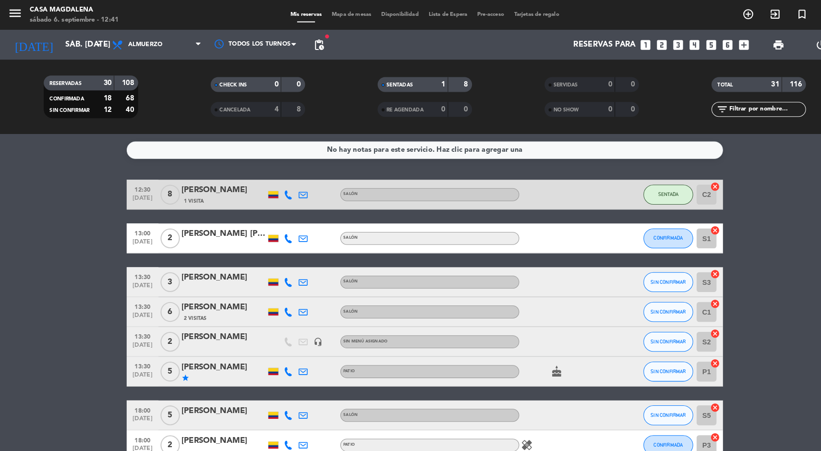
type input "dom. [DATE]"
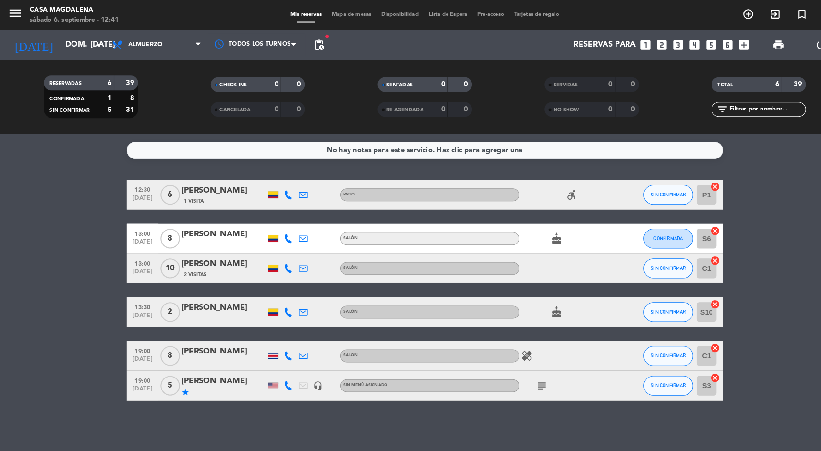
click at [335, 14] on span "Mapa de mesas" at bounding box center [340, 14] width 48 height 5
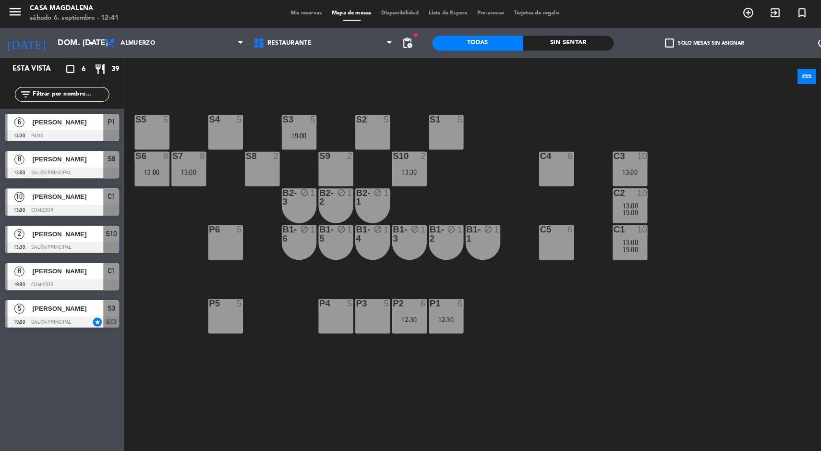
click at [432, 308] on div "12:30" at bounding box center [431, 308] width 34 height 7
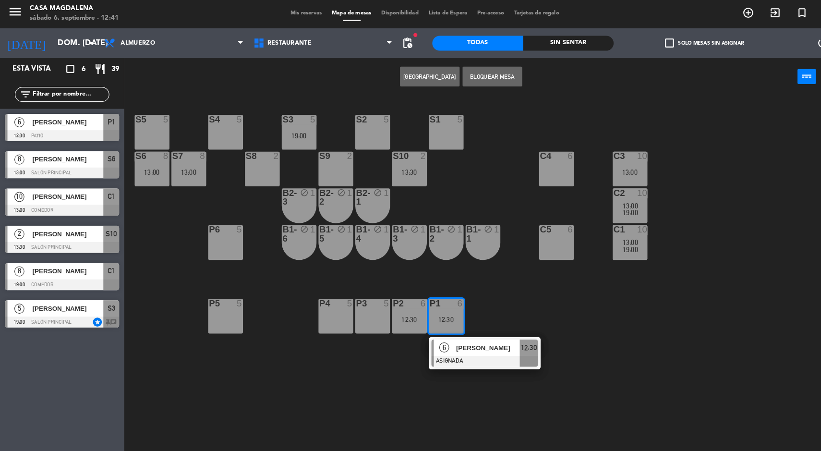
click at [489, 335] on span "[PERSON_NAME]" at bounding box center [471, 336] width 61 height 10
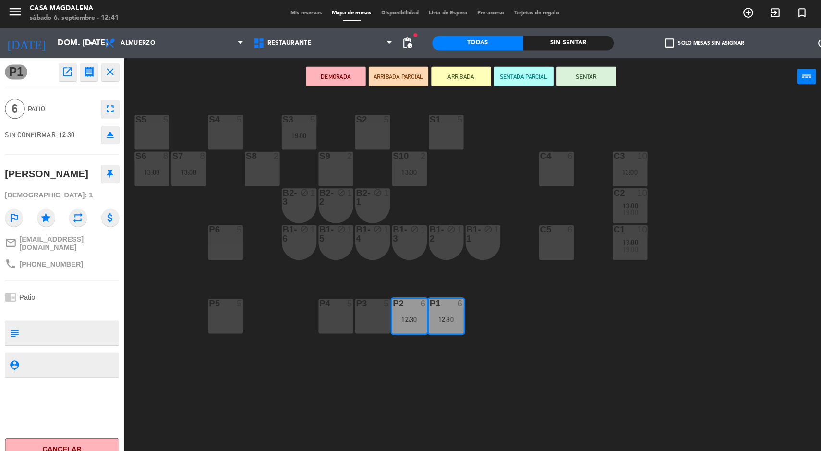
click at [322, 304] on div "P4 5" at bounding box center [325, 305] width 34 height 34
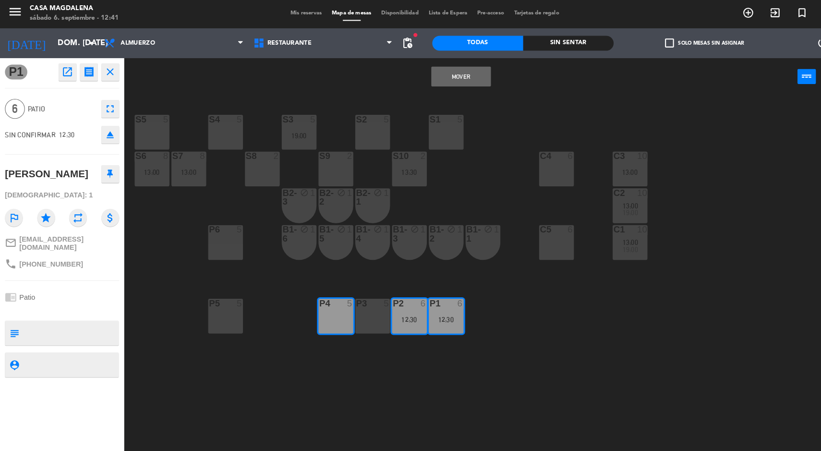
click at [442, 71] on button "Mover" at bounding box center [446, 73] width 58 height 19
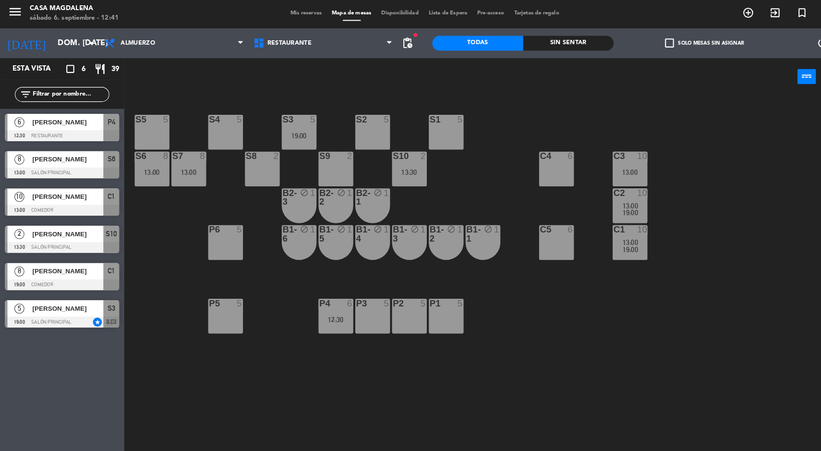
click at [308, 308] on div "12:30" at bounding box center [325, 308] width 34 height 7
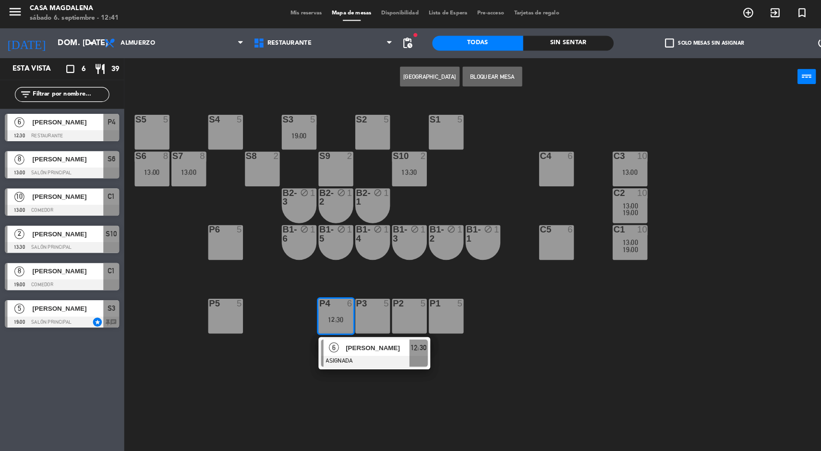
click at [347, 353] on div at bounding box center [361, 349] width 103 height 11
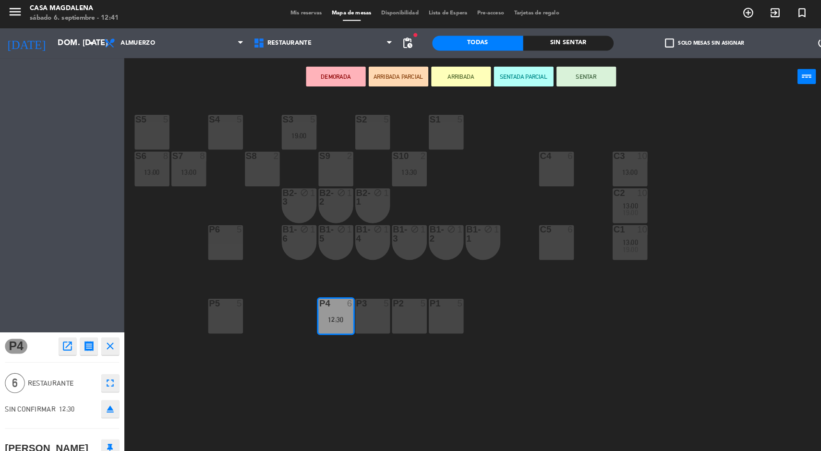
click at [441, 305] on div "P1 5" at bounding box center [431, 305] width 34 height 34
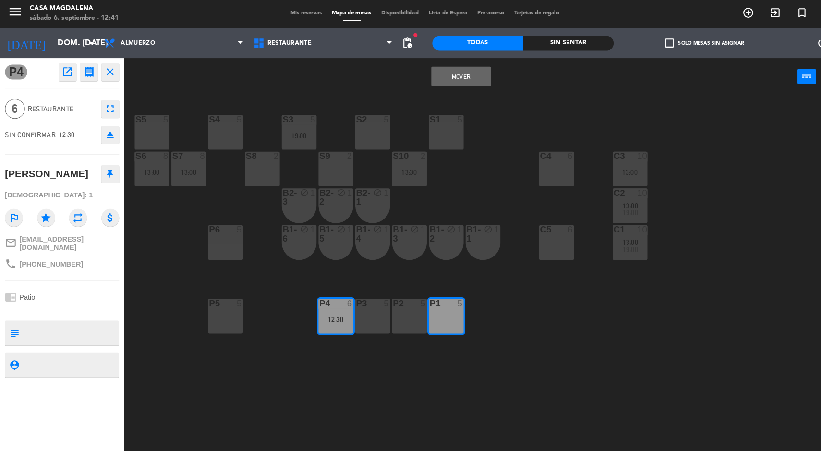
click at [435, 81] on button "Mover" at bounding box center [446, 73] width 58 height 19
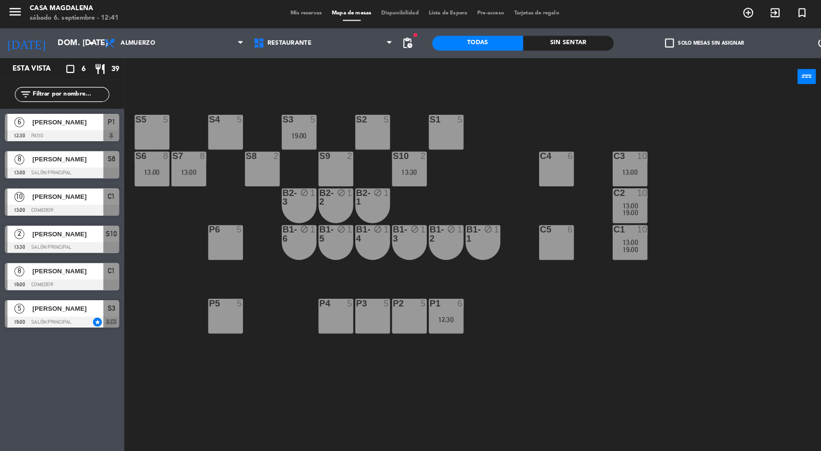
click at [54, 43] on input "dom. [DATE]" at bounding box center [101, 42] width 101 height 19
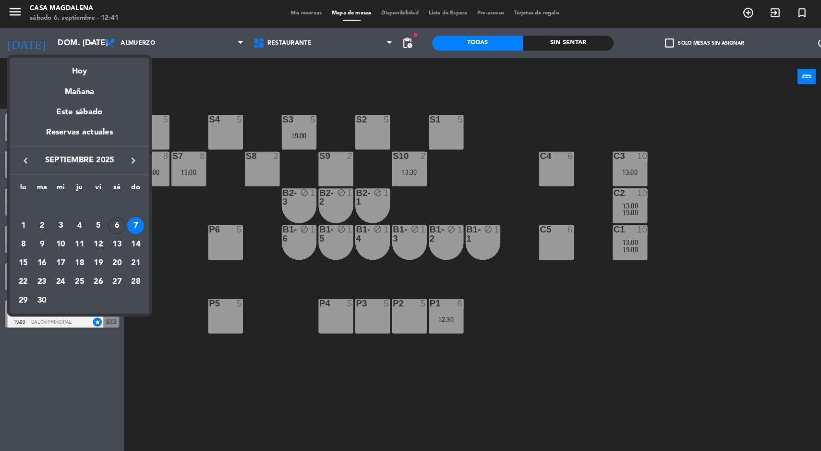
click at [130, 158] on icon "keyboard_arrow_right" at bounding box center [129, 155] width 12 height 12
click at [22, 235] on div "6" at bounding box center [22, 236] width 16 height 16
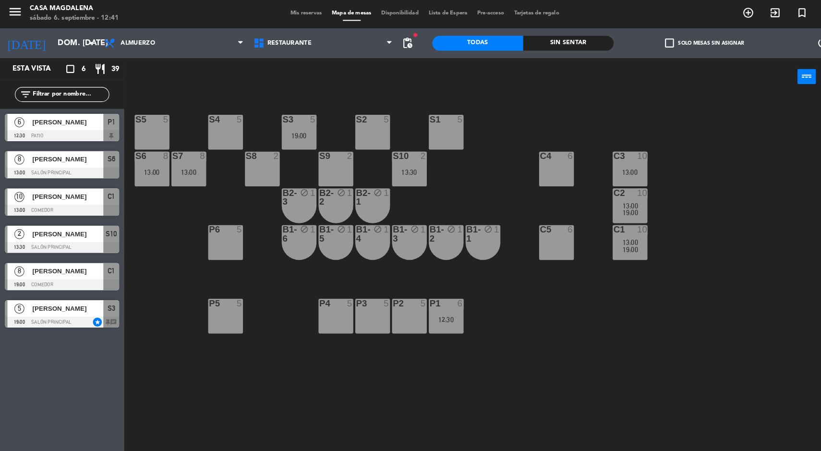
type input "lun. [DATE]"
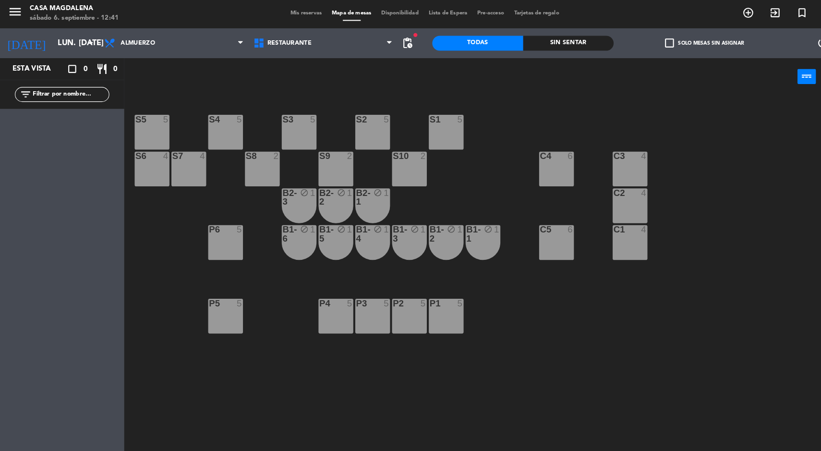
click at [361, 138] on div "S2 5" at bounding box center [360, 128] width 34 height 34
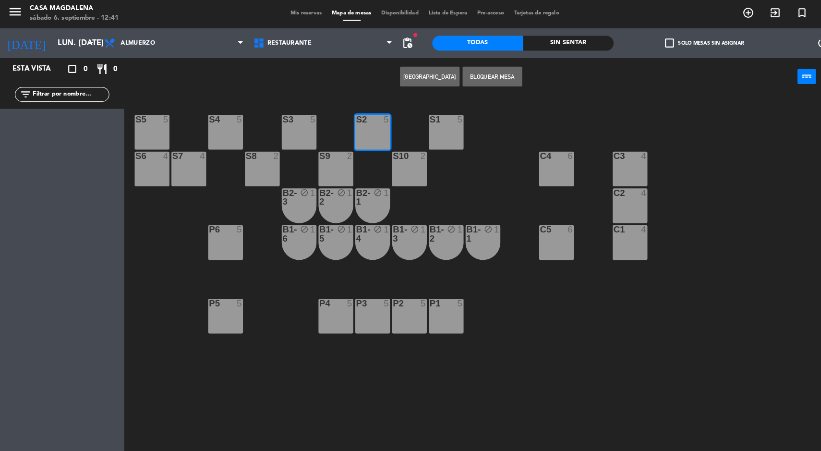
click at [400, 71] on button "[GEOGRAPHIC_DATA]" at bounding box center [415, 73] width 58 height 19
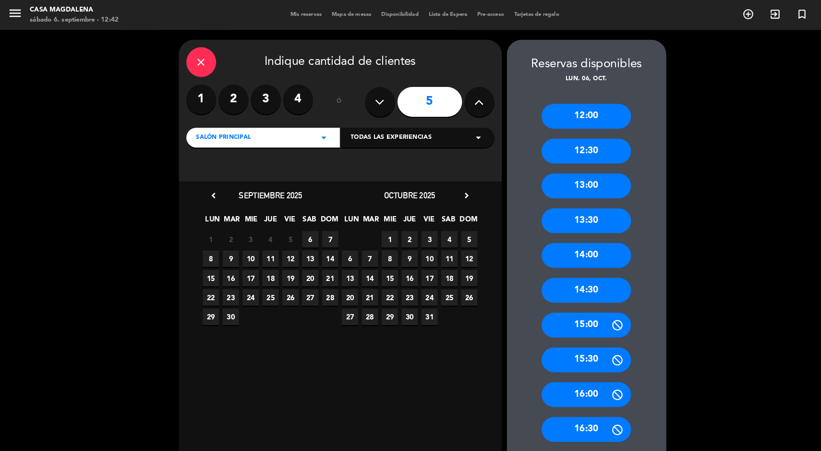
click at [291, 92] on label "4" at bounding box center [288, 96] width 29 height 29
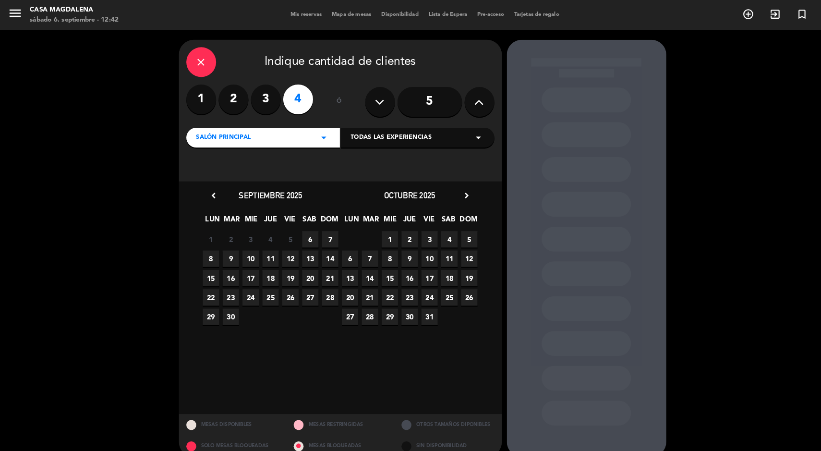
click at [338, 250] on span "6" at bounding box center [338, 250] width 16 height 16
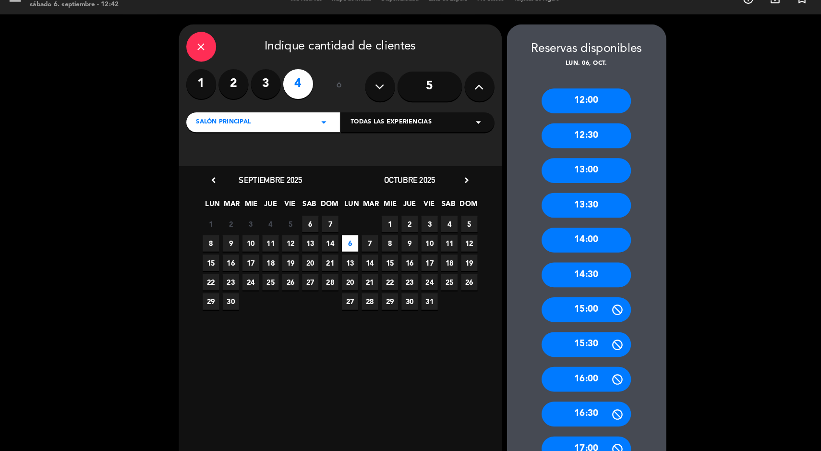
click at [560, 240] on div "14:00" at bounding box center [566, 247] width 86 height 24
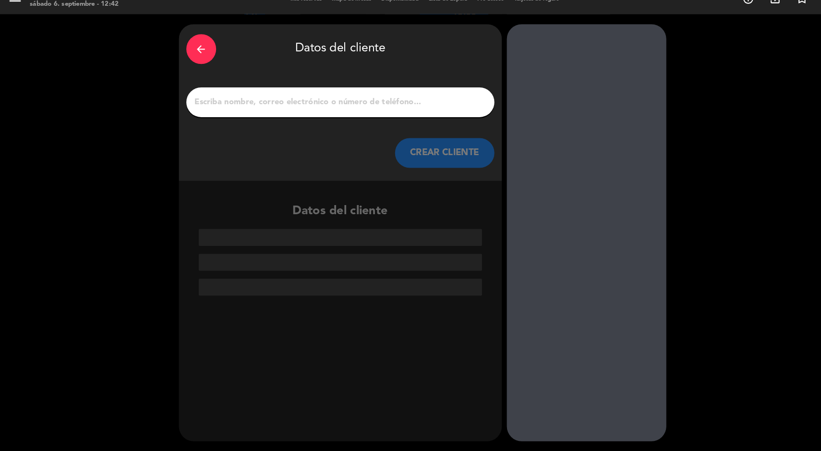
click at [302, 118] on input "1" at bounding box center [328, 113] width 283 height 13
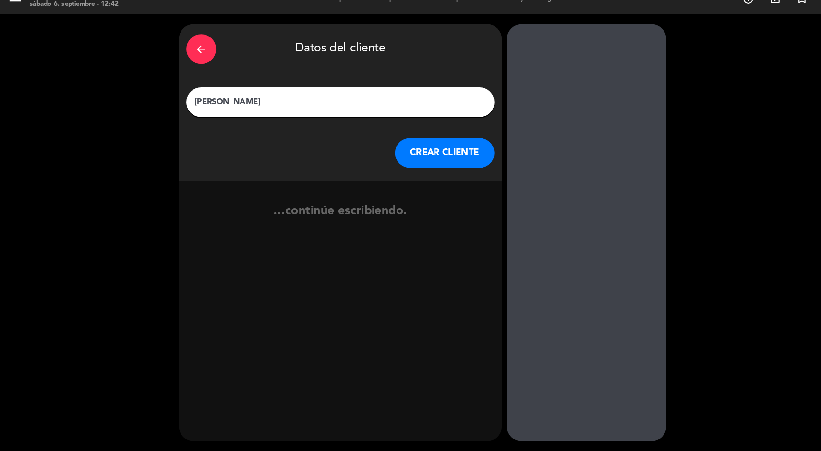
type input "[PERSON_NAME]"
click at [408, 166] on button "CREAR CLIENTE" at bounding box center [430, 162] width 96 height 29
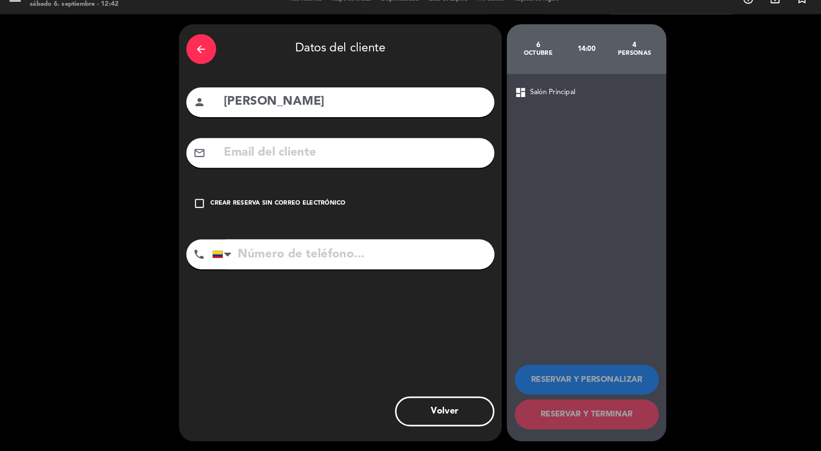
click at [285, 222] on div "check_box_outline_blank Crear reserva sin correo electrónico" at bounding box center [329, 211] width 298 height 29
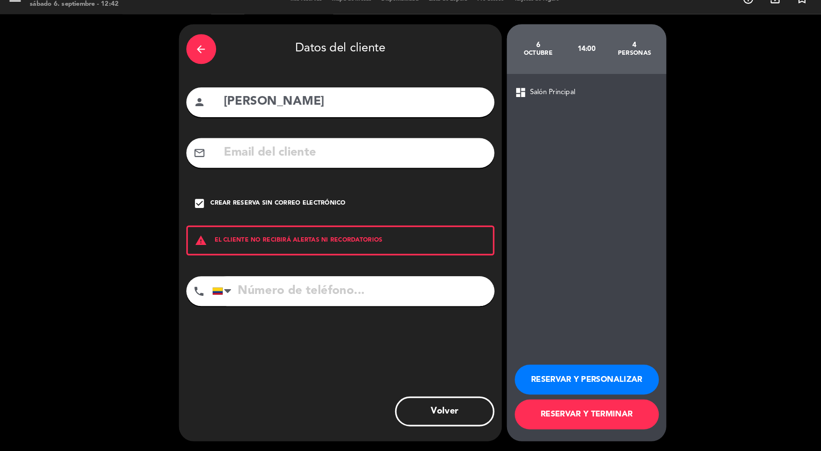
click at [268, 302] on input "tel" at bounding box center [341, 296] width 273 height 29
type input "3006875797"
click at [548, 419] on button "RESERVAR Y TERMINAR" at bounding box center [566, 415] width 139 height 29
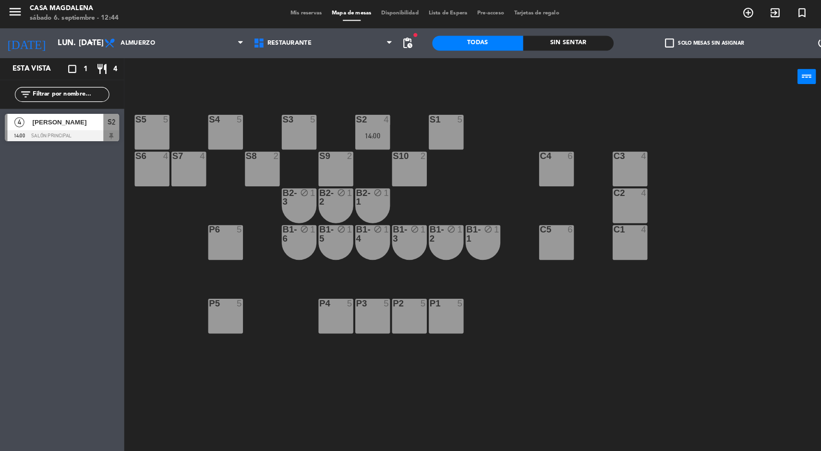
click at [51, 34] on input "lun. [DATE]" at bounding box center [101, 42] width 101 height 19
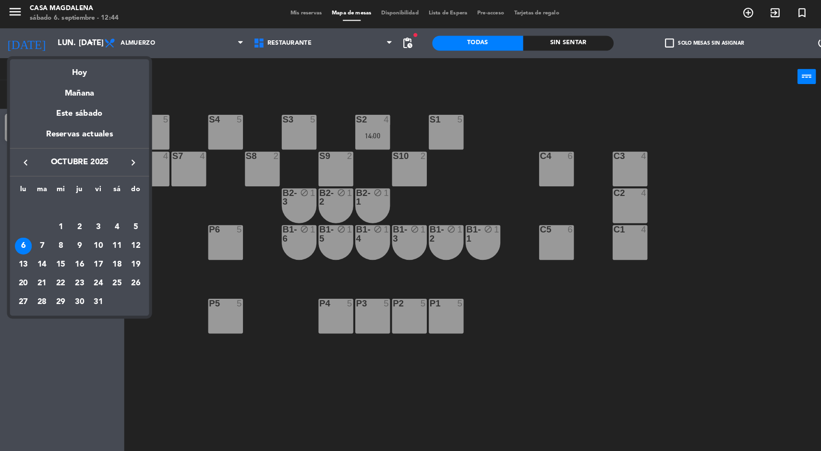
click at [23, 155] on icon "keyboard_arrow_left" at bounding box center [25, 157] width 12 height 12
click at [112, 239] on div "13" at bounding box center [113, 237] width 16 height 16
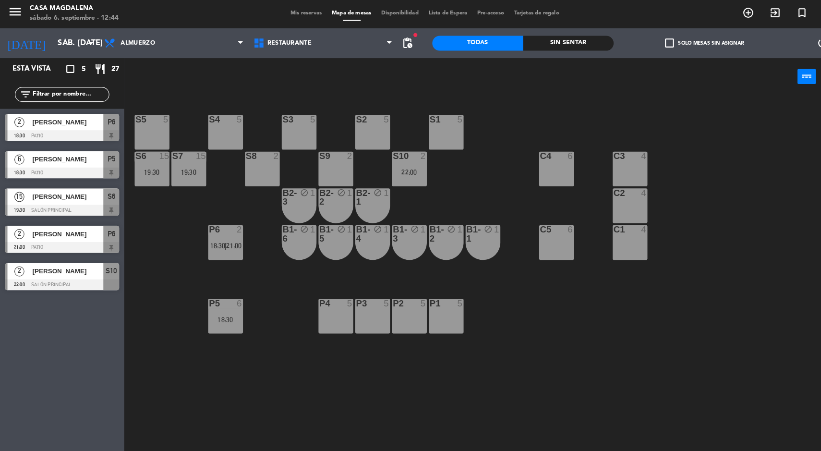
click at [140, 274] on div "S5 5 S4 5 S3 5 S2 5 S1 5 S6 15 19:30 S7 15 19:30 S8 2 S9 2 S10 2 22:00 C3 4 C4 …" at bounding box center [474, 272] width 693 height 357
click at [152, 273] on div "S5 5 S4 5 S3 5 S2 5 S1 5 S6 15 19:30 S7 15 19:30 S8 2 S9 2 S10 2 22:00 C3 4 C4 …" at bounding box center [474, 272] width 693 height 357
click at [44, 279] on div at bounding box center [60, 275] width 110 height 11
click at [164, 284] on div "S5 5 S4 5 S3 5 S2 5 S1 5 S6 15 19:30 S7 15 19:30 S8 2 S9 2 S10 2 22:00 C3 4 C4 …" at bounding box center [474, 272] width 693 height 357
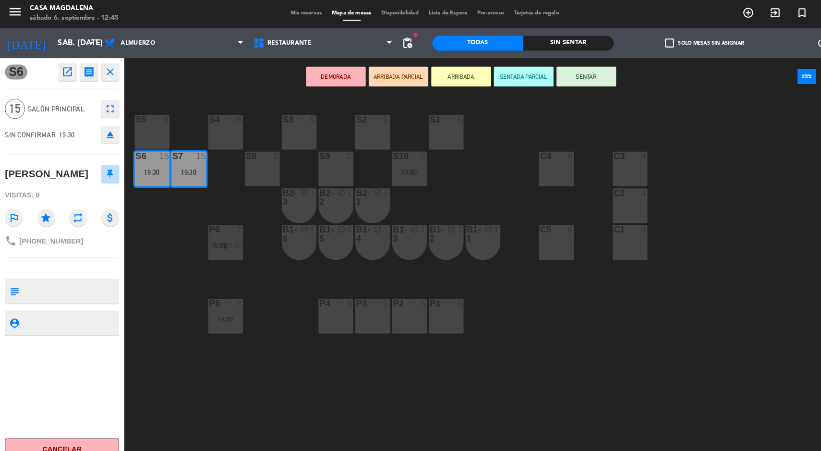
click at [156, 204] on div "S5 5 S4 5 S3 5 S2 5 S1 5 S6 15 19:30 S7 15 19:30 S8 2 S9 2 S10 2 22:00 C3 4 C4 …" at bounding box center [474, 272] width 693 height 357
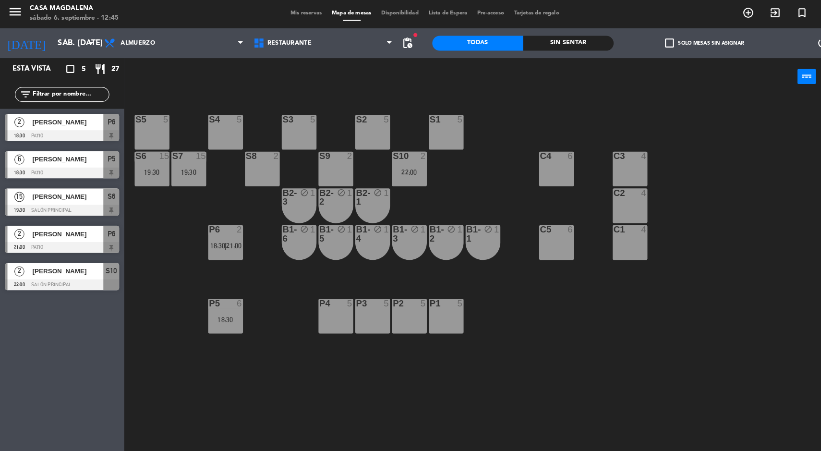
click at [216, 321] on div "P5 6 18:30" at bounding box center [218, 305] width 34 height 34
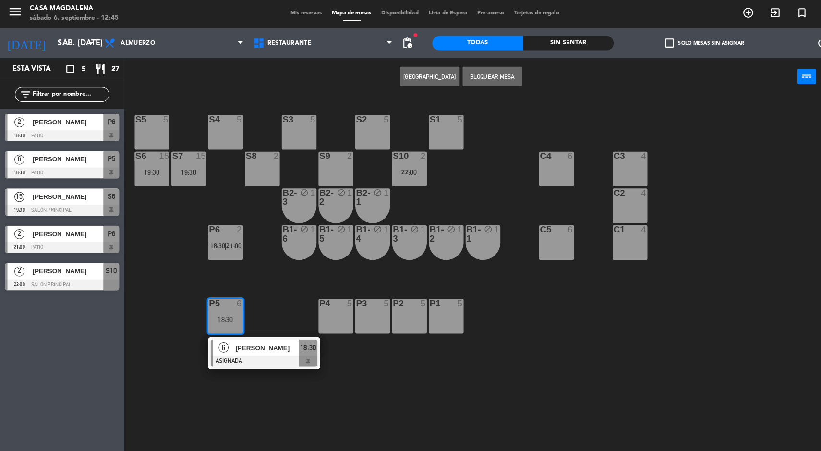
click at [256, 341] on span "[PERSON_NAME]" at bounding box center [258, 336] width 61 height 10
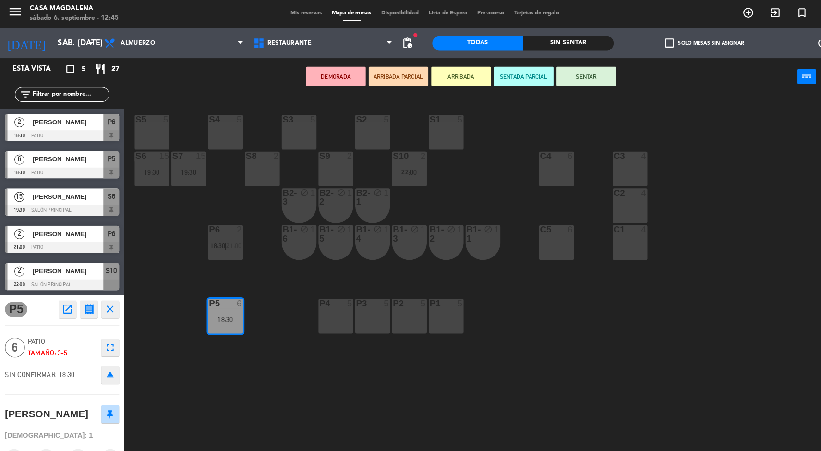
click at [439, 317] on div "P1 5" at bounding box center [431, 305] width 34 height 34
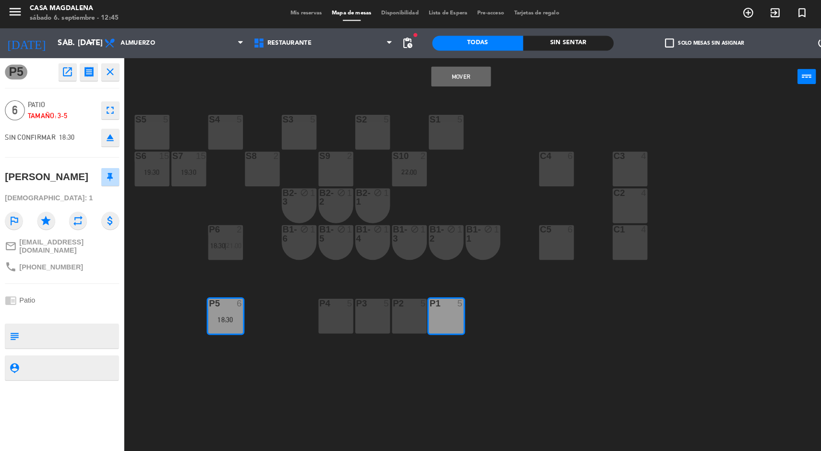
click at [445, 75] on button "Mover" at bounding box center [446, 73] width 58 height 19
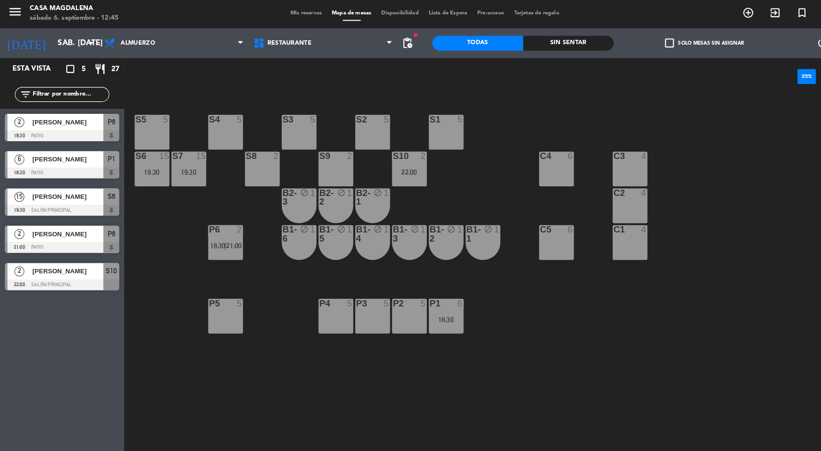
click at [429, 293] on div at bounding box center [431, 292] width 16 height 9
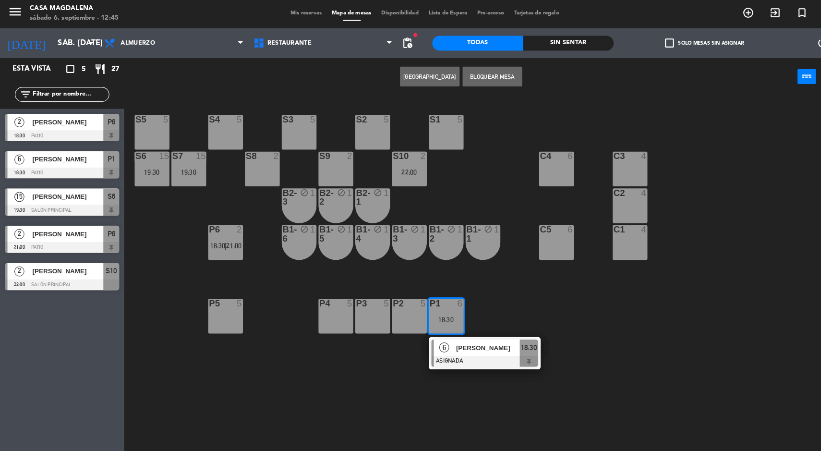
click at [472, 353] on div at bounding box center [468, 349] width 103 height 11
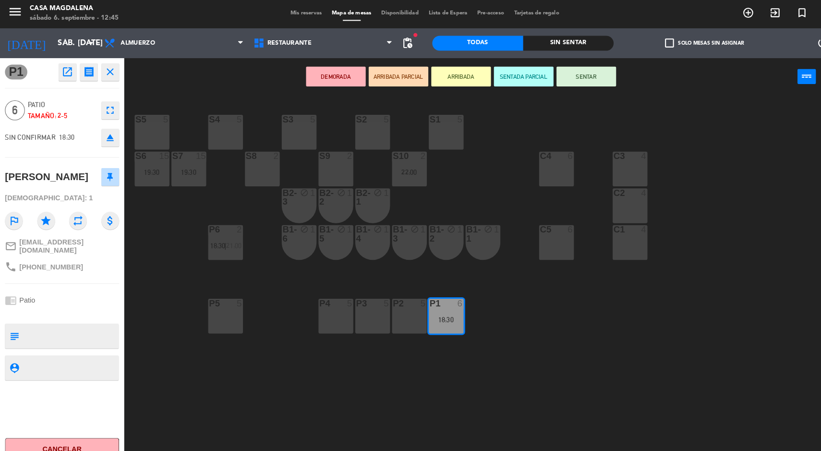
click at [264, 283] on div "S5 5 S4 5 S3 5 S2 5 S1 5 S6 15 19:30 S7 15 19:30 S8 2 S9 2 S10 2 22:00 C3 4 C4 …" at bounding box center [474, 272] width 693 height 357
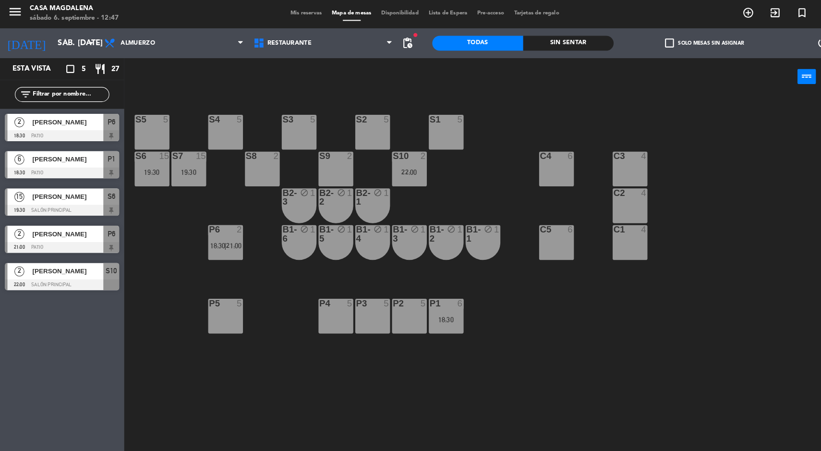
click at [449, 346] on div "S5 5 S4 5 S3 5 S2 5 S1 5 S6 15 19:30 S7 15 19:30 S8 2 S9 2 S10 2 22:00 C3 4 C4 …" at bounding box center [474, 272] width 693 height 357
click at [787, 224] on div "S5 5 S4 5 S3 5 S2 5 S1 5 S6 15 19:30 S7 15 19:30 S8 2 S9 2 S10 2 22:00 C3 4 C4 …" at bounding box center [474, 272] width 693 height 357
click at [51, 38] on input "sáb. [DATE]" at bounding box center [101, 42] width 101 height 19
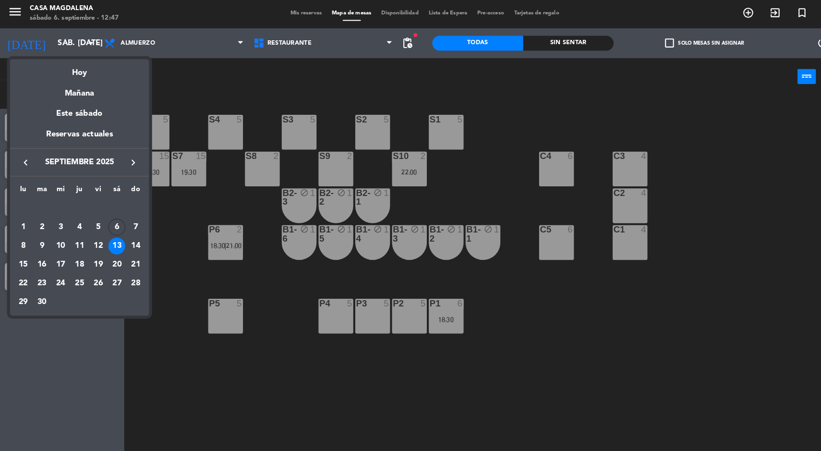
click at [69, 72] on div "Hoy" at bounding box center [77, 67] width 134 height 20
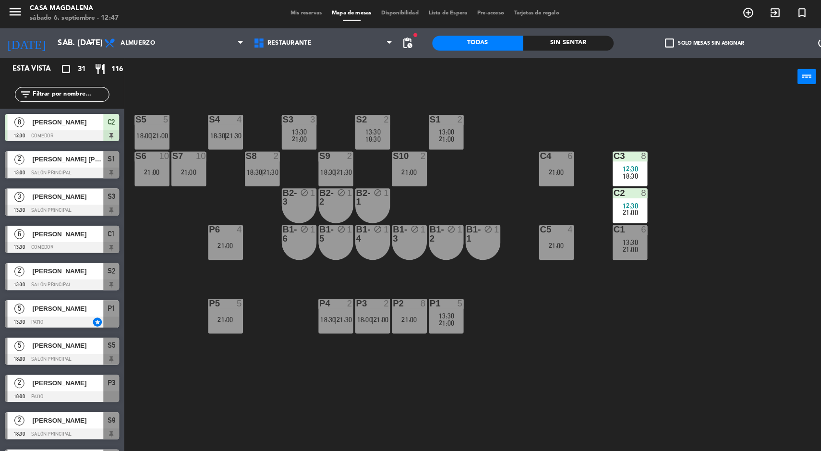
click at [33, 166] on div at bounding box center [60, 167] width 110 height 11
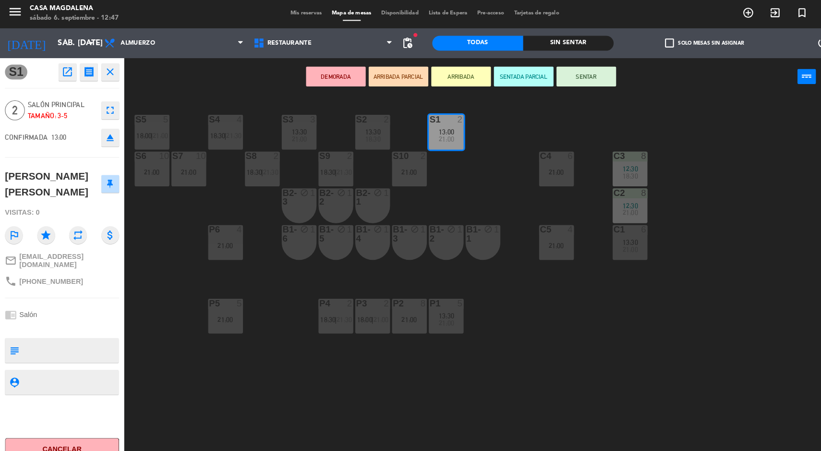
click at [569, 74] on button "SENTAR" at bounding box center [567, 73] width 58 height 19
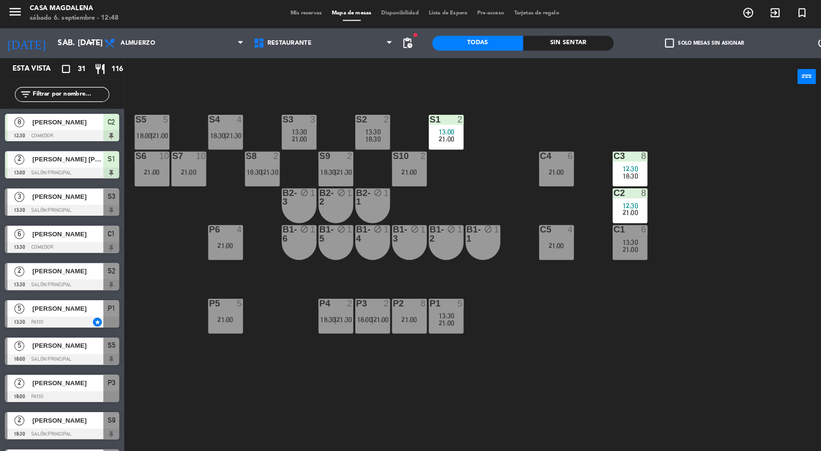
click at [441, 118] on div "2" at bounding box center [447, 115] width 16 height 9
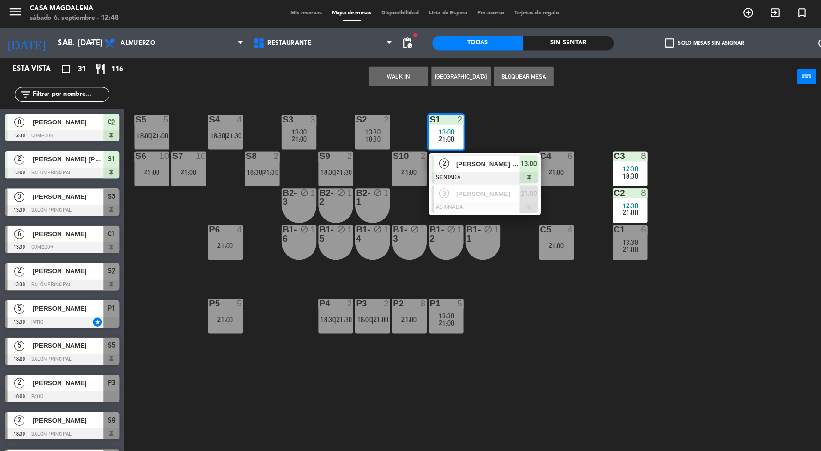
click at [444, 157] on span "[PERSON_NAME] [PERSON_NAME]" at bounding box center [471, 158] width 61 height 10
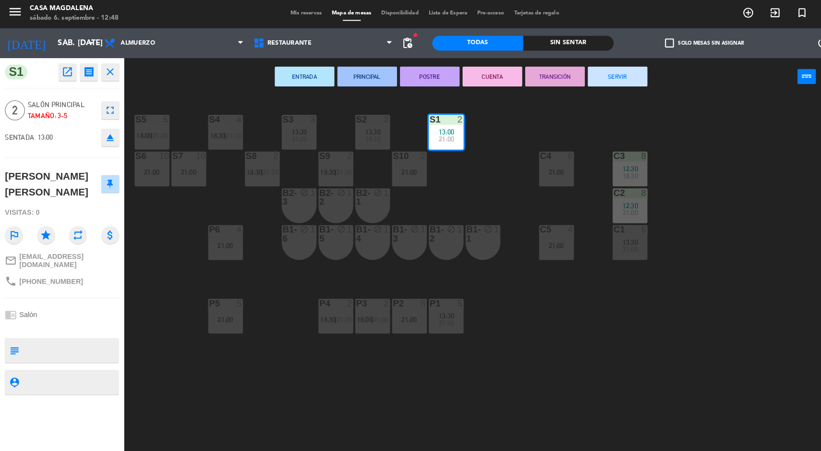
click at [359, 123] on div "S2 2 13:30 18:30" at bounding box center [360, 128] width 34 height 34
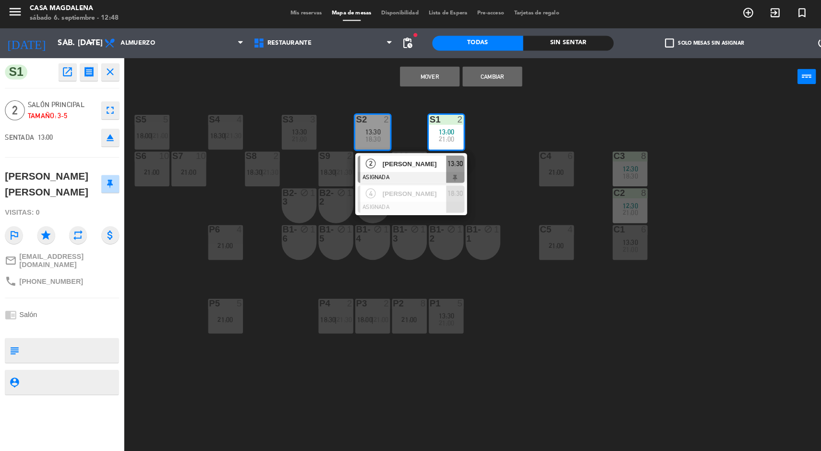
click at [363, 150] on div "2 [PERSON_NAME] ASIGNADA 13:30" at bounding box center [397, 163] width 108 height 31
click at [451, 79] on button "Cambiar" at bounding box center [476, 73] width 58 height 19
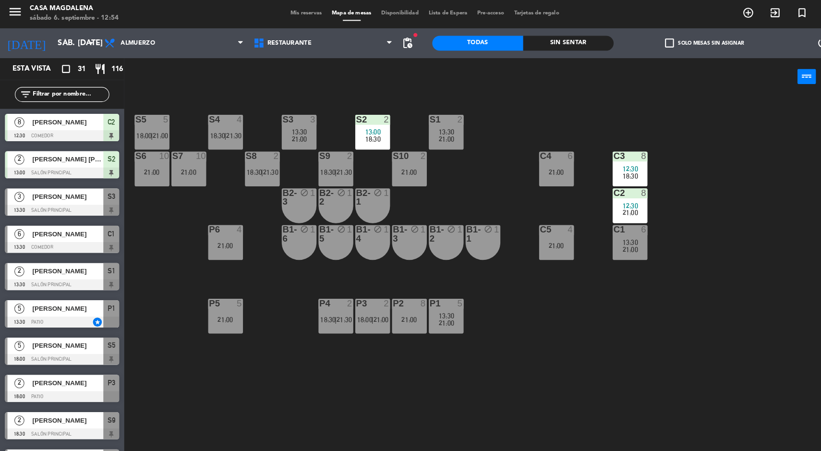
click at [703, 278] on div "S5 5 18:00 | 21:00 S4 4 18:30 | 21:30 S3 3 13:30 21:00 S2 2 13:00 18:30 S1 2 13…" at bounding box center [474, 272] width 693 height 357
click at [701, 271] on div "S5 5 18:00 | 21:00 S4 4 18:30 | 21:30 S3 3 13:30 21:00 S2 2 13:00 18:30 S1 2 13…" at bounding box center [474, 272] width 693 height 357
click at [695, 267] on div "S5 5 18:00 | 21:00 S4 4 18:30 | 21:30 S3 3 13:30 21:00 S2 2 13:00 18:30 S1 2 13…" at bounding box center [474, 272] width 693 height 357
click at [555, 44] on div "Sin sentar" at bounding box center [549, 42] width 88 height 14
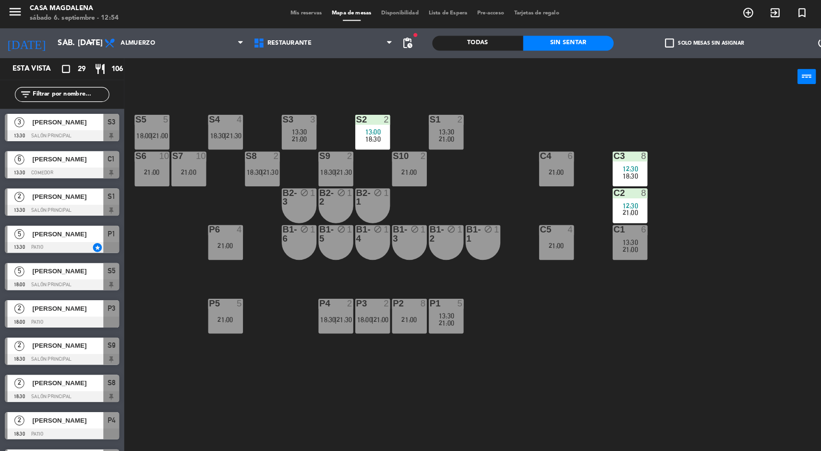
click at [696, 319] on div "S5 5 18:00 | 21:00 S4 4 18:30 | 21:30 S3 3 13:30 21:00 S2 2 13:00 18:30 S1 2 13…" at bounding box center [474, 272] width 693 height 357
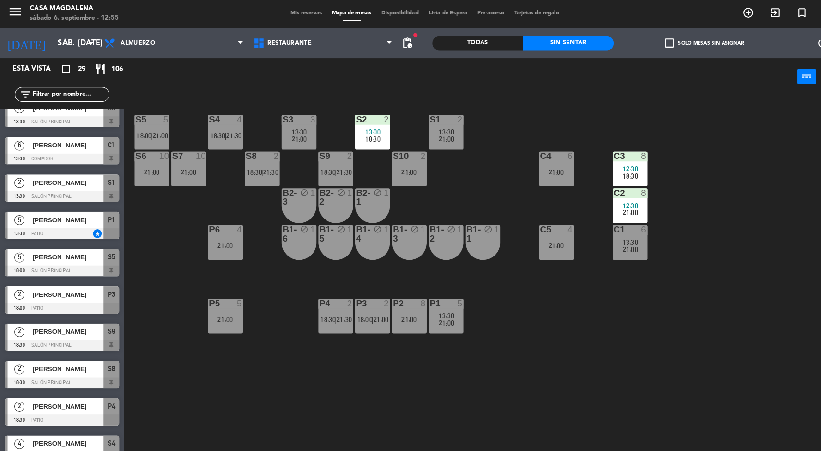
click at [99, 253] on span "[PERSON_NAME]" at bounding box center [65, 248] width 69 height 10
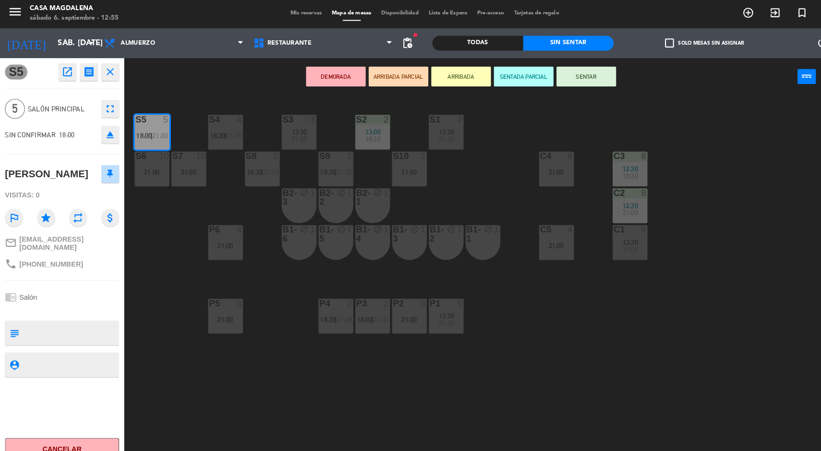
click at [146, 224] on div "S5 5 18:00 | 21:00 S4 4 18:30 | 21:30 S3 3 13:30 21:00 S2 2 13:00 18:30 S1 2 13…" at bounding box center [474, 272] width 693 height 357
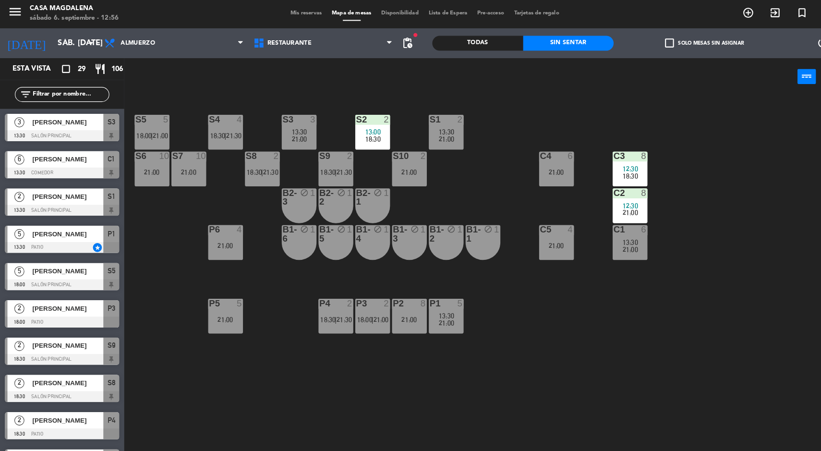
click at [148, 130] on div "21:00" at bounding box center [154, 131] width 14 height 7
click at [164, 240] on div "S5 5 18:00 | 21:00 S4 4 18:30 | 21:30 S3 3 13:30 21:00 S2 2 13:00 18:30 S1 2 13…" at bounding box center [474, 272] width 693 height 357
click at [432, 314] on span "21:00" at bounding box center [431, 312] width 15 height 8
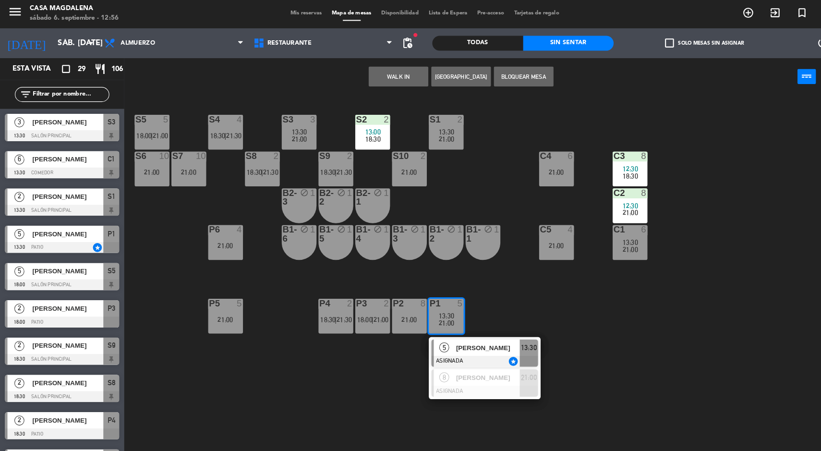
click at [503, 346] on div at bounding box center [468, 349] width 103 height 11
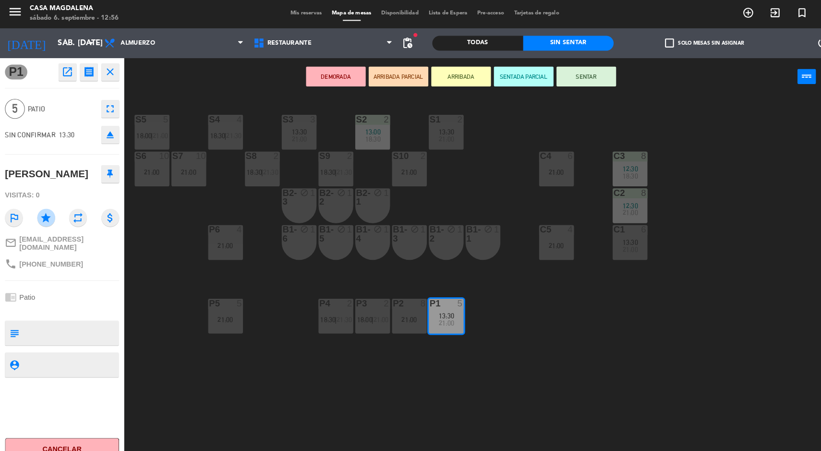
click at [203, 293] on div "P5" at bounding box center [202, 292] width 0 height 9
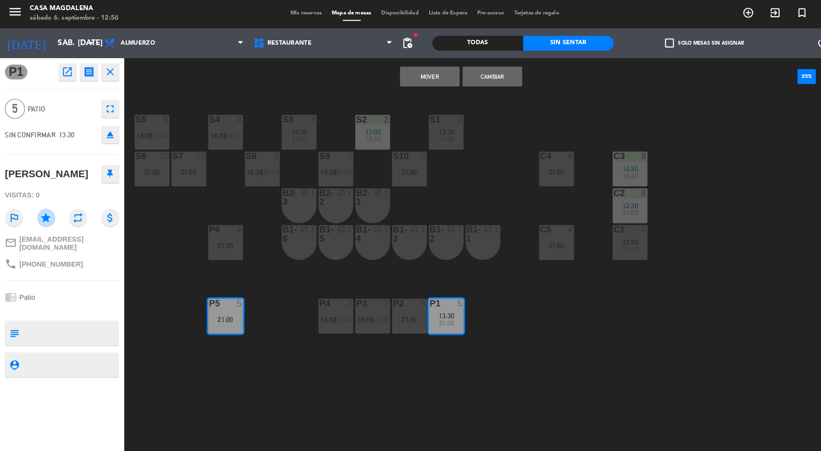
click at [419, 82] on button "Mover" at bounding box center [415, 73] width 58 height 19
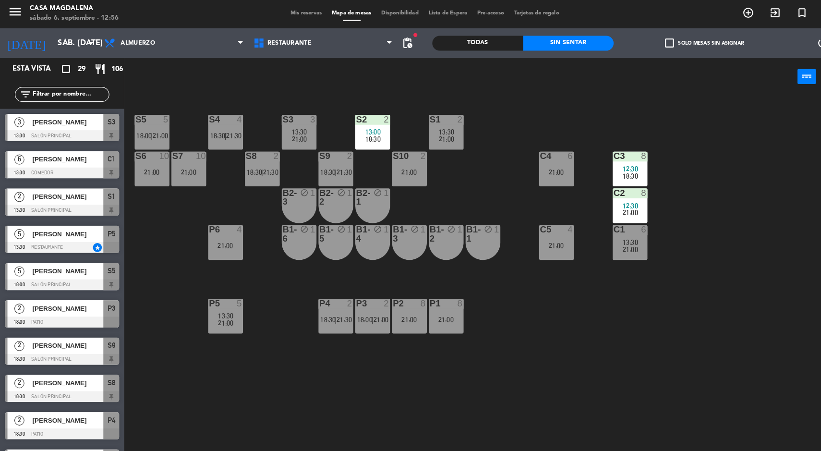
click at [324, 300] on div "P4 2 18:30 | 21:30" at bounding box center [325, 305] width 34 height 34
click at [356, 300] on div "P3 2 18:00 | 21:00" at bounding box center [360, 305] width 34 height 34
click at [401, 297] on div at bounding box center [395, 292] width 16 height 9
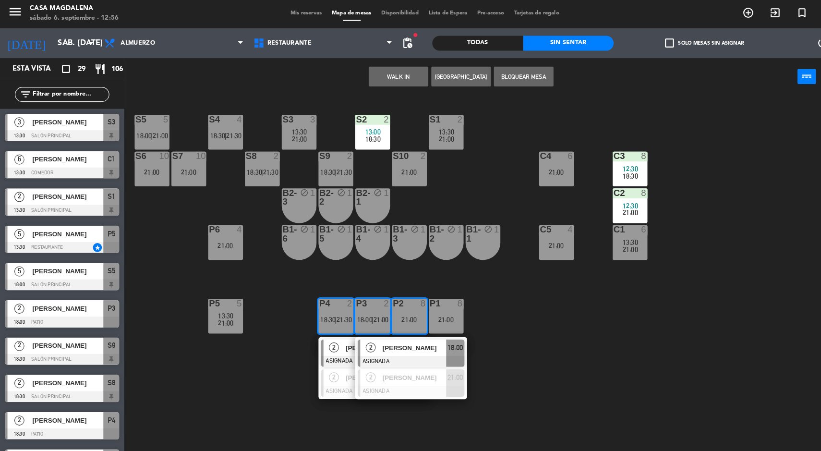
click at [444, 294] on div "8" at bounding box center [445, 292] width 6 height 9
click at [388, 72] on button "WALK IN" at bounding box center [385, 73] width 58 height 19
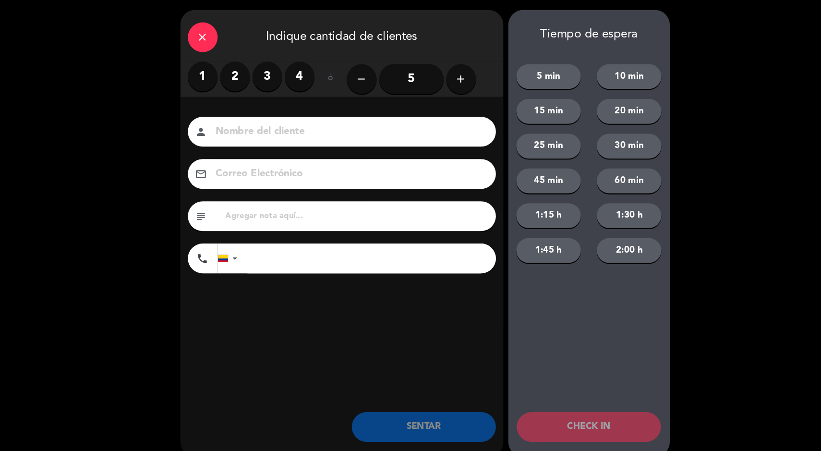
click at [185, 69] on label "1" at bounding box center [195, 74] width 29 height 29
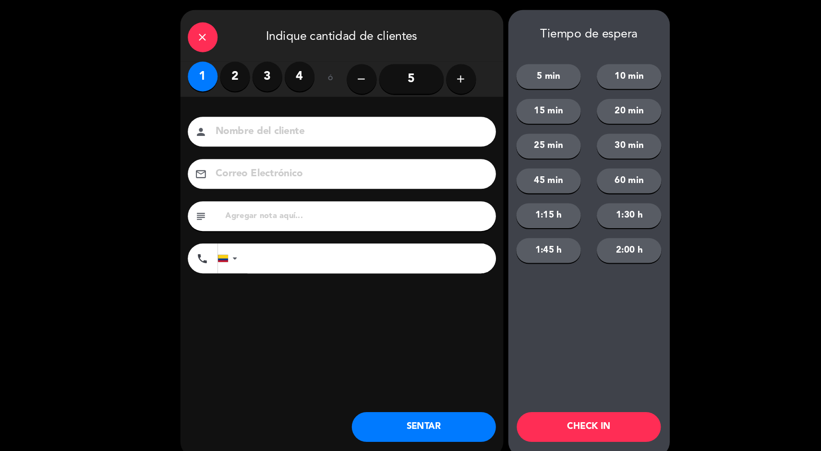
click at [456, 418] on button "SENTAR" at bounding box center [409, 412] width 139 height 29
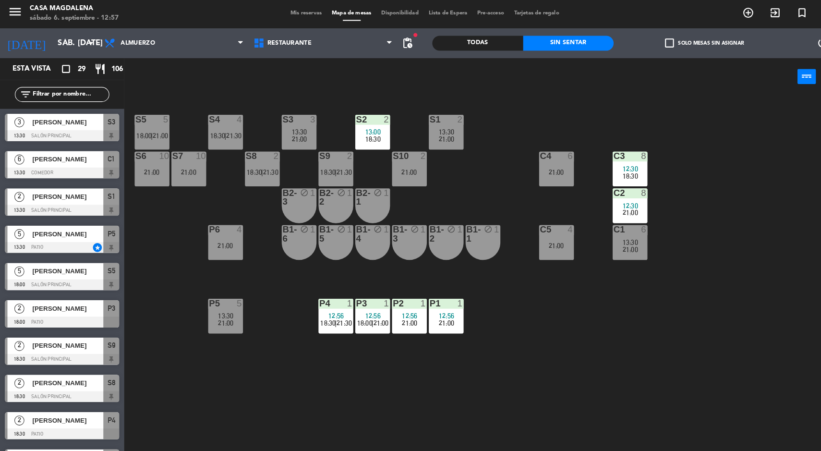
click at [51, 44] on input "sáb. [DATE]" at bounding box center [101, 42] width 101 height 19
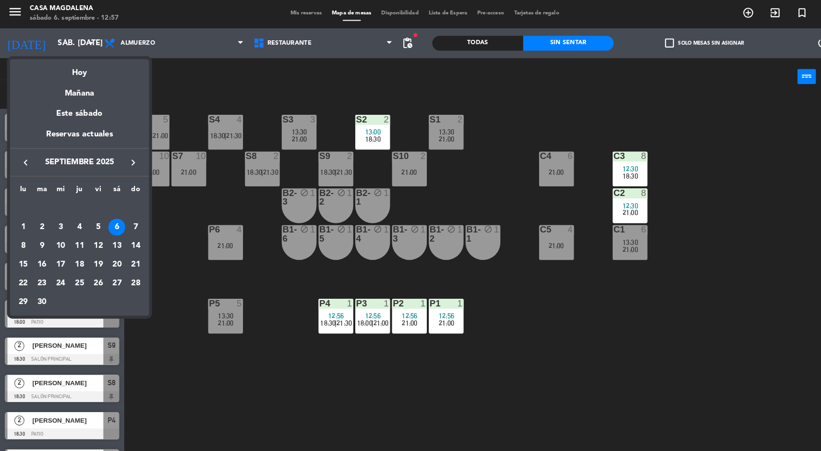
click at [116, 254] on div "20" at bounding box center [113, 255] width 16 height 16
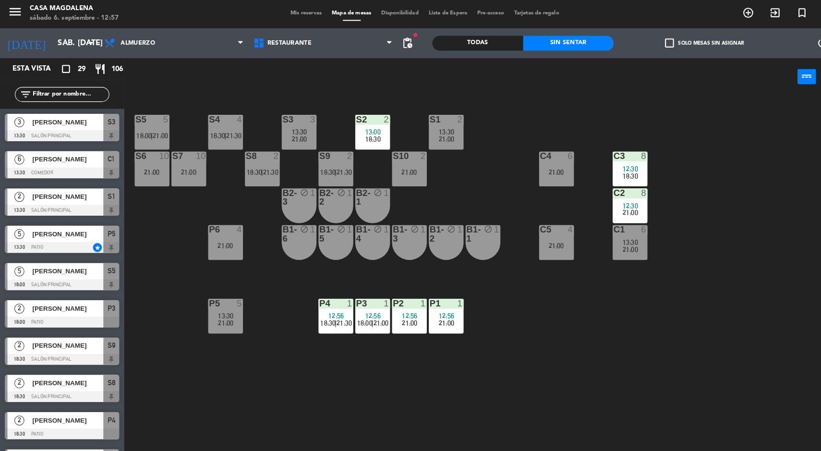
type input "sáb. [DATE]"
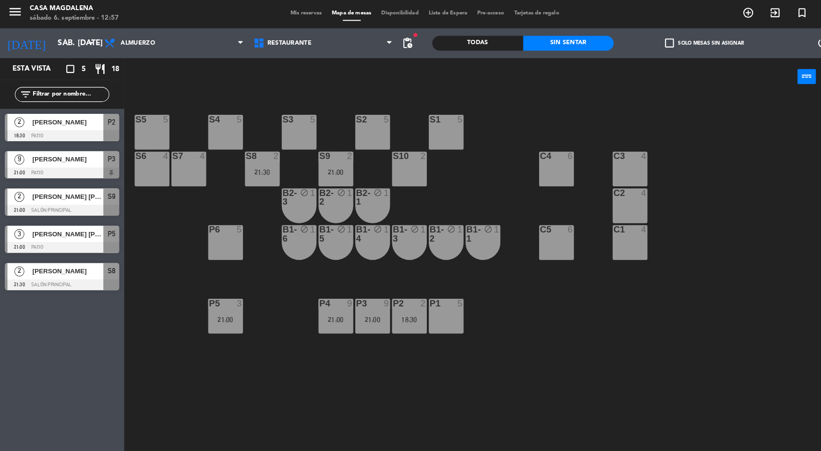
click at [395, 132] on div "S5 5 S4 5 S3 5 S2 5 S1 5 S6 4 S7 4 S8 2 21:30 S9 2 21:00 S10 2 C3 4 C4 6 C2 4 B…" at bounding box center [474, 272] width 693 height 357
click at [372, 117] on div "5" at bounding box center [374, 115] width 6 height 9
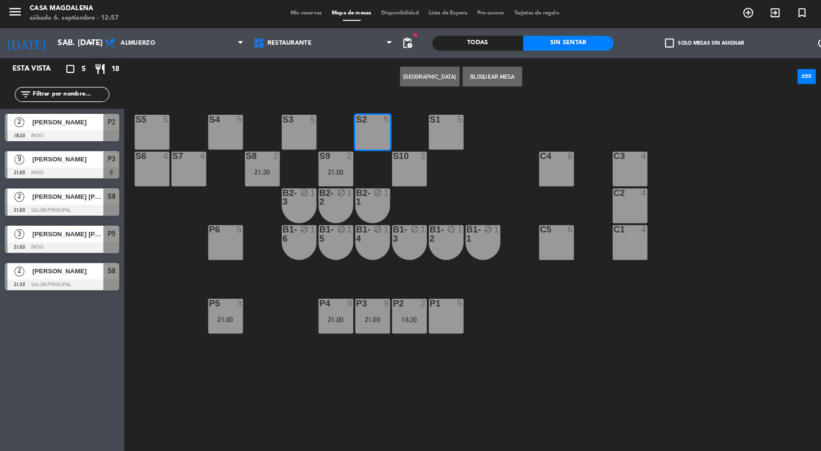
click at [434, 70] on button "[GEOGRAPHIC_DATA]" at bounding box center [415, 73] width 58 height 19
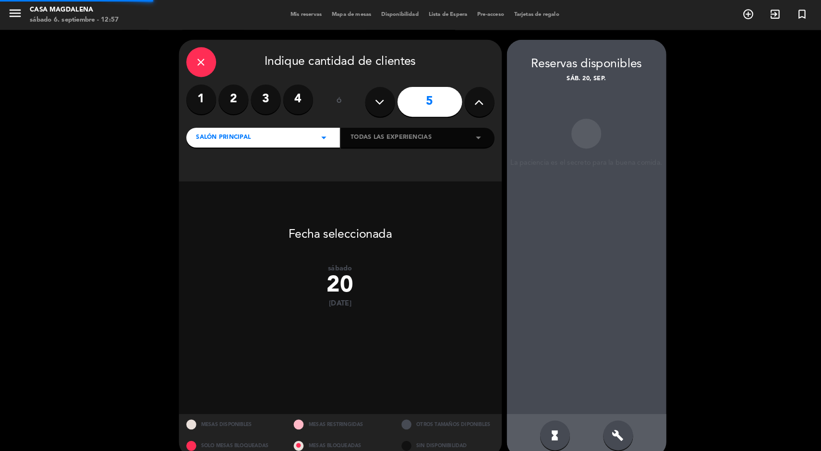
click at [221, 91] on label "2" at bounding box center [225, 96] width 29 height 29
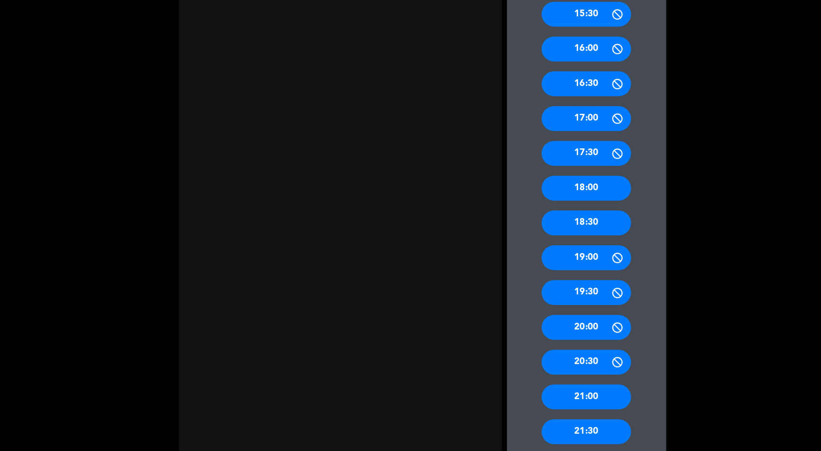
scroll to position [354, 0]
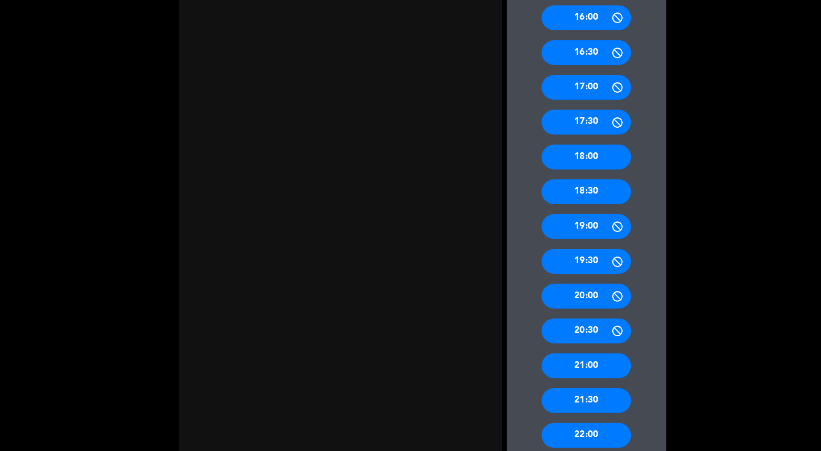
click at [589, 351] on div "21:00" at bounding box center [566, 353] width 86 height 24
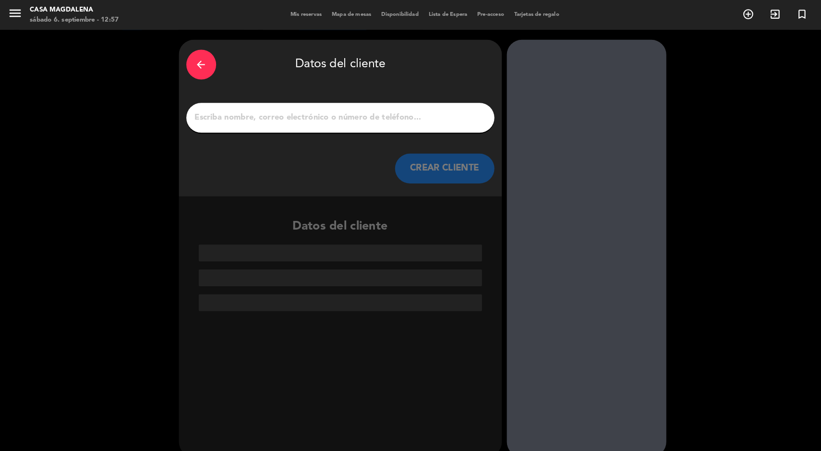
scroll to position [0, 0]
click at [368, 111] on input "1" at bounding box center [328, 113] width 283 height 13
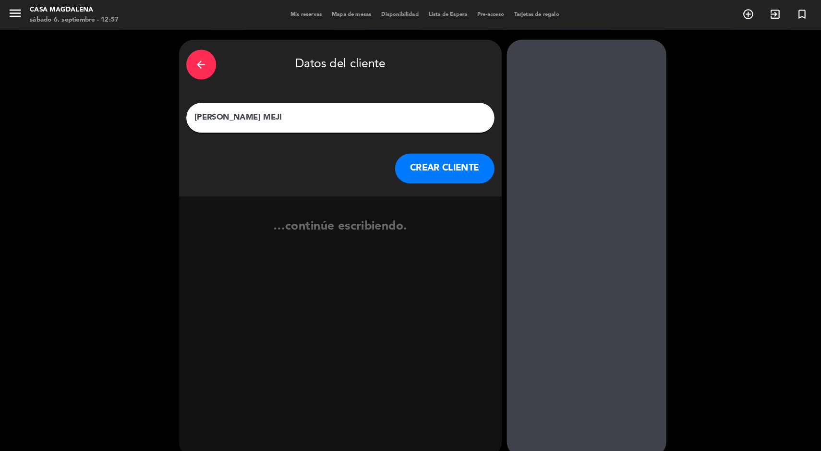
type input "[PERSON_NAME]"
click at [414, 154] on button "CREAR CLIENTE" at bounding box center [430, 162] width 96 height 29
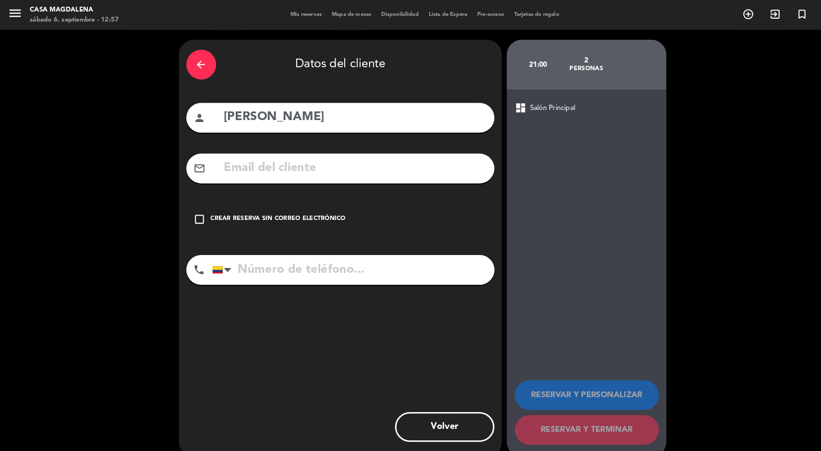
click at [289, 211] on div "Crear reserva sin correo electrónico" at bounding box center [269, 212] width 131 height 10
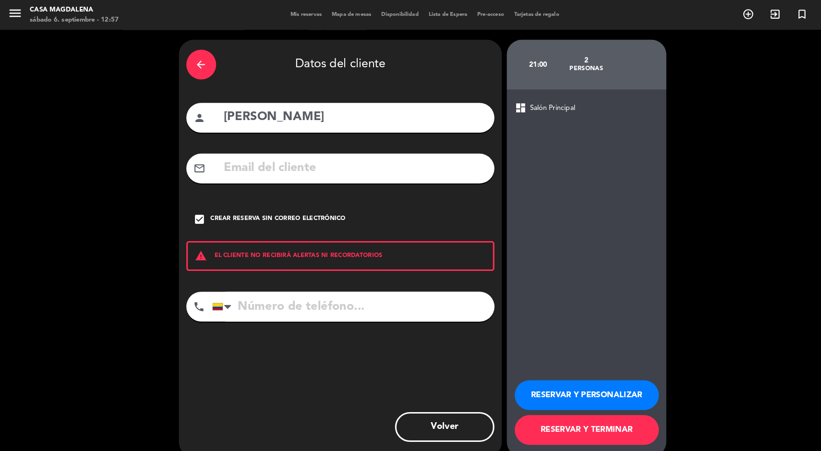
click at [332, 291] on input "tel" at bounding box center [341, 296] width 273 height 29
type input "3012337623"
click at [587, 417] on button "RESERVAR Y TERMINAR" at bounding box center [566, 415] width 139 height 29
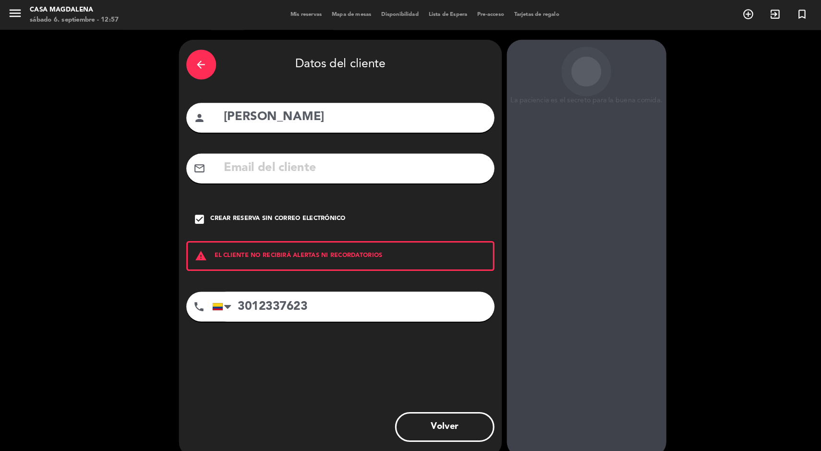
click at [521, 315] on div "La paciencia es el secreto para la buena comida. 21:00 2 personas dashboard Sal…" at bounding box center [567, 239] width 154 height 403
click at [268, 104] on input "[PERSON_NAME]" at bounding box center [343, 114] width 255 height 20
click at [279, 105] on input "[PERSON_NAME]" at bounding box center [343, 114] width 255 height 20
